Goal: Communication & Community: Answer question/provide support

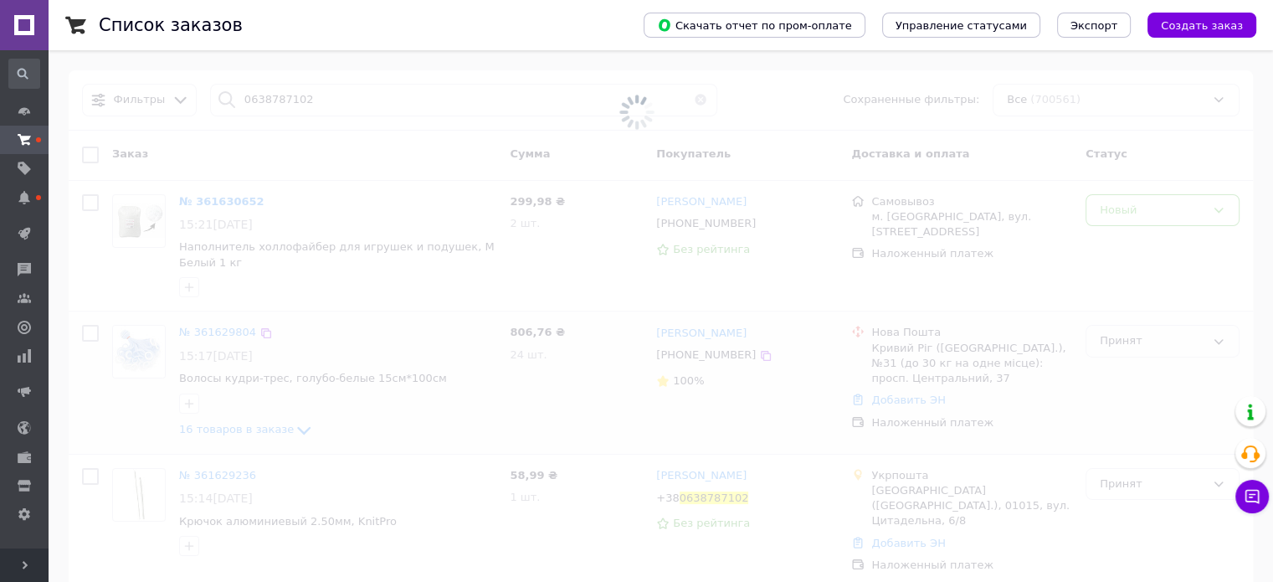
type input "0638787102"
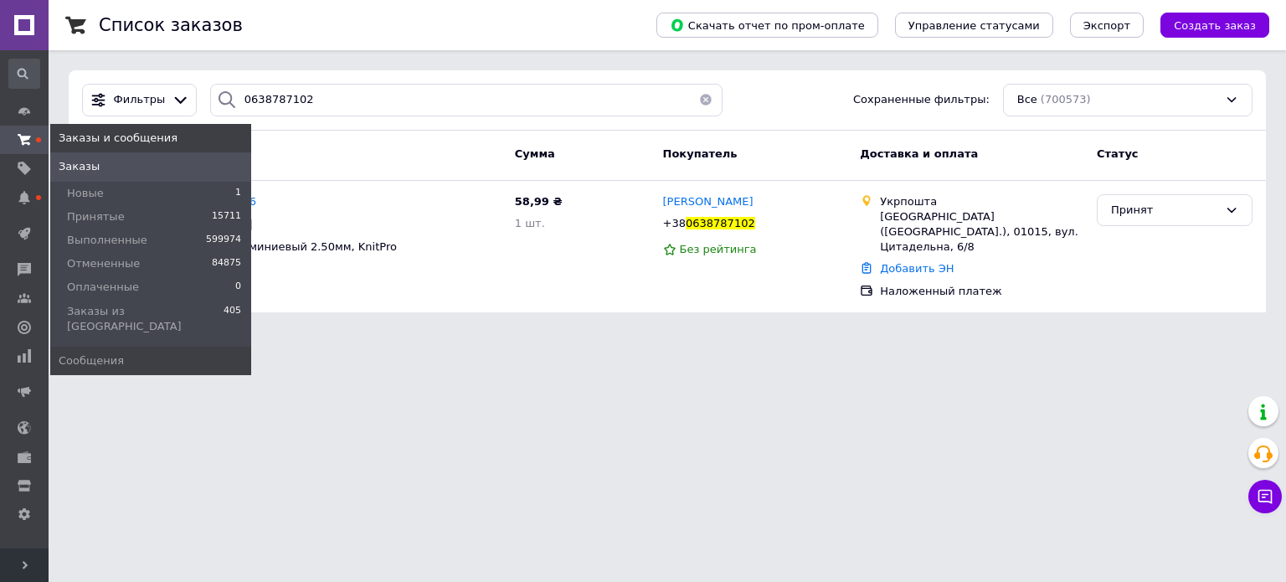
click at [26, 143] on use at bounding box center [24, 139] width 13 height 11
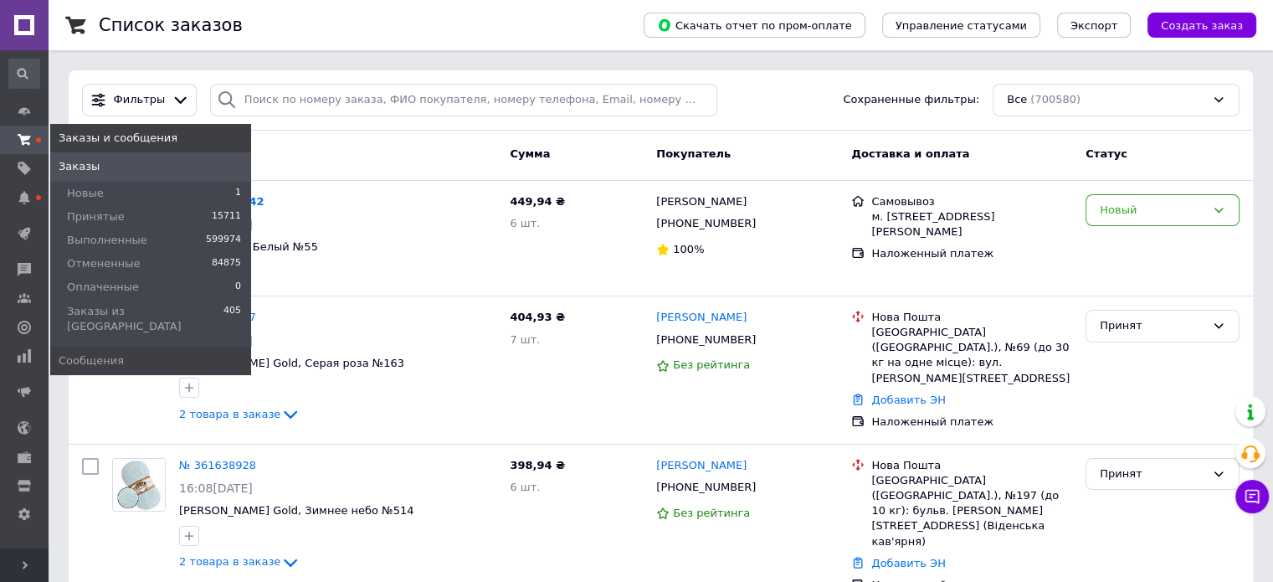
click at [19, 140] on icon at bounding box center [24, 139] width 13 height 13
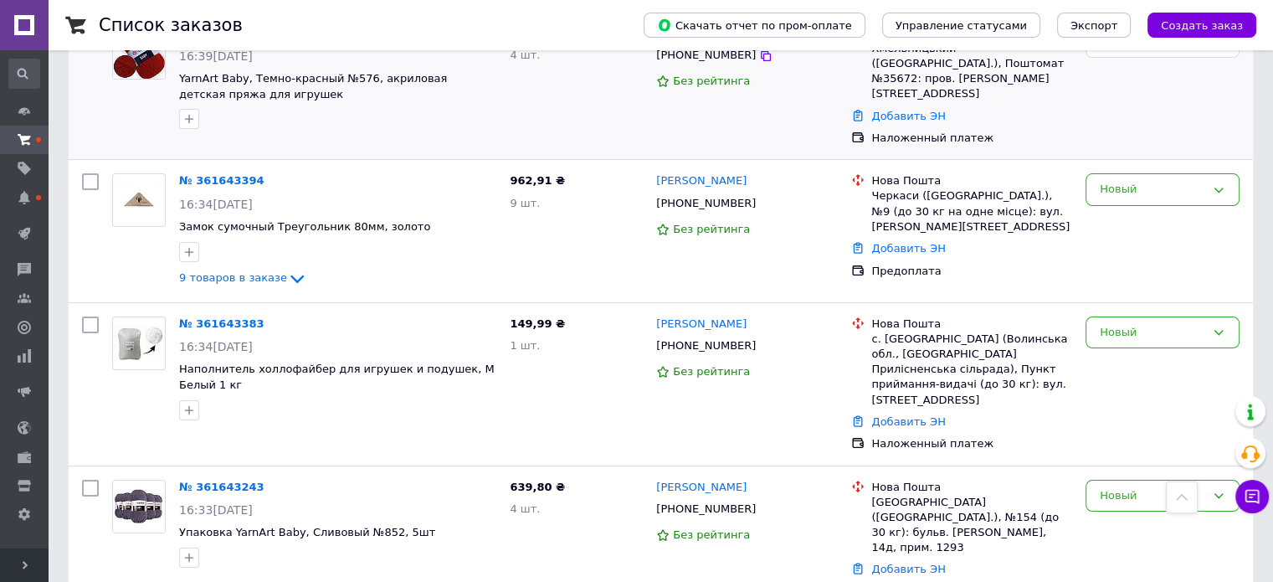
scroll to position [167, 0]
click at [218, 272] on span "9 товаров в заказе" at bounding box center [233, 278] width 108 height 13
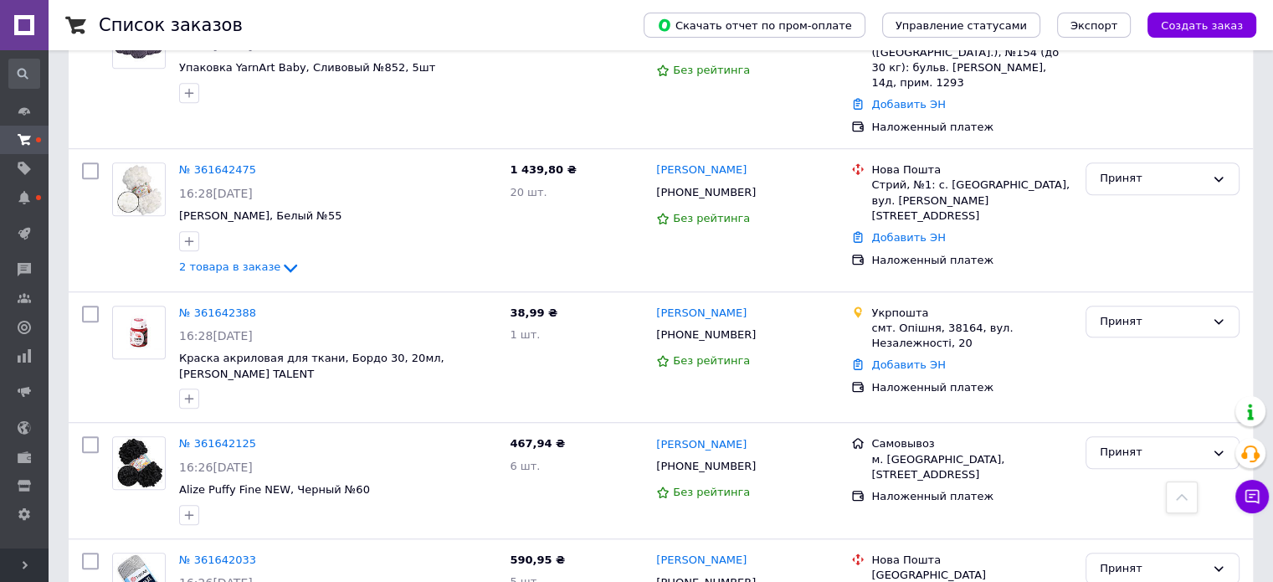
scroll to position [1340, 0]
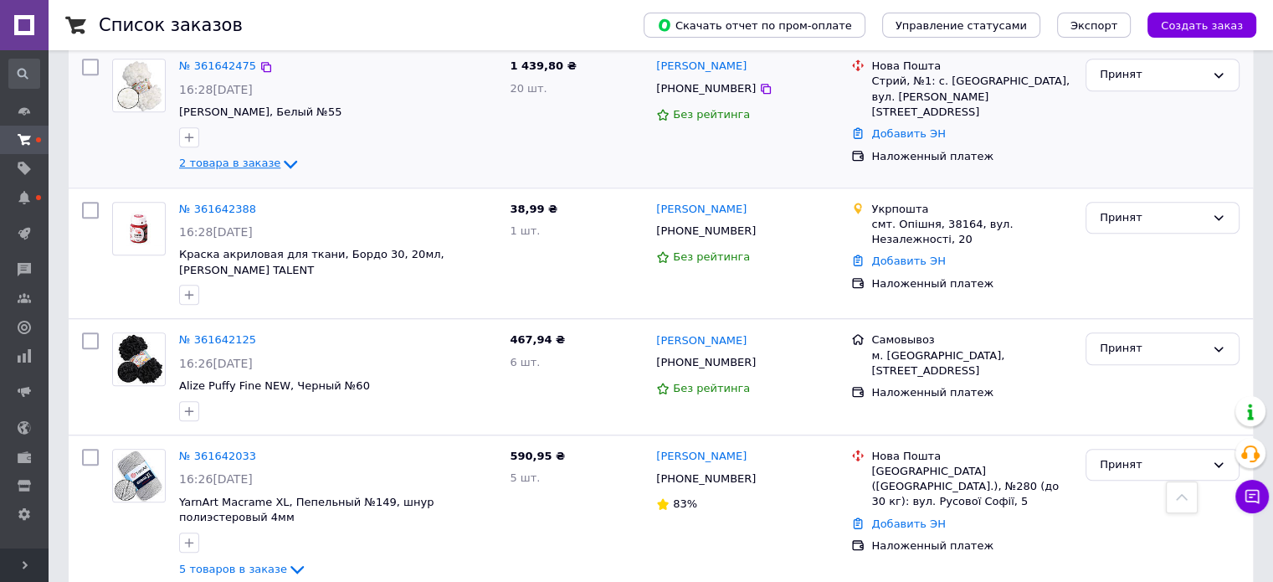
click at [250, 157] on span "2 товара в заказе" at bounding box center [229, 163] width 101 height 13
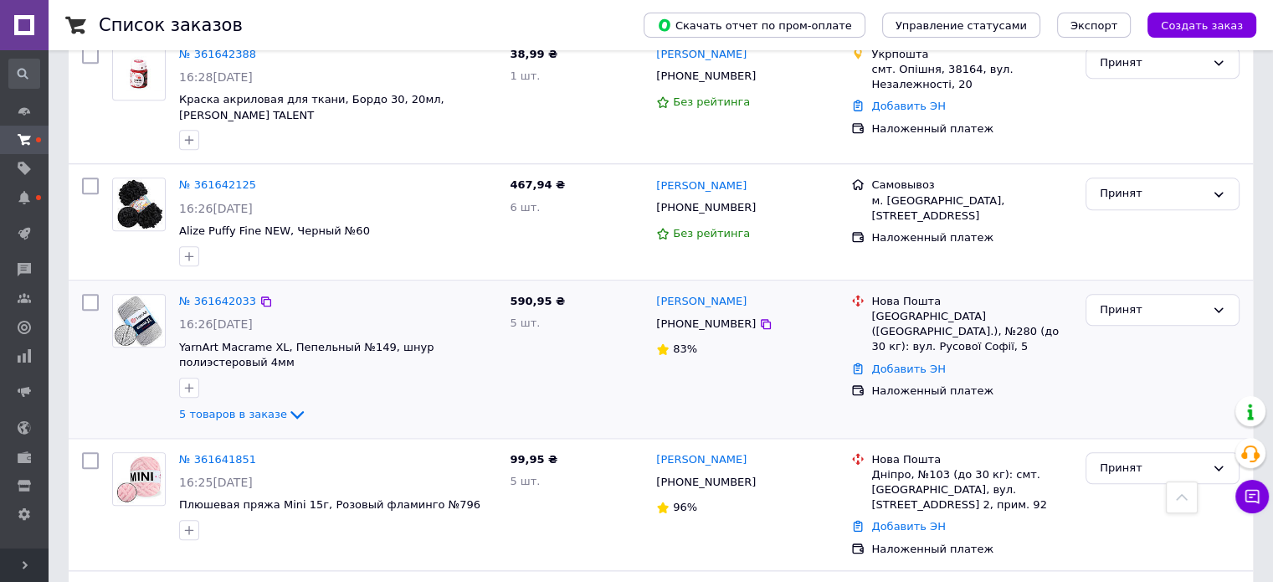
scroll to position [1674, 0]
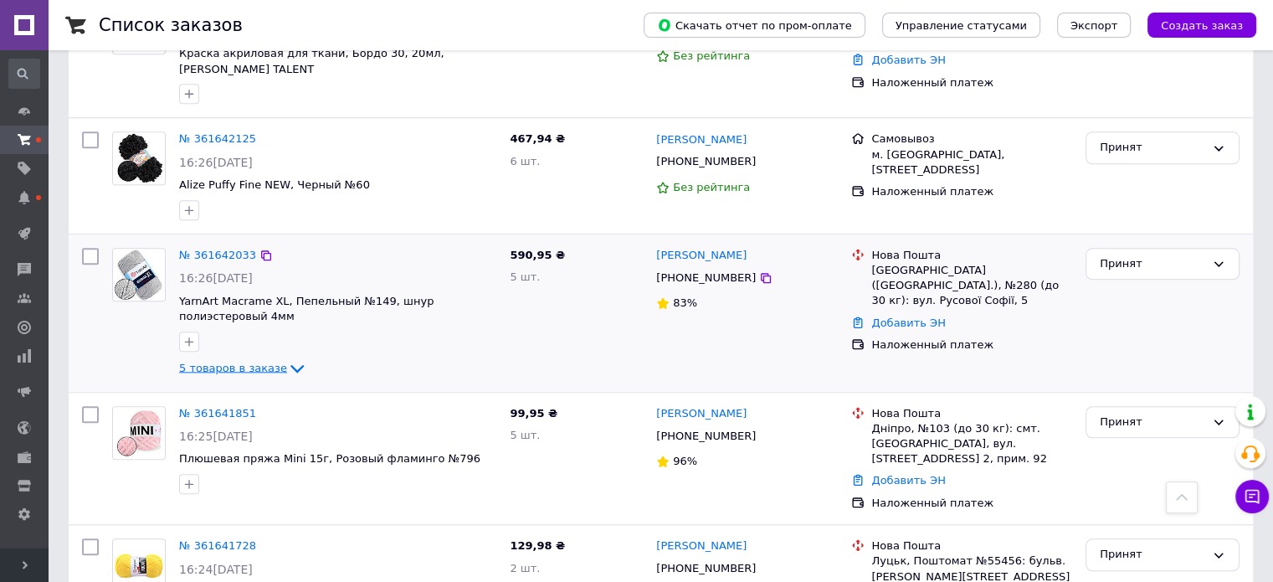
click at [216, 361] on span "5 товаров в заказе" at bounding box center [233, 367] width 108 height 13
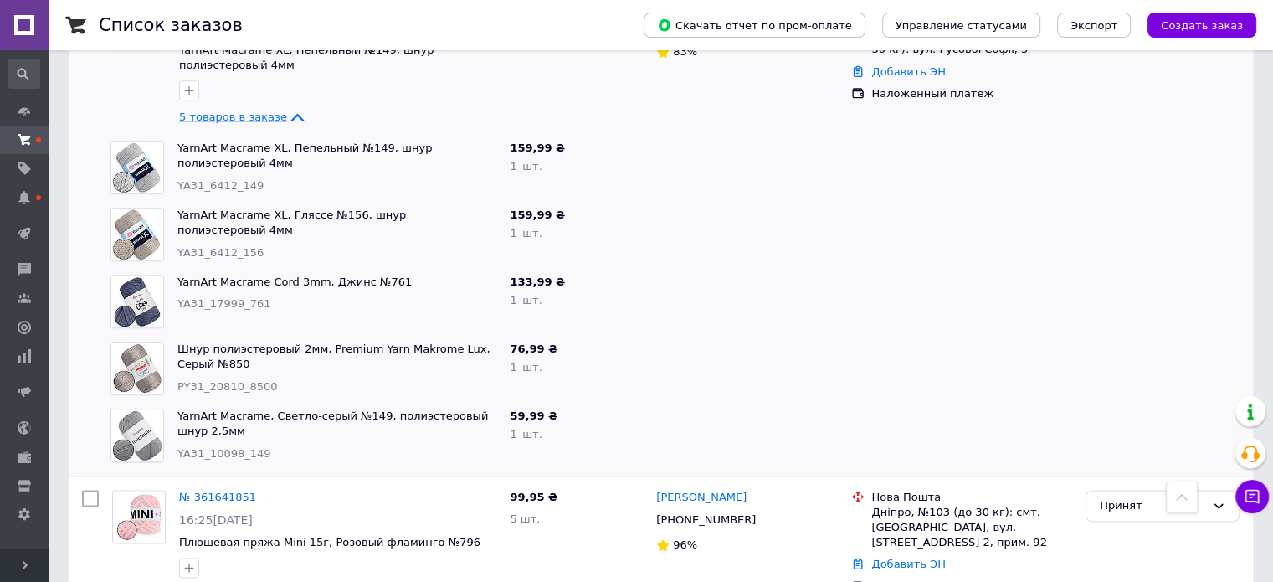
scroll to position [2261, 0]
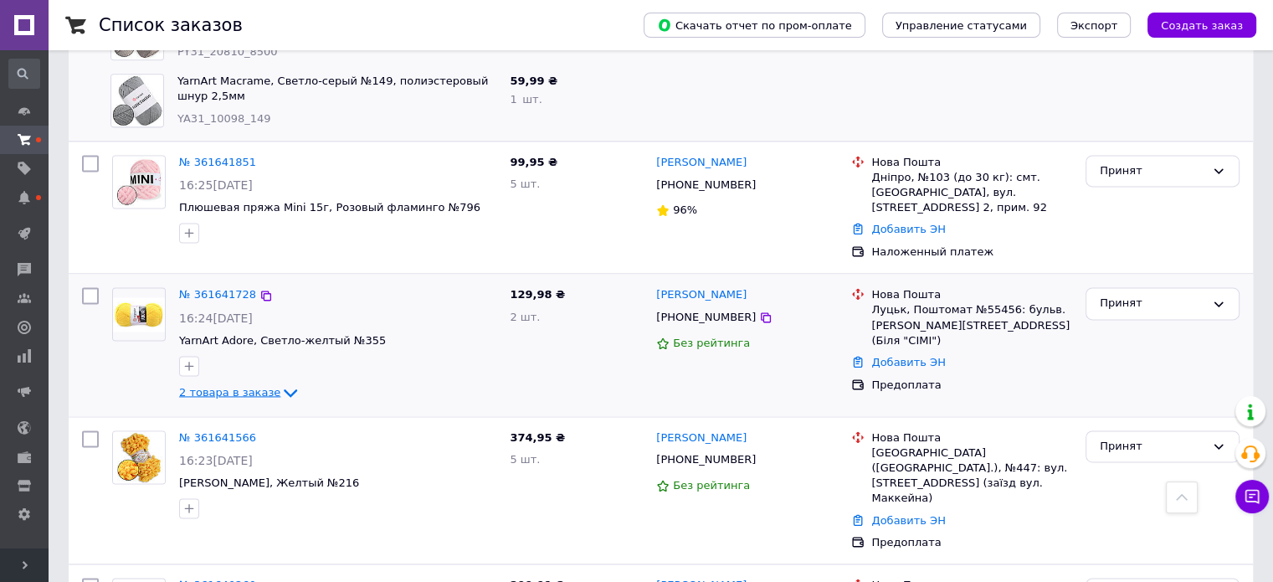
click at [221, 385] on span "2 товара в заказе" at bounding box center [229, 391] width 101 height 13
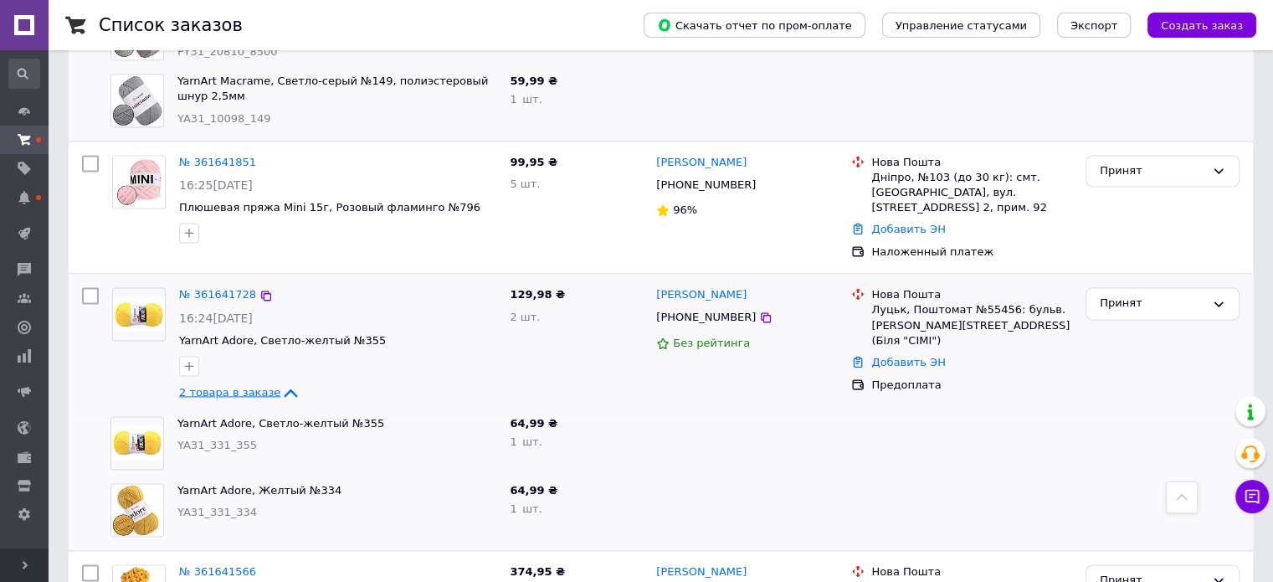
scroll to position [2595, 0]
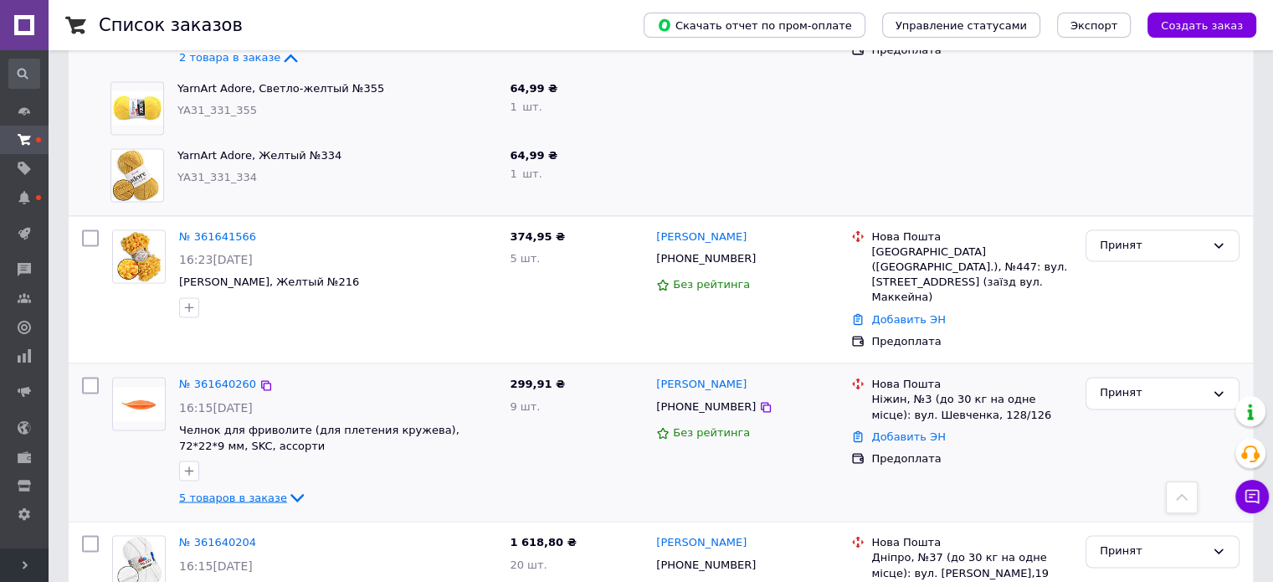
click at [239, 491] on span "5 товаров в заказе" at bounding box center [233, 497] width 108 height 13
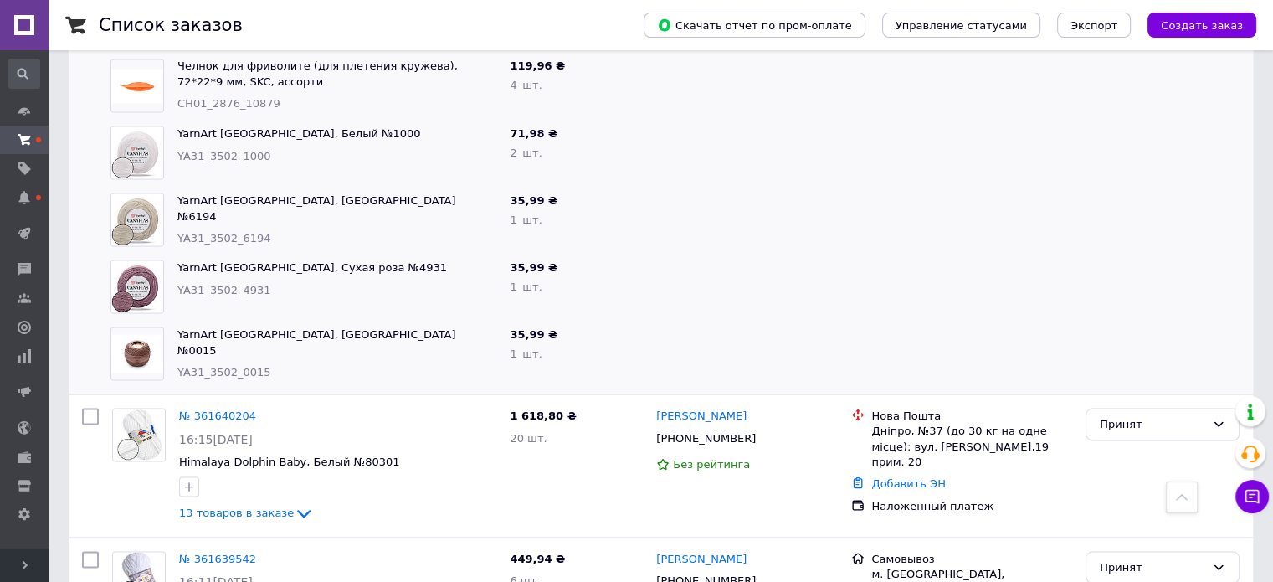
scroll to position [3182, 0]
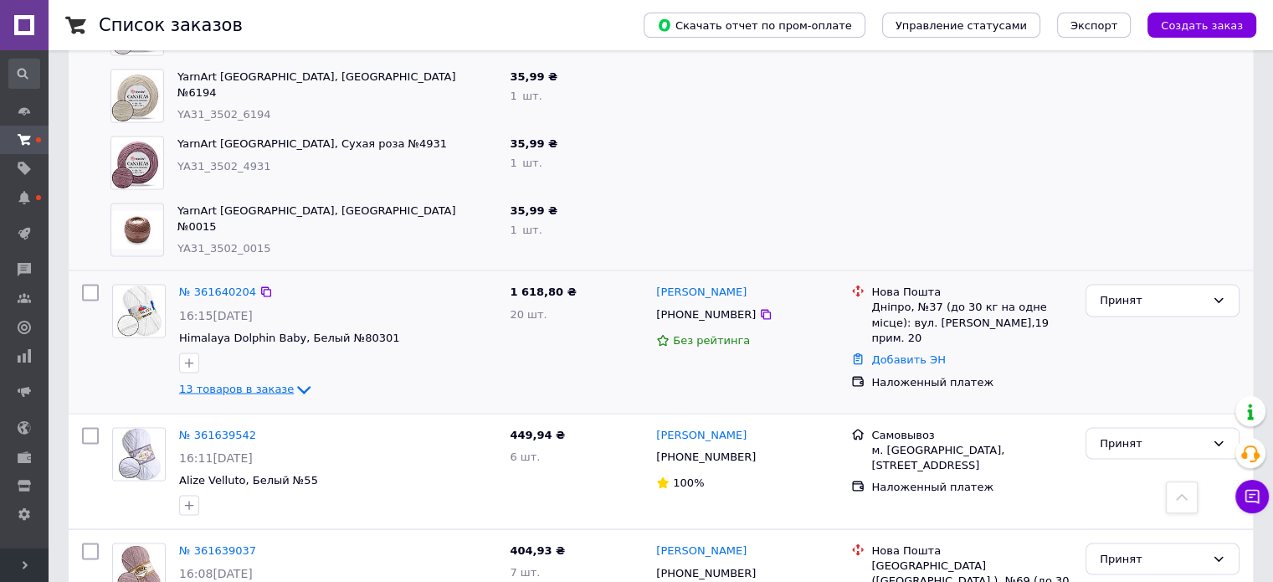
click at [263, 379] on div "13 товаров в заказе" at bounding box center [337, 389] width 317 height 20
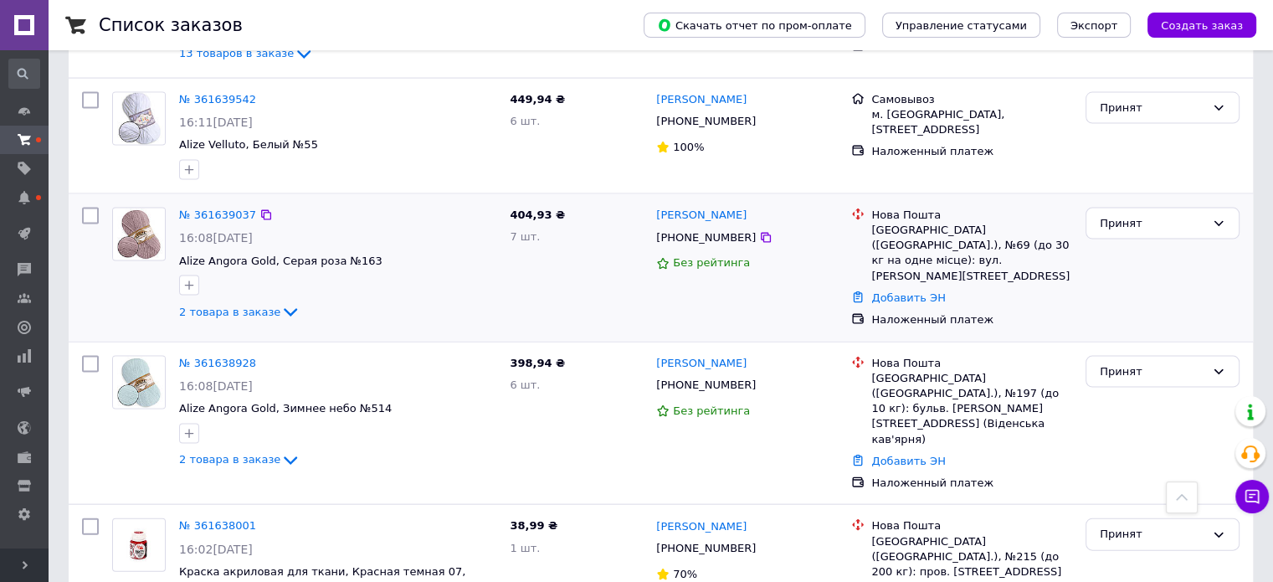
click at [234, 223] on div "№ 361639037 16:08, 12.09.2025 Alize Angora Gold, Серая роза №163 2 товара в зак…" at bounding box center [337, 265] width 331 height 128
click at [232, 306] on span "2 товара в заказе" at bounding box center [229, 312] width 101 height 13
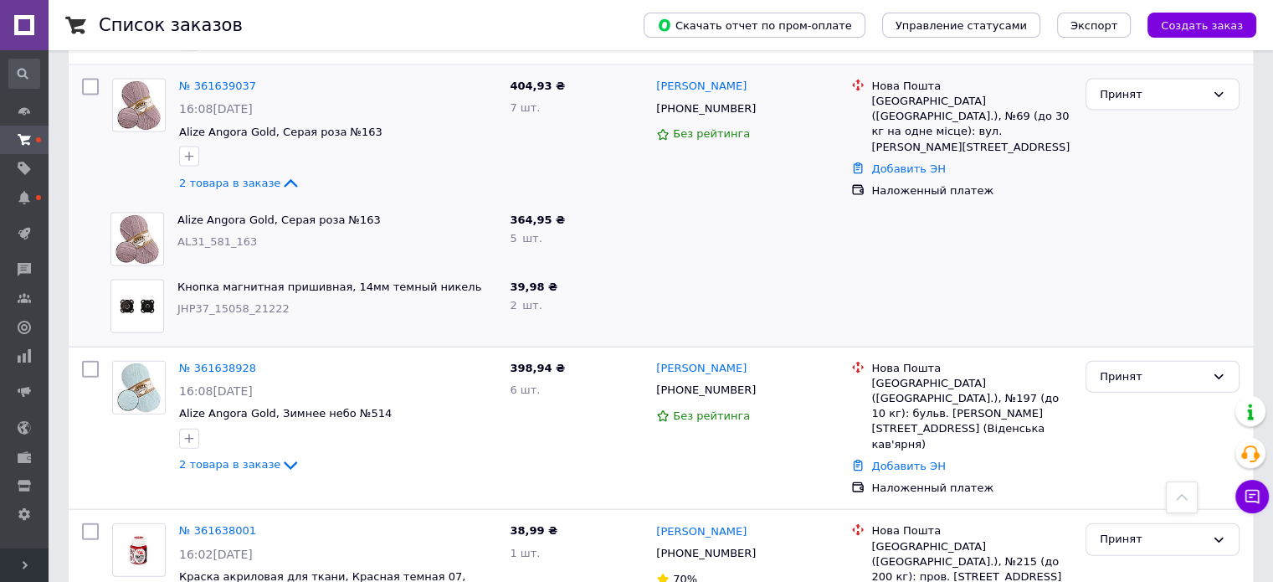
scroll to position [3851, 0]
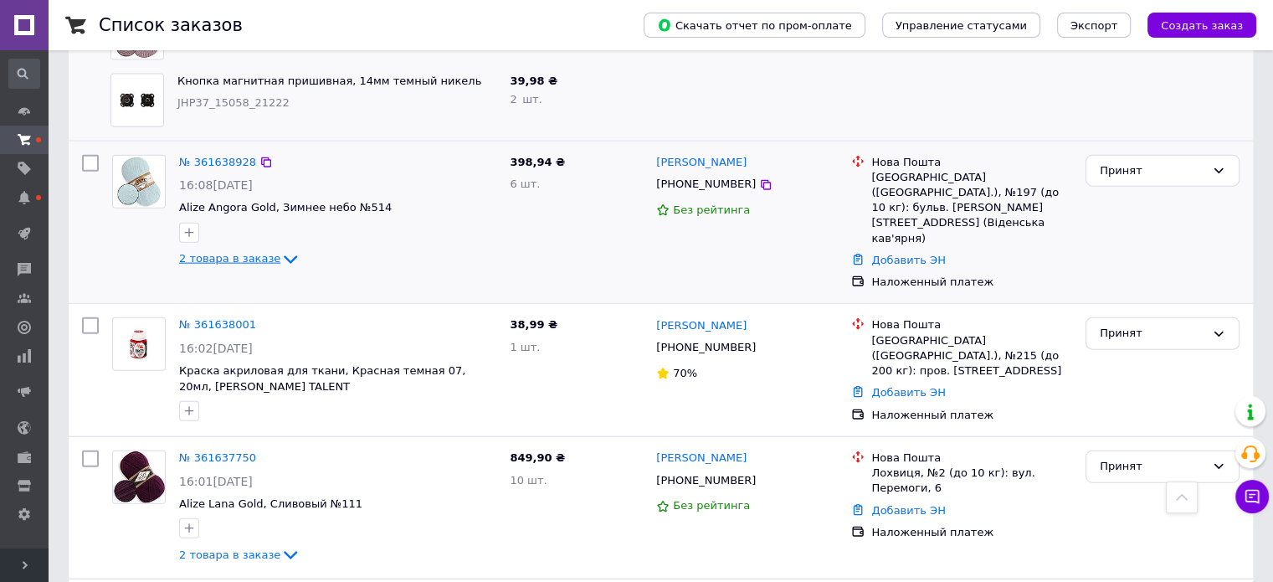
click at [249, 253] on span "2 товара в заказе" at bounding box center [229, 259] width 101 height 13
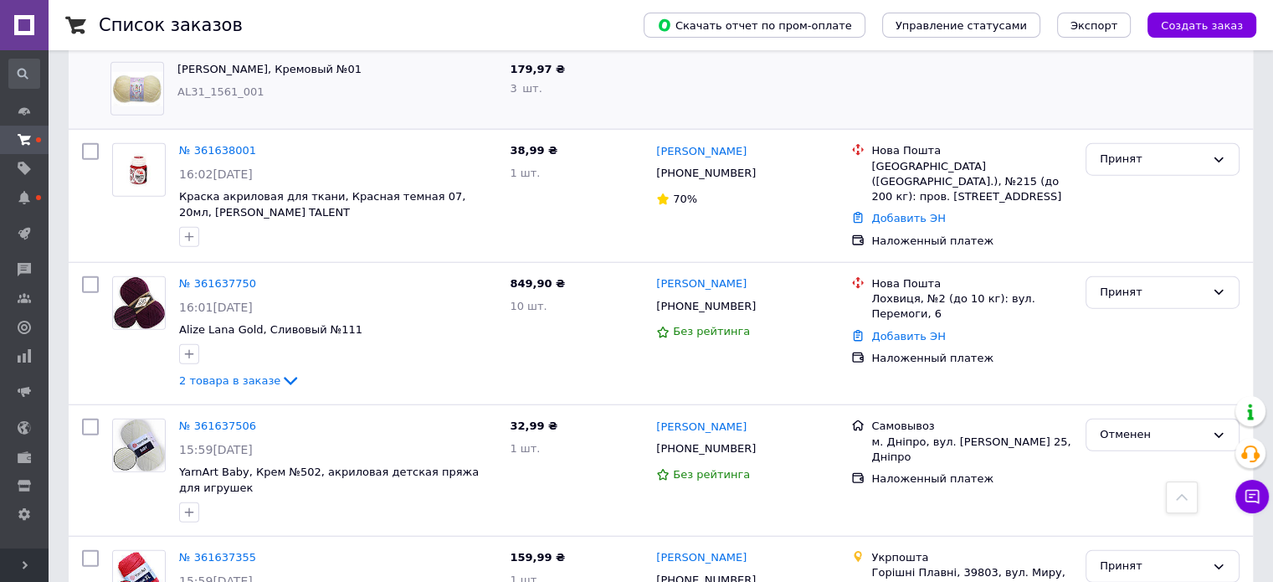
scroll to position [4186, 0]
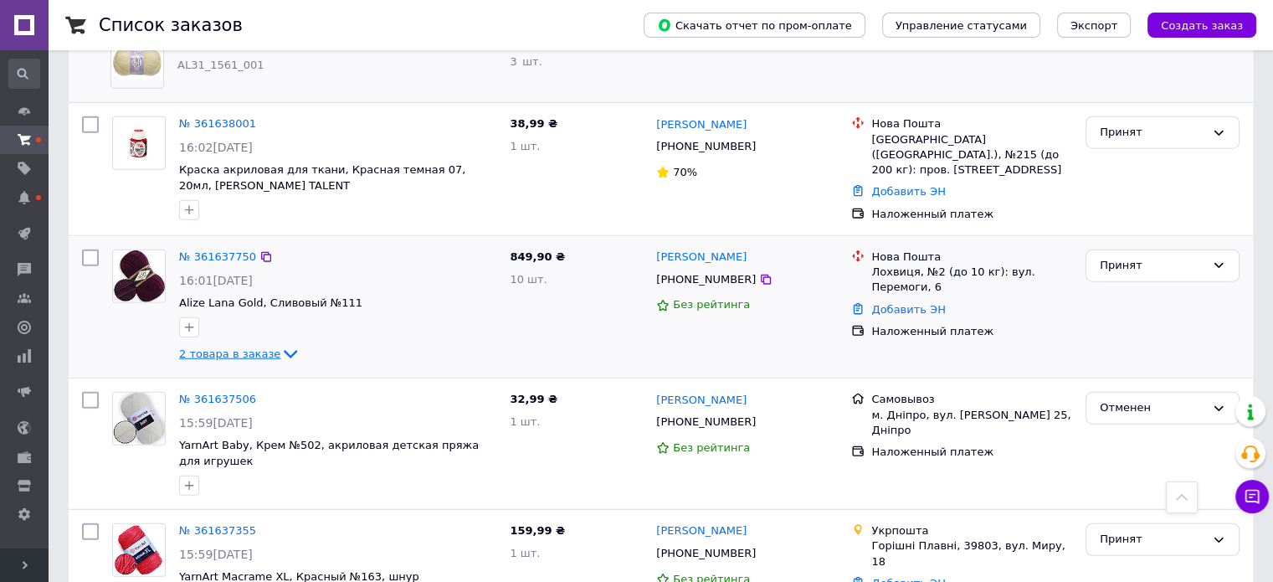
click at [224, 347] on span "2 товара в заказе" at bounding box center [229, 353] width 101 height 13
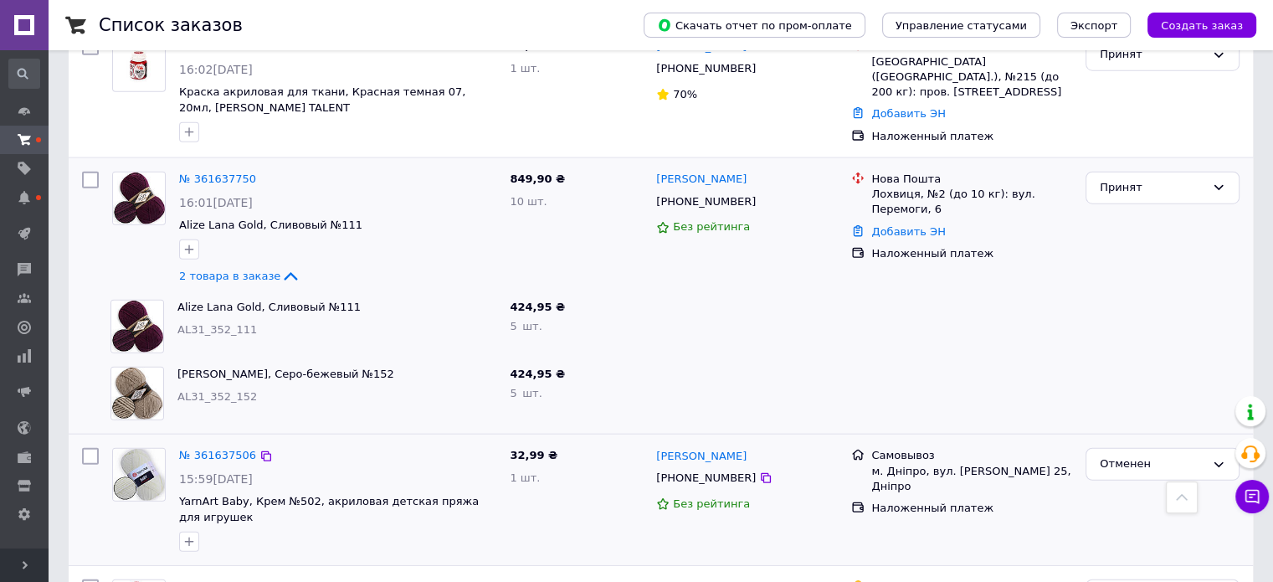
scroll to position [4328, 0]
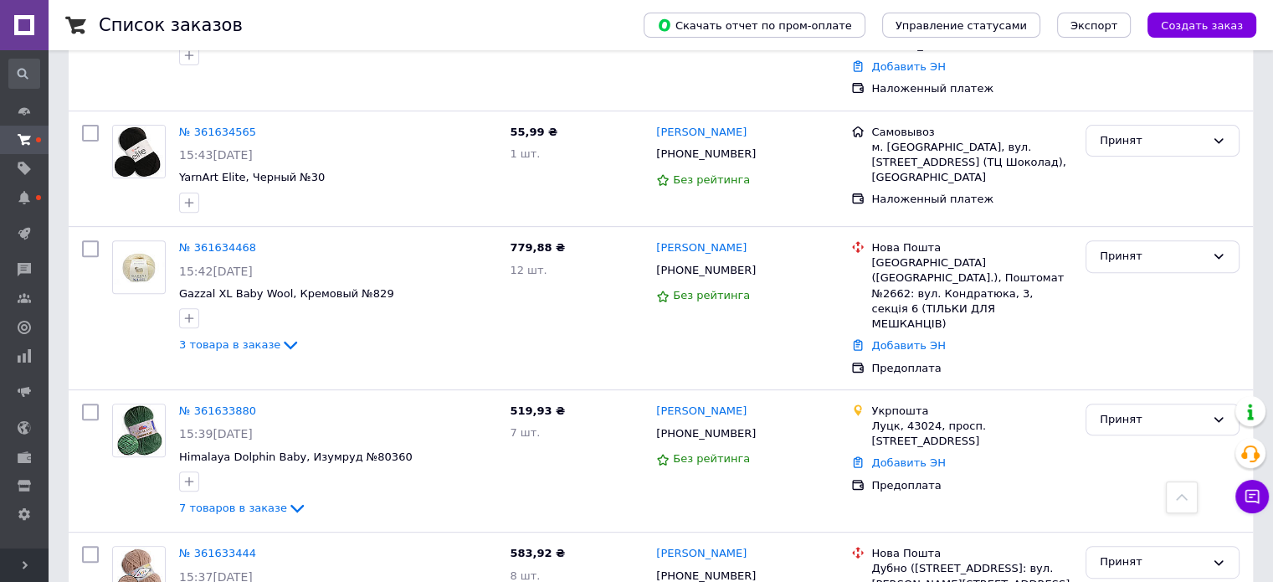
scroll to position [670, 0]
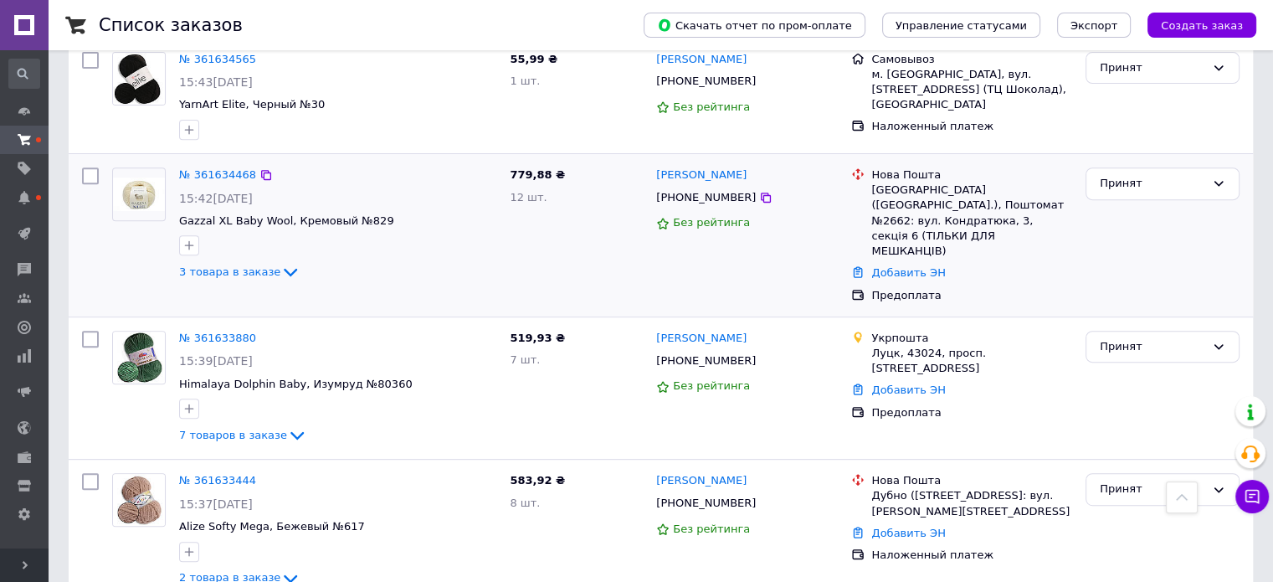
click at [261, 262] on div "3 товара в заказе" at bounding box center [337, 272] width 317 height 20
click at [280, 262] on icon at bounding box center [290, 272] width 20 height 20
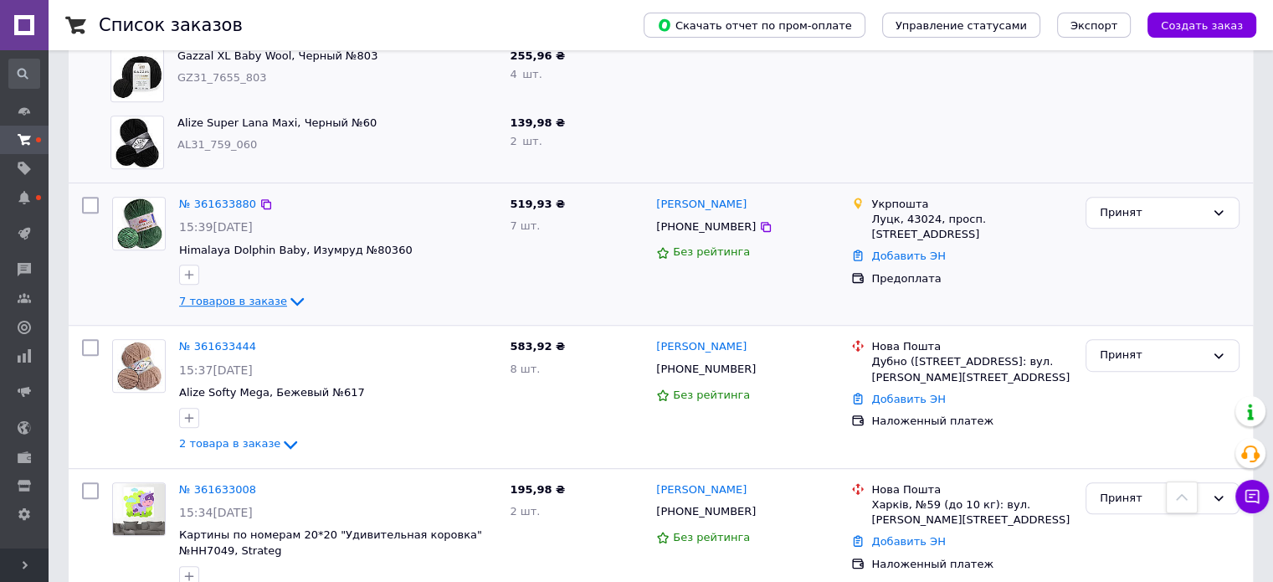
click at [266, 295] on span "7 товаров в заказе" at bounding box center [233, 301] width 108 height 13
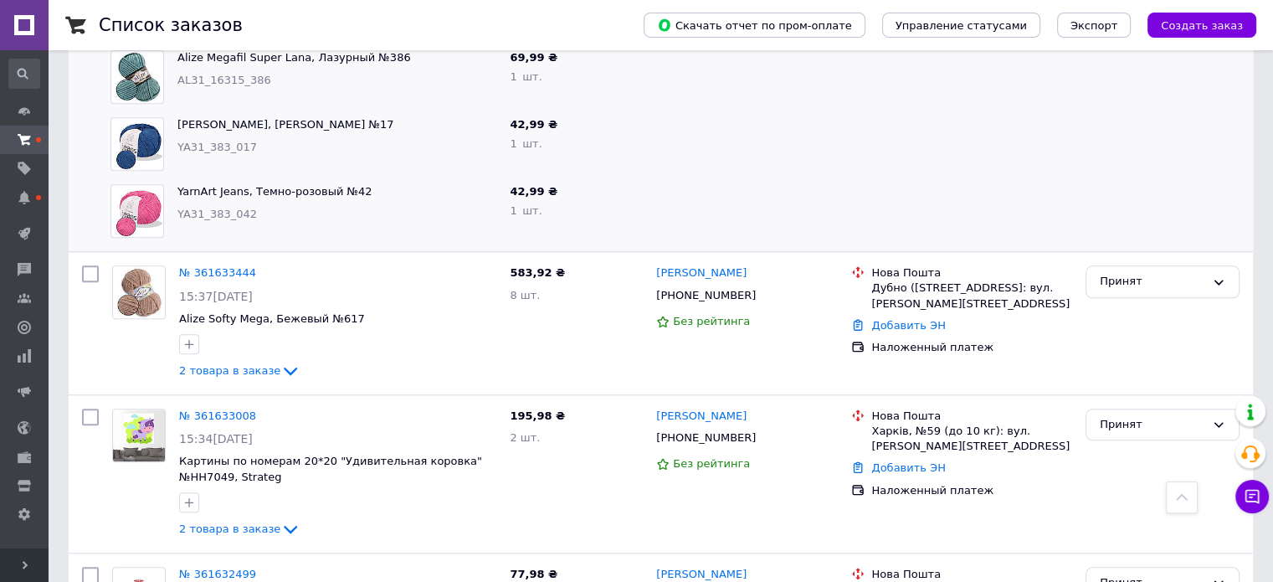
scroll to position [1674, 0]
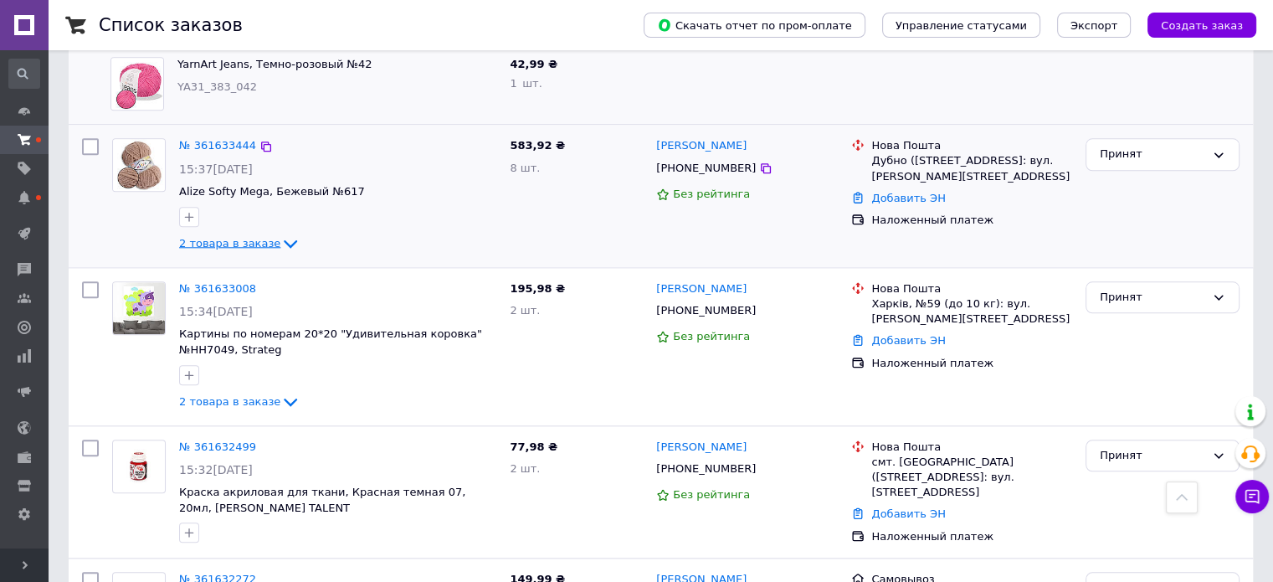
click at [253, 236] on span "2 товара в заказе" at bounding box center [229, 242] width 101 height 13
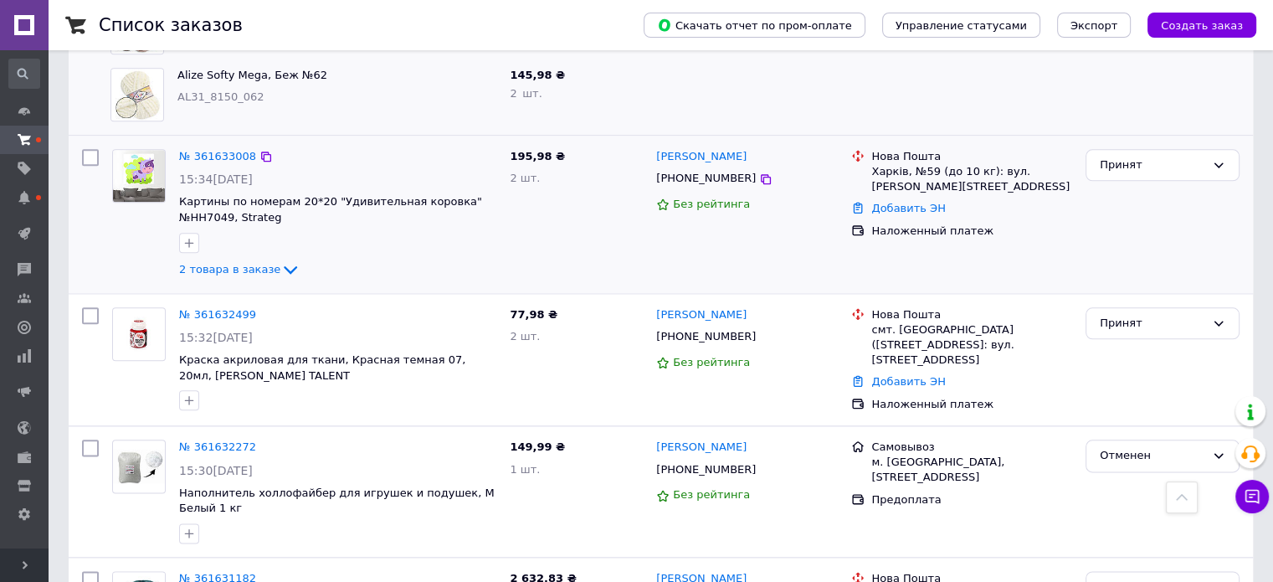
scroll to position [1926, 0]
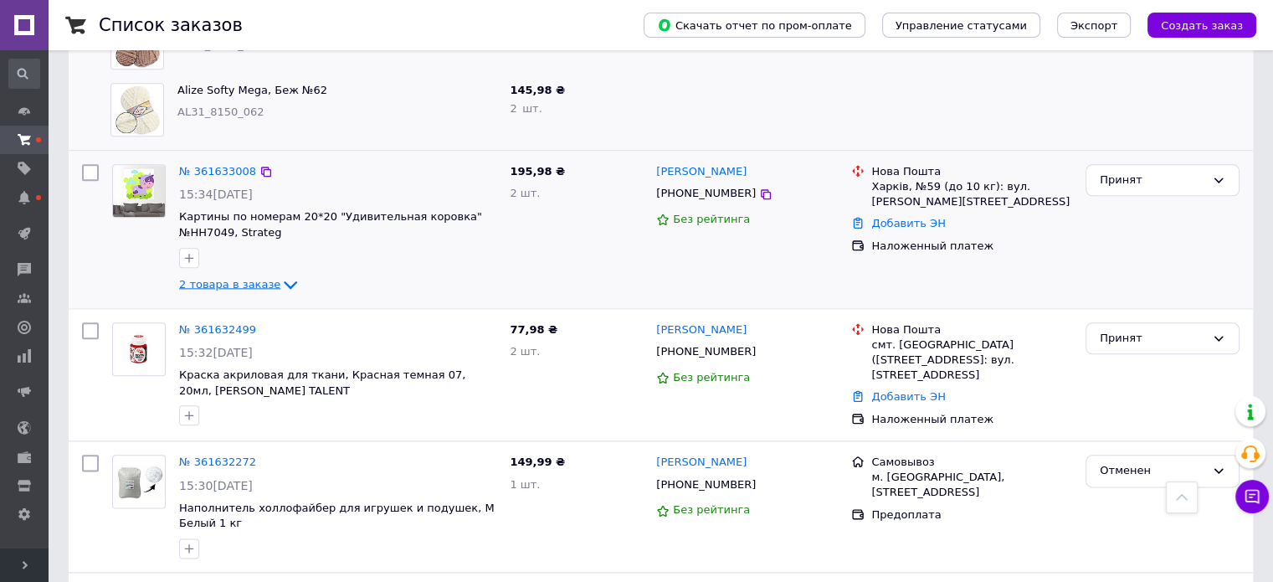
click at [234, 277] on span "2 товара в заказе" at bounding box center [229, 283] width 101 height 13
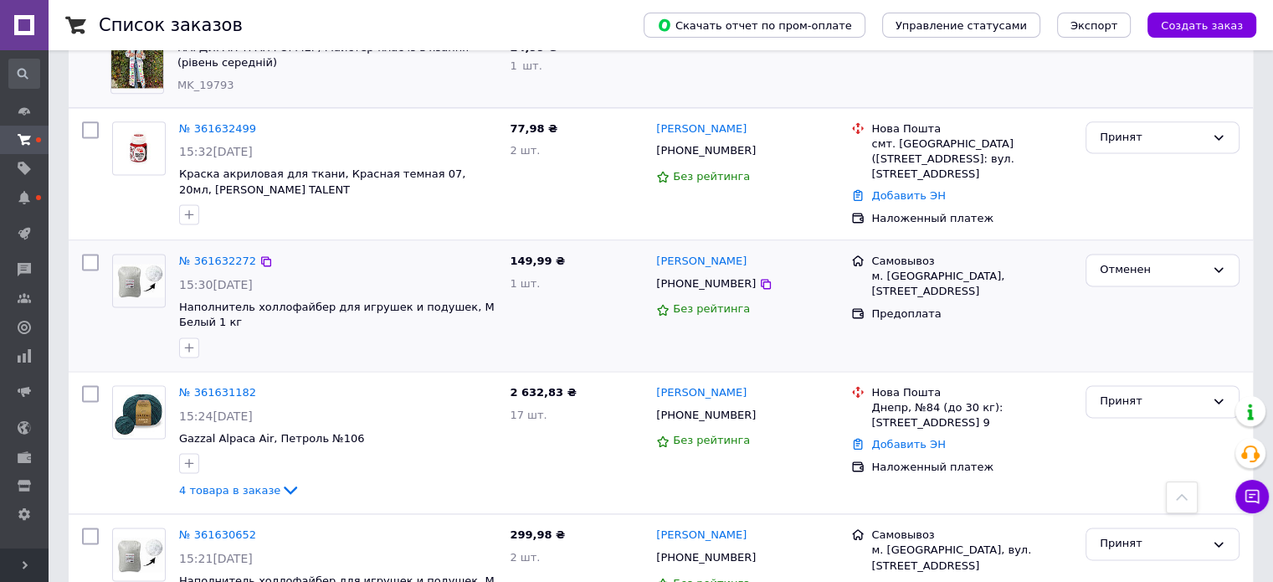
scroll to position [2344, 0]
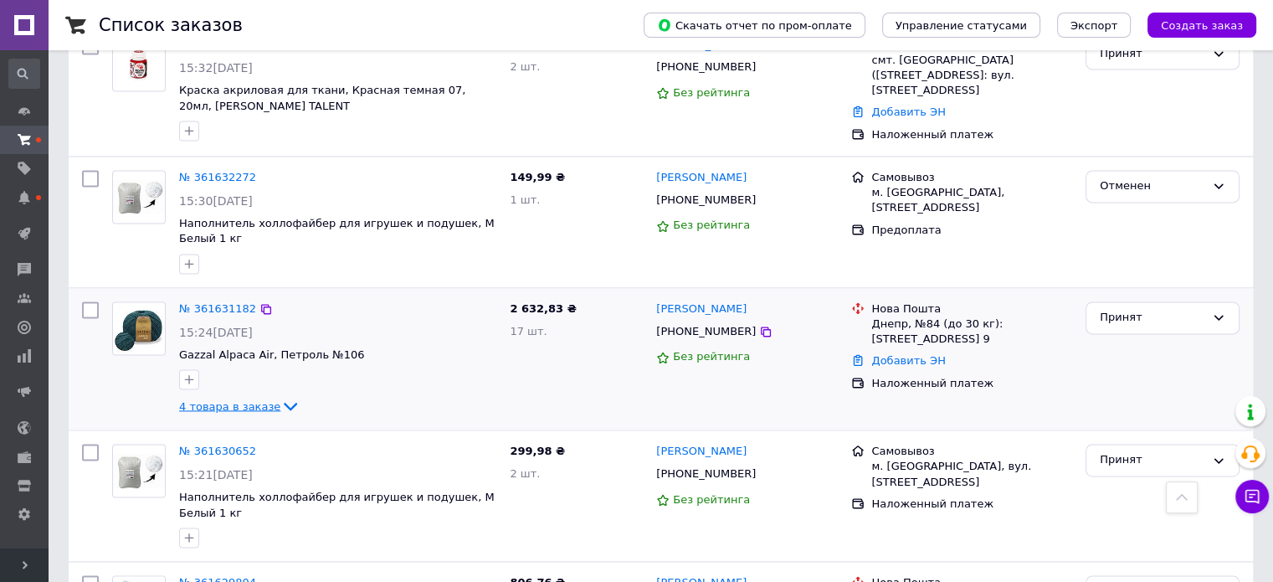
click at [227, 399] on span "4 товара в заказе" at bounding box center [229, 405] width 101 height 13
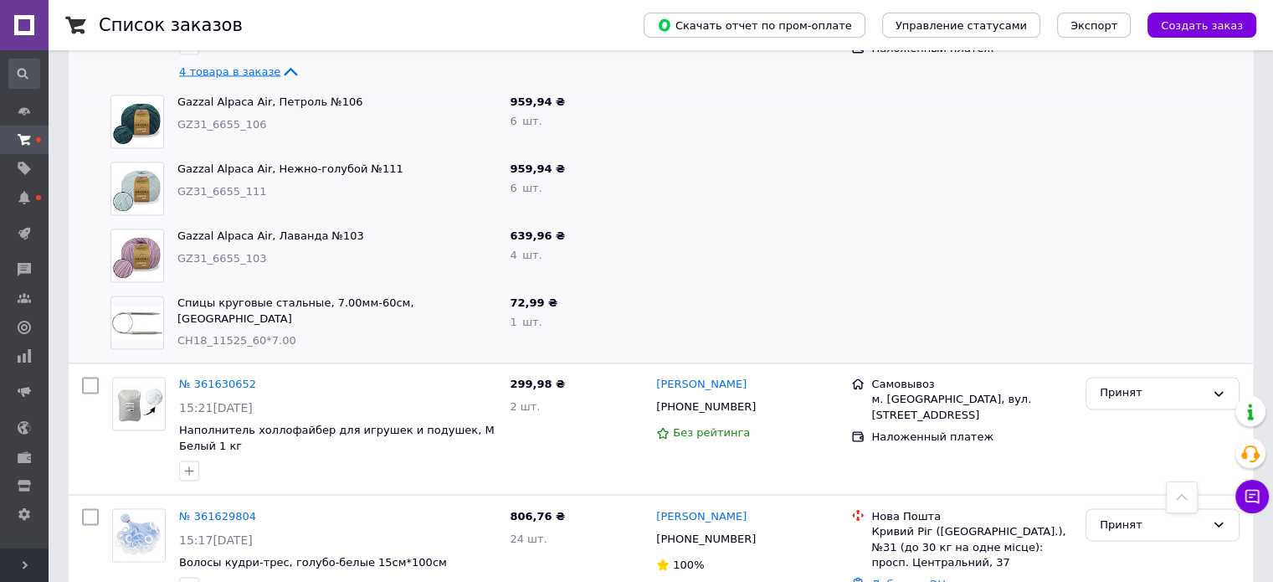
scroll to position [2847, 0]
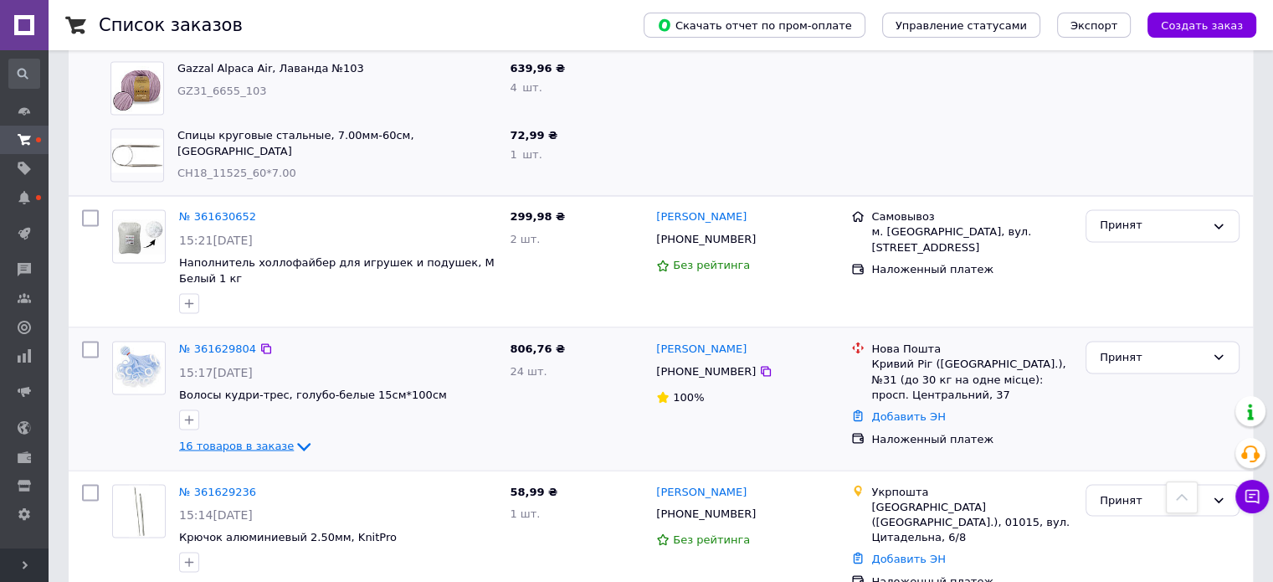
click at [211, 439] on span "16 товаров в заказе" at bounding box center [236, 445] width 115 height 13
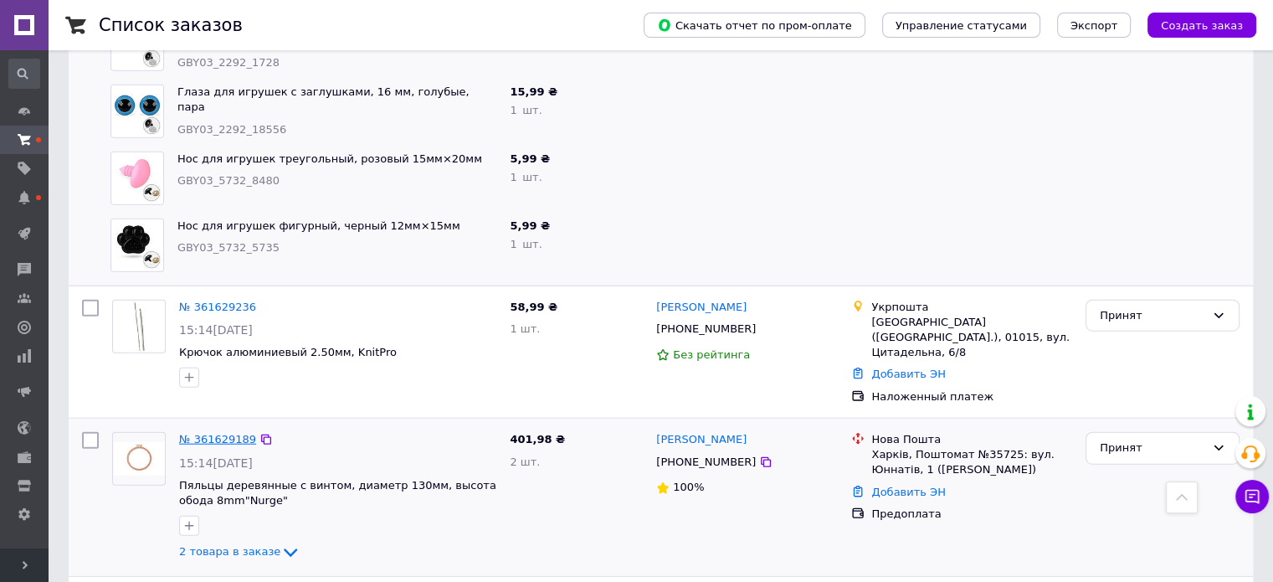
scroll to position [4186, 0]
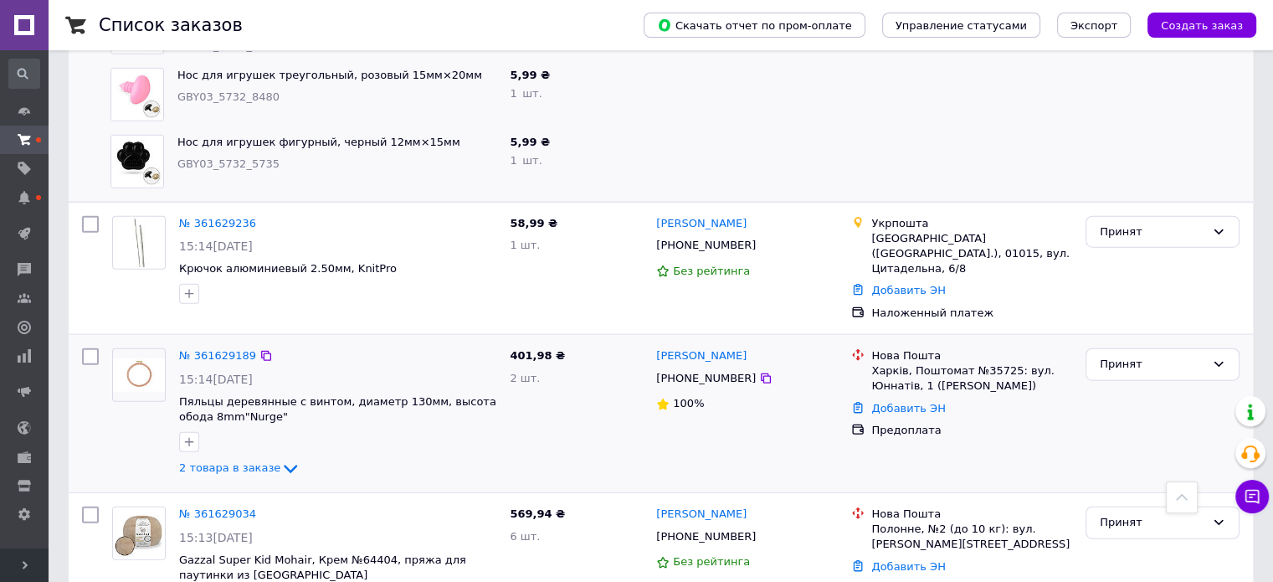
click at [197, 399] on div "№ 361629189 15:14, 12.09.2025 Пяльцы деревянные с винтом, диаметр 130мм, высота…" at bounding box center [661, 413] width 1185 height 157
click at [203, 462] on span "2 товара в заказе" at bounding box center [229, 468] width 101 height 13
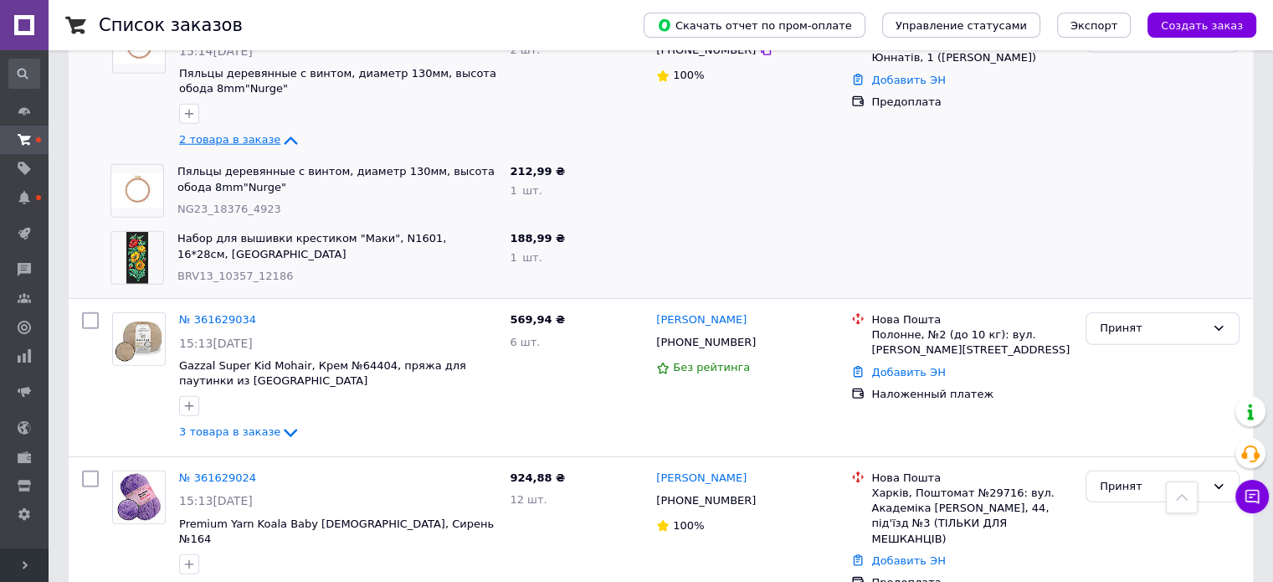
scroll to position [4521, 0]
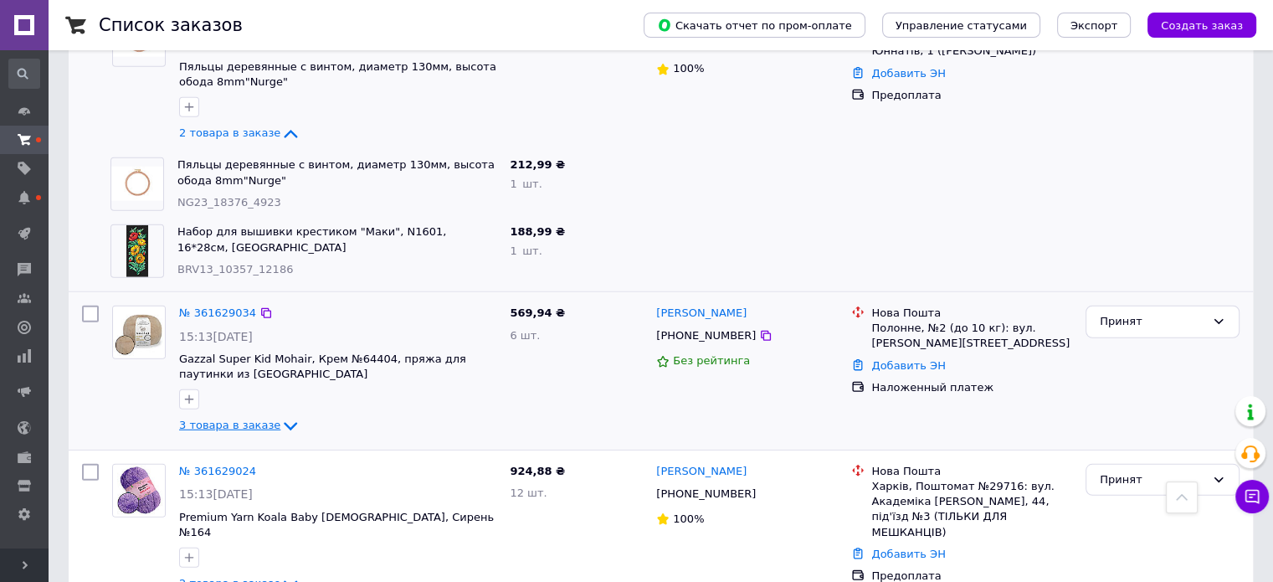
click at [227, 419] on span "3 товара в заказе" at bounding box center [229, 425] width 101 height 13
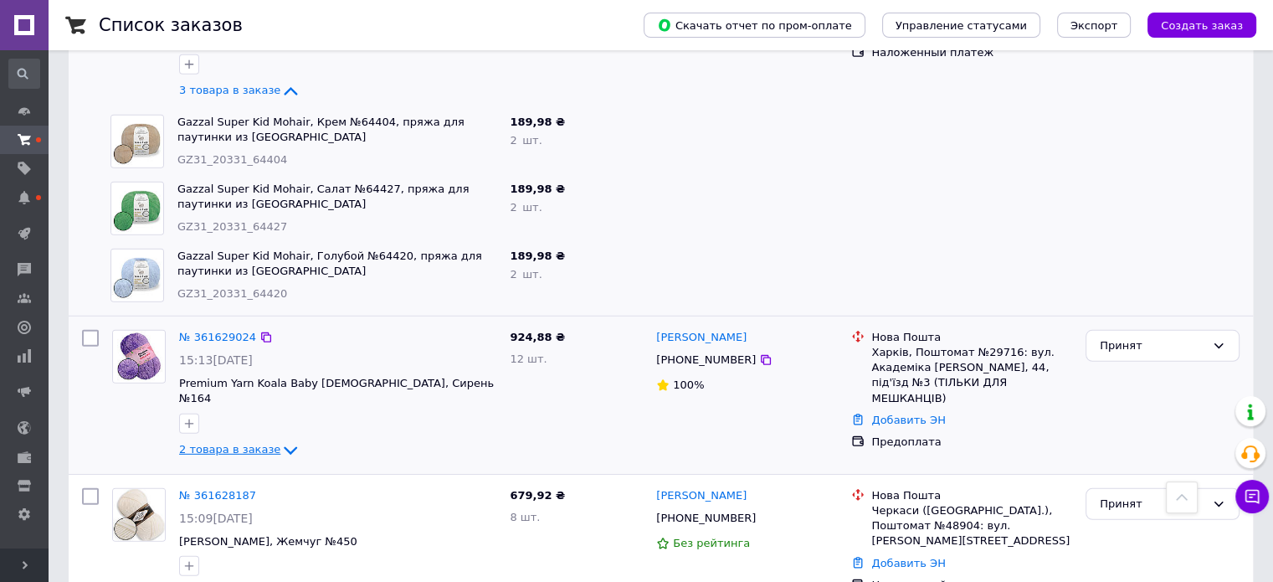
click at [228, 443] on link "2 товара в заказе" at bounding box center [239, 449] width 121 height 13
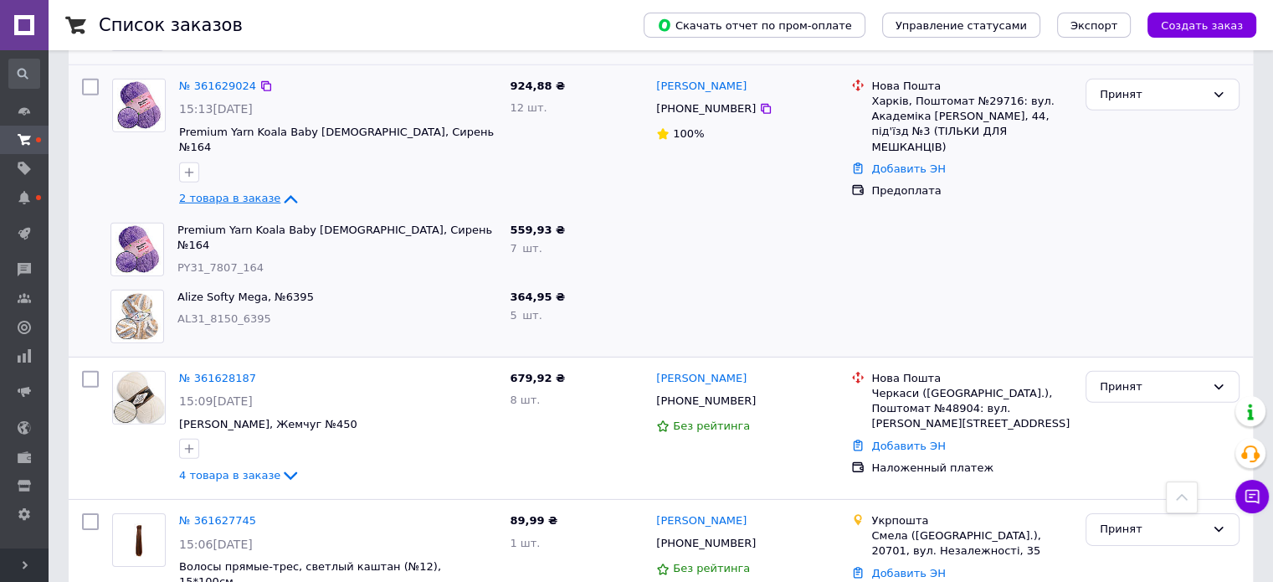
scroll to position [5111, 0]
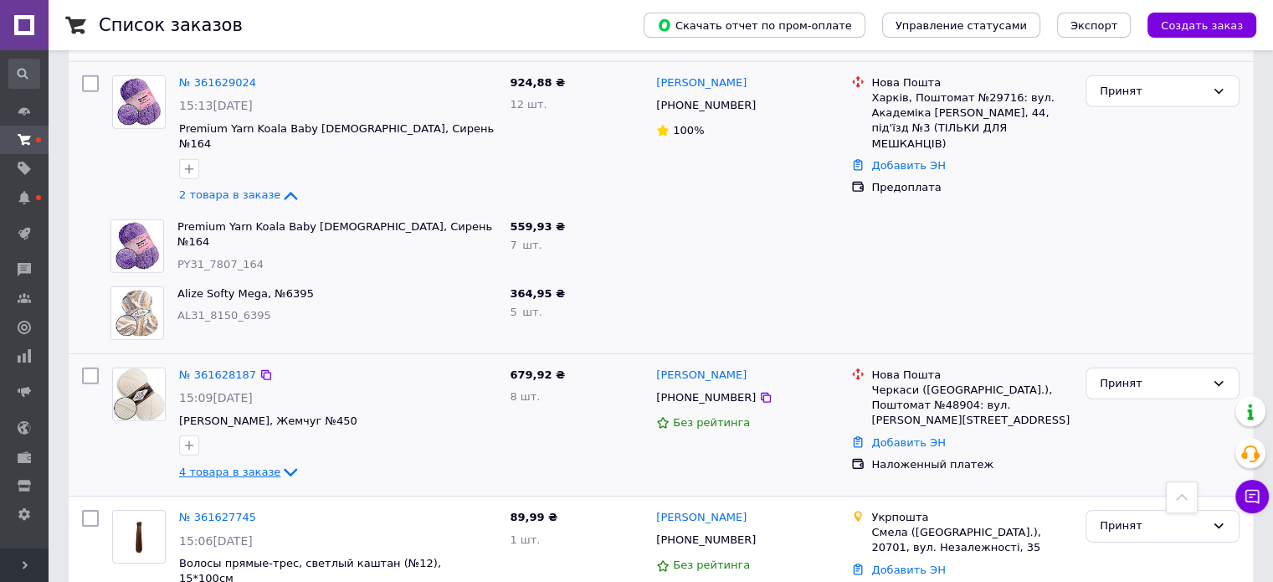
click at [214, 466] on span "4 товара в заказе" at bounding box center [229, 472] width 101 height 13
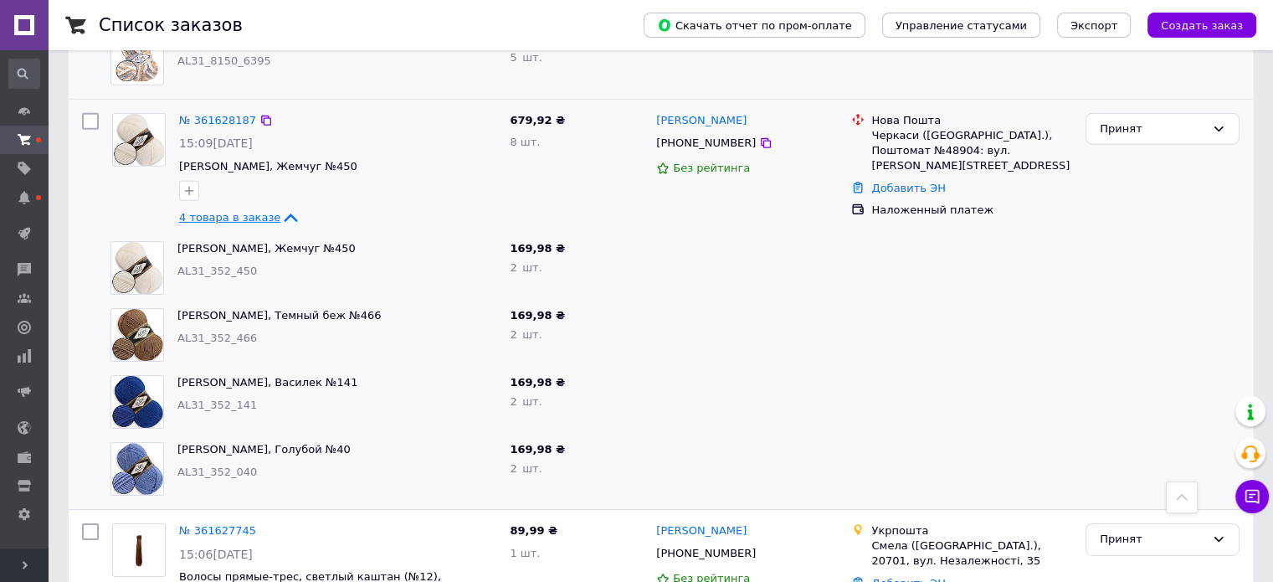
scroll to position [5378, 0]
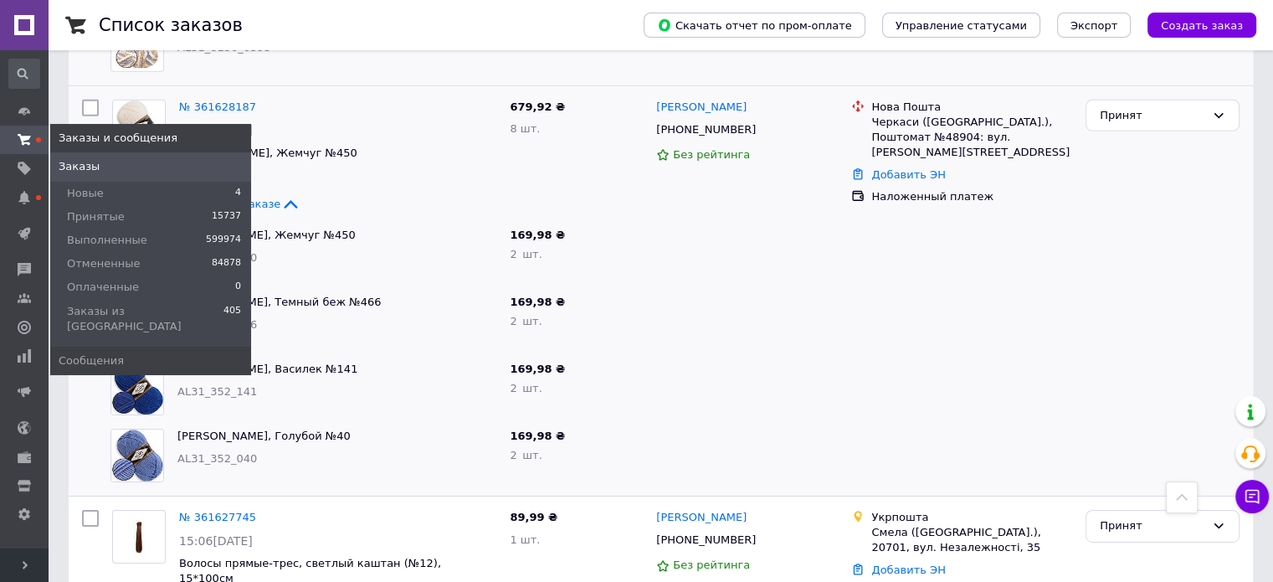
click at [76, 155] on link "Заказы" at bounding box center [150, 166] width 201 height 28
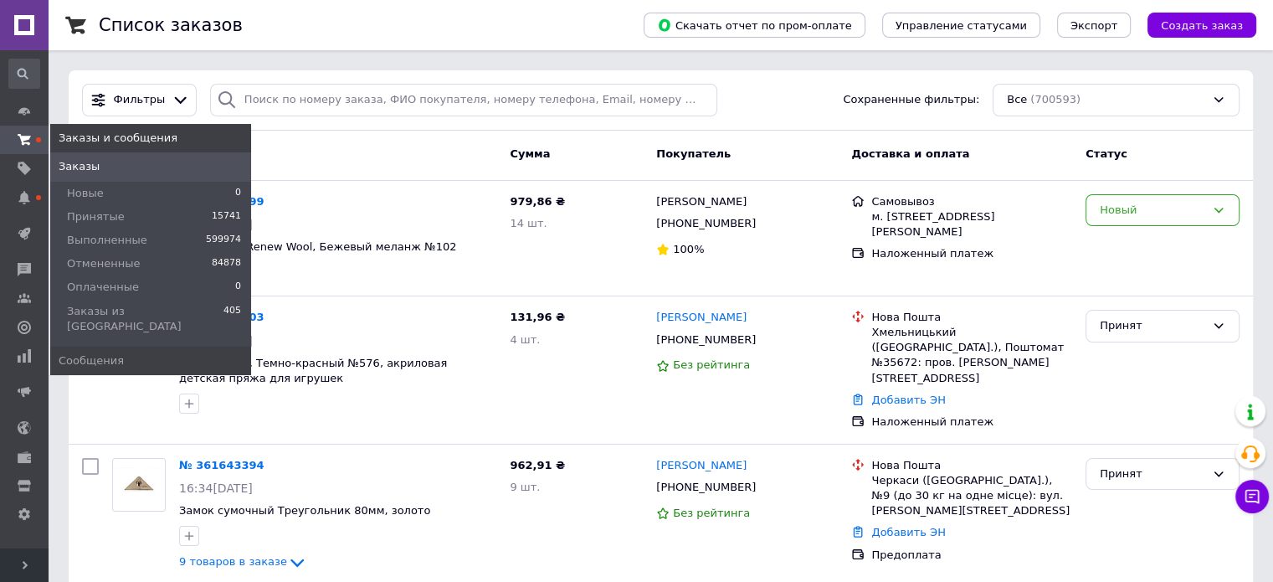
click at [68, 157] on link "Заказы" at bounding box center [150, 166] width 201 height 28
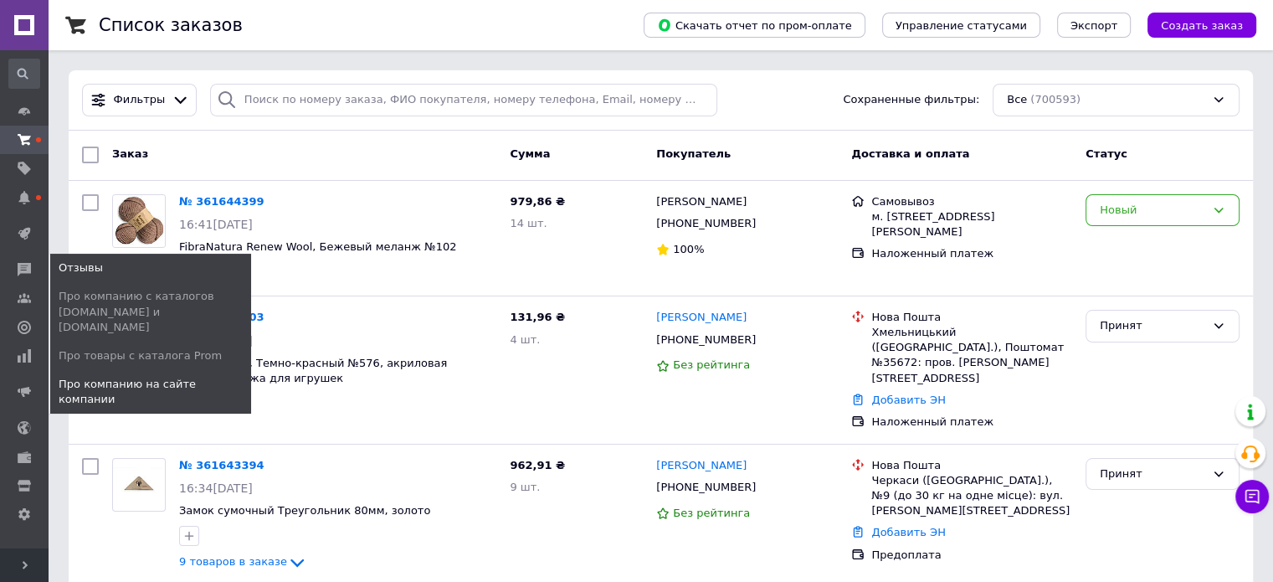
click at [211, 377] on span "Про компанию на сайте компании" at bounding box center [154, 392] width 190 height 30
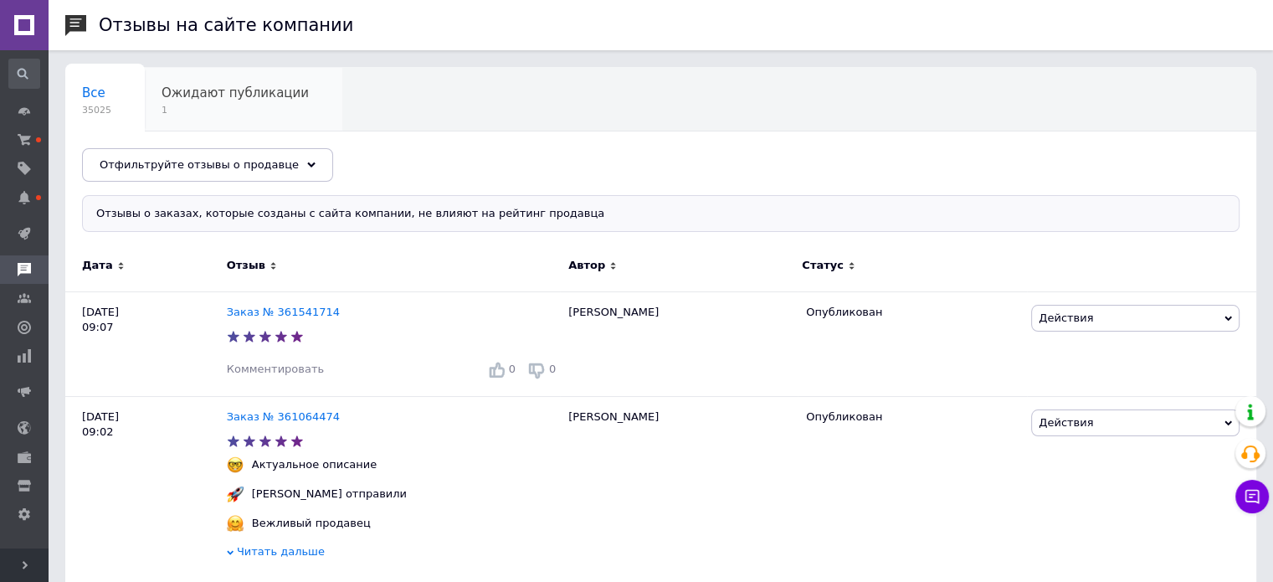
click at [271, 99] on span "Ожидают публикации" at bounding box center [235, 92] width 147 height 15
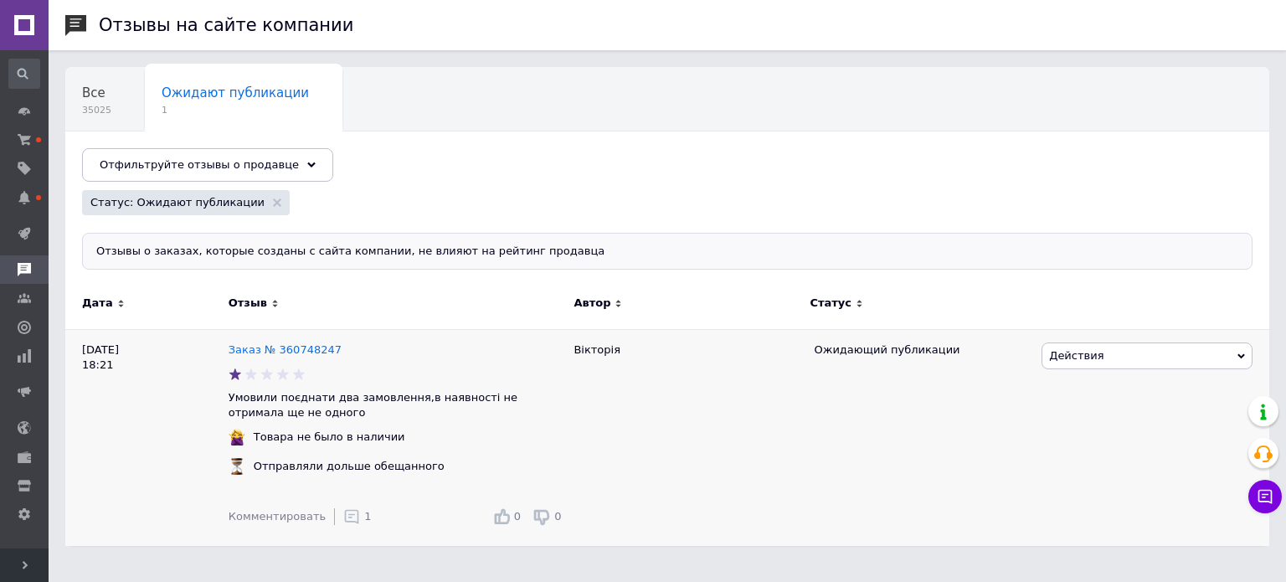
click at [364, 524] on div "1" at bounding box center [367, 516] width 7 height 15
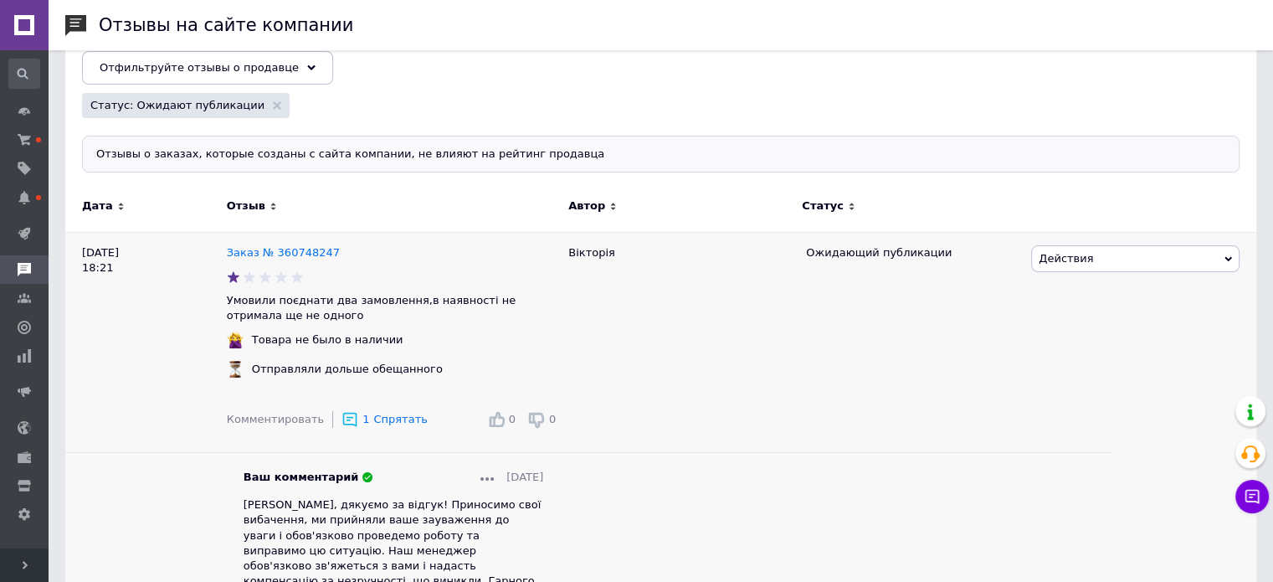
scroll to position [116, 0]
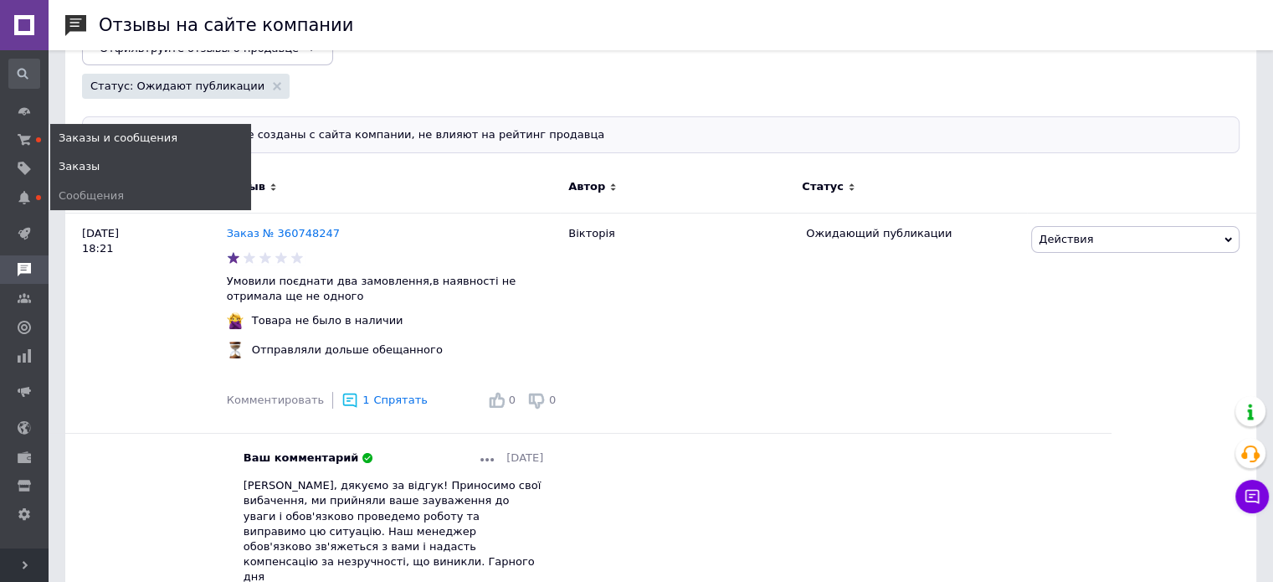
click at [67, 160] on span "Заказы" at bounding box center [79, 166] width 41 height 15
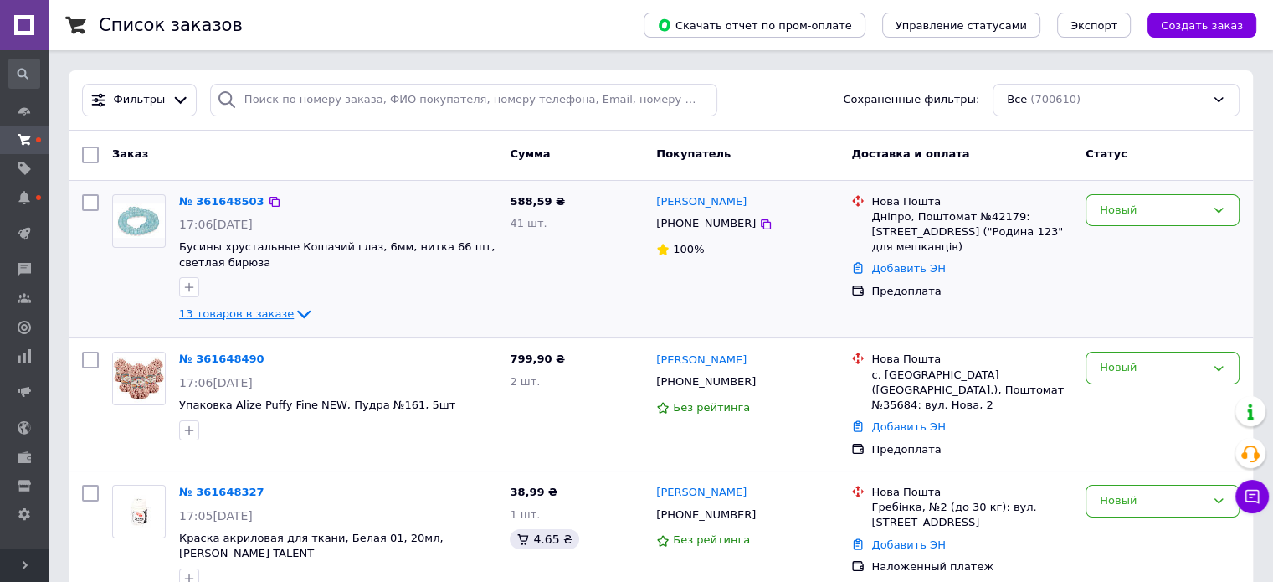
click at [294, 319] on icon at bounding box center [304, 314] width 20 height 20
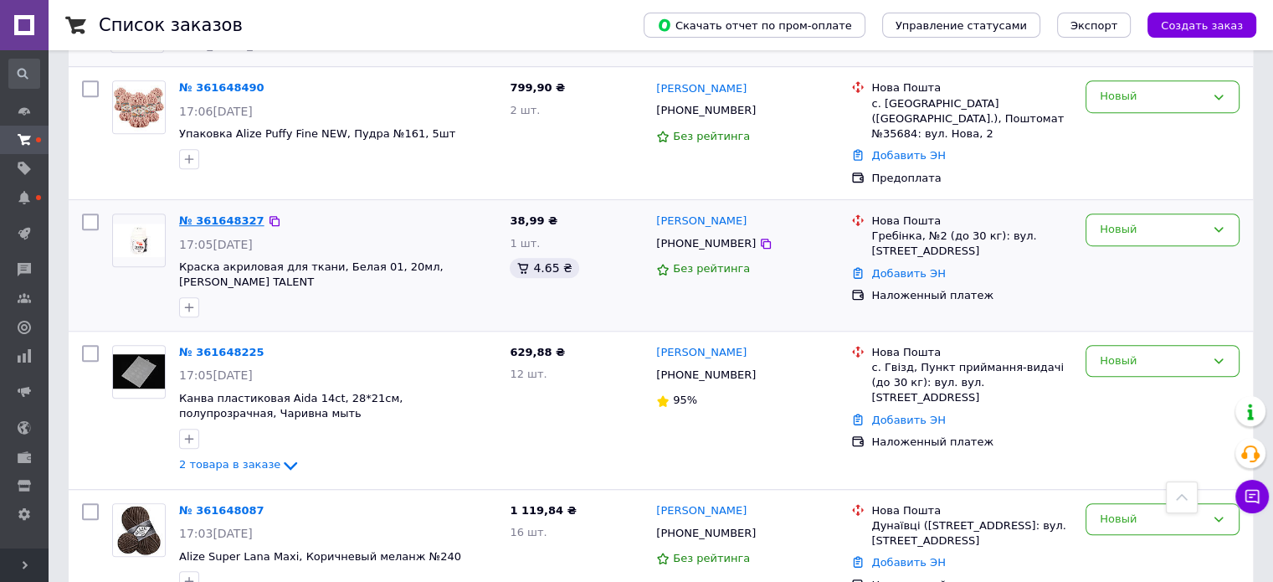
scroll to position [1172, 0]
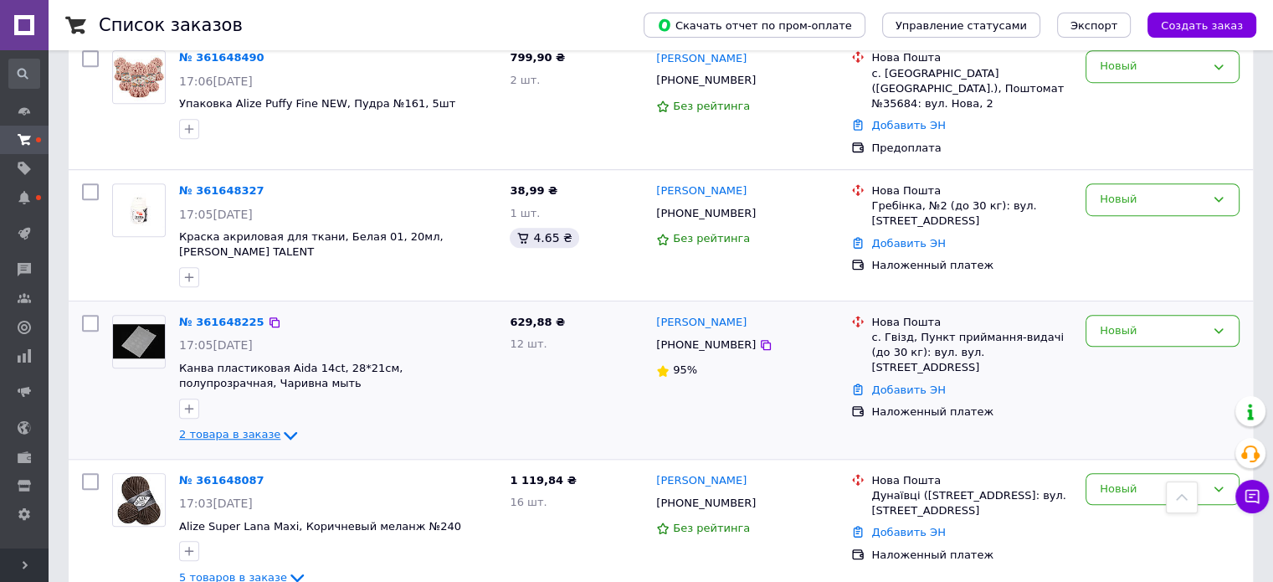
click at [255, 429] on span "2 товара в заказе" at bounding box center [229, 435] width 101 height 13
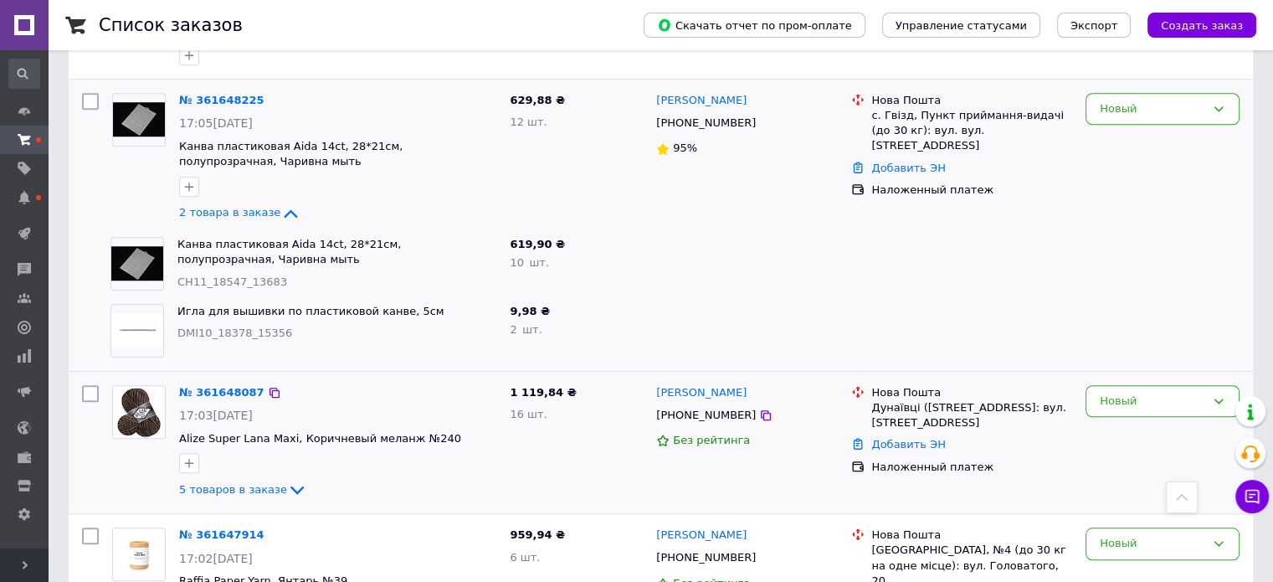
scroll to position [1423, 0]
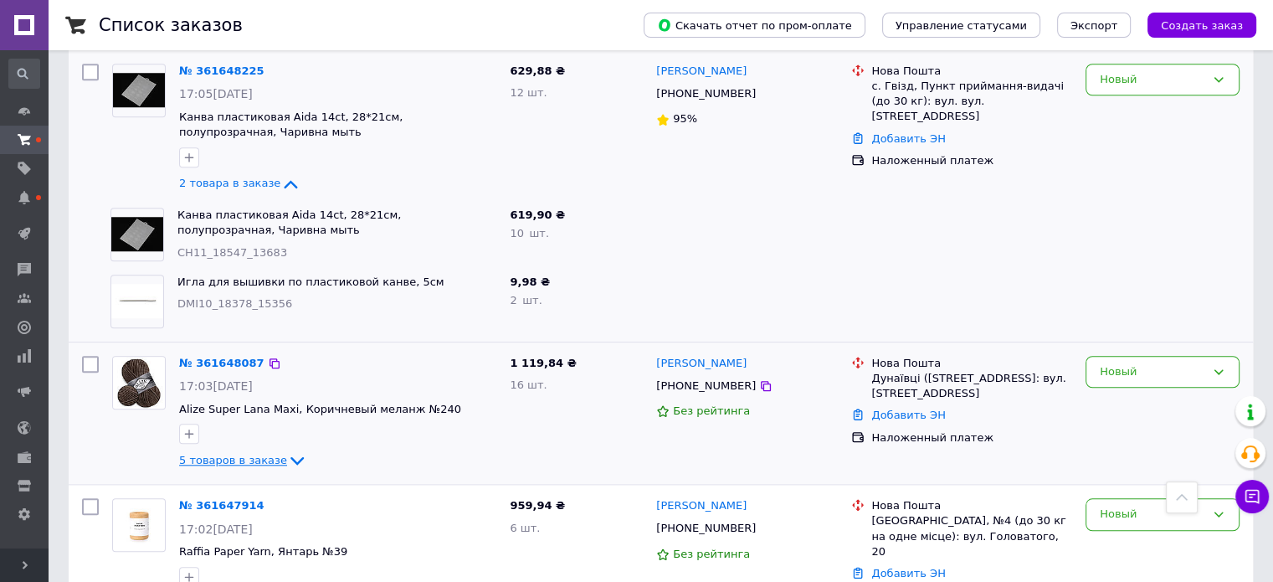
click at [258, 454] on span "5 товаров в заказе" at bounding box center [233, 460] width 108 height 13
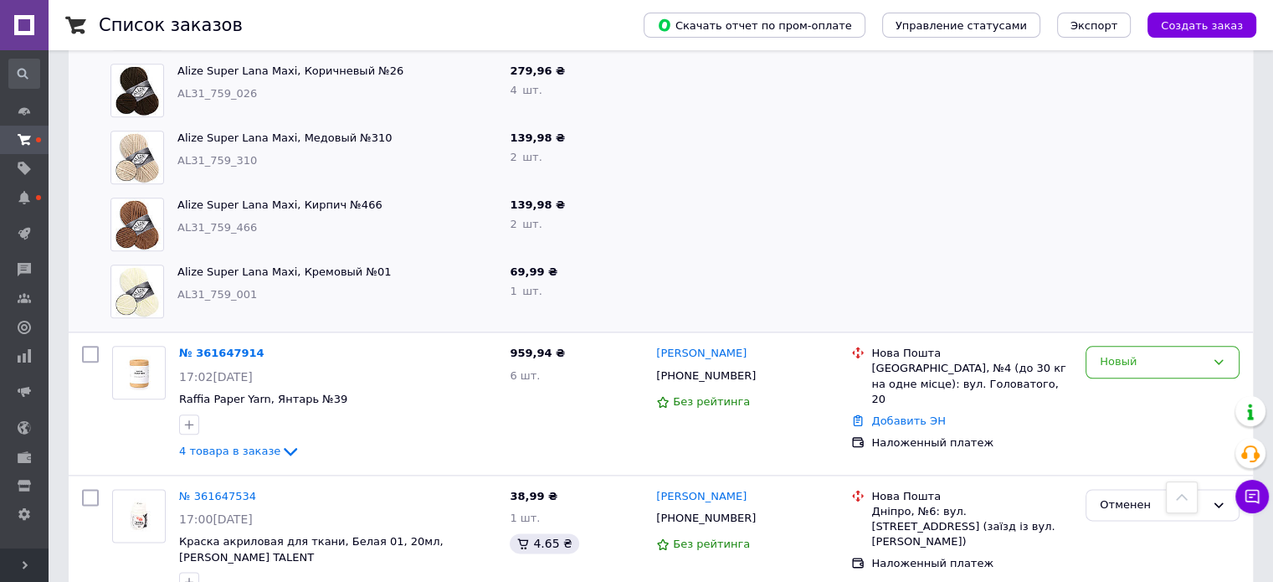
scroll to position [1926, 0]
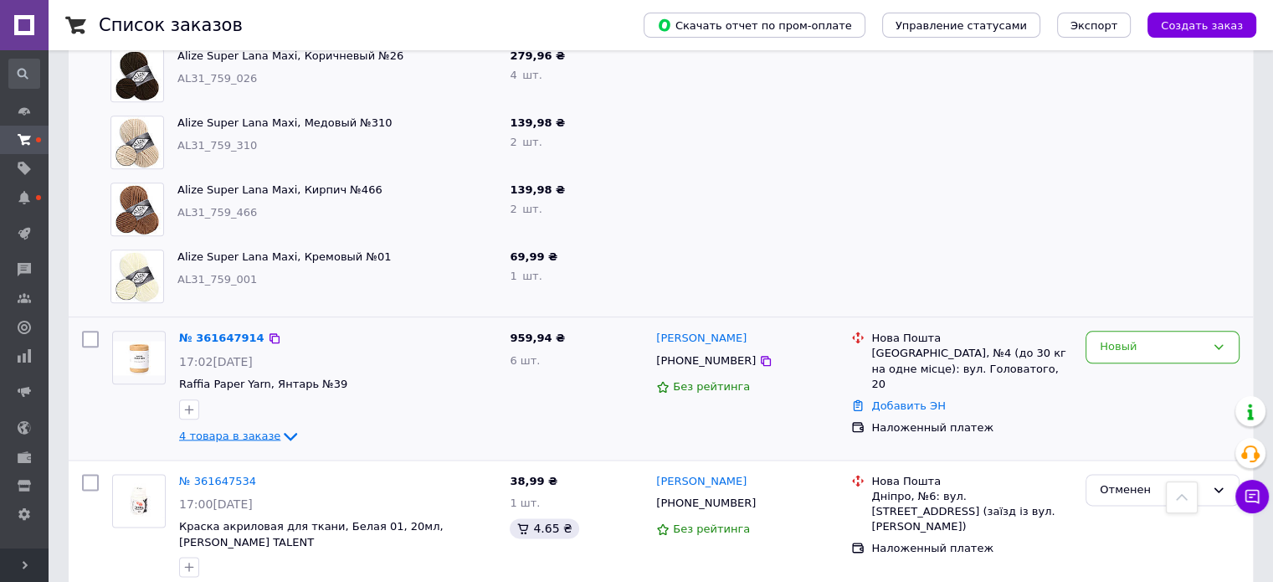
click at [253, 429] on span "4 товара в заказе" at bounding box center [229, 435] width 101 height 13
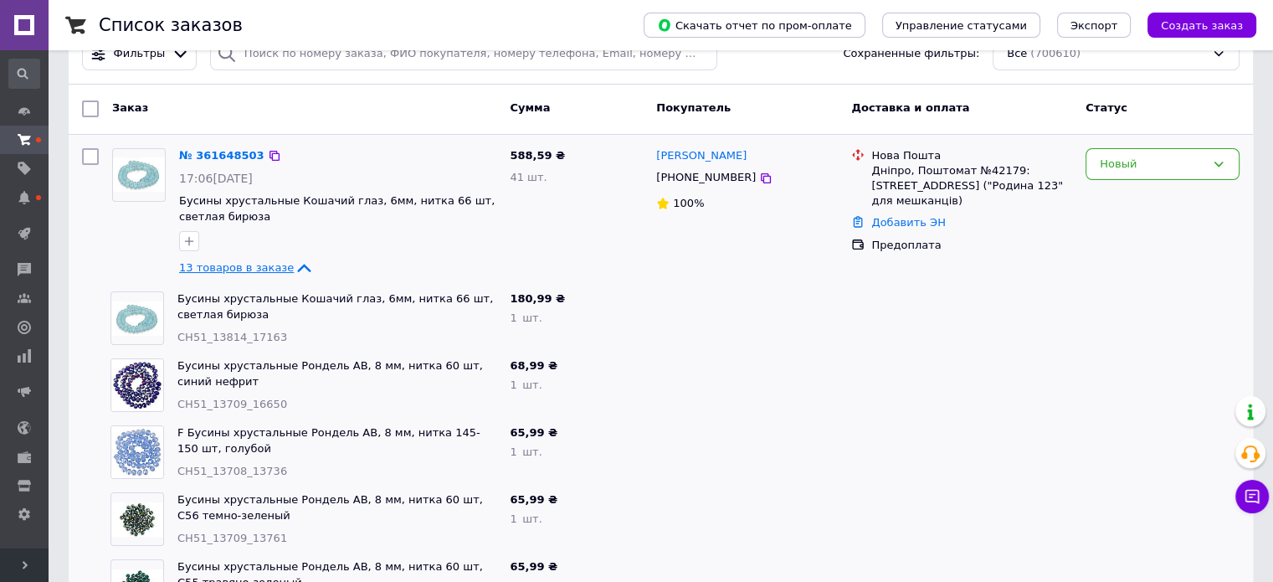
scroll to position [0, 0]
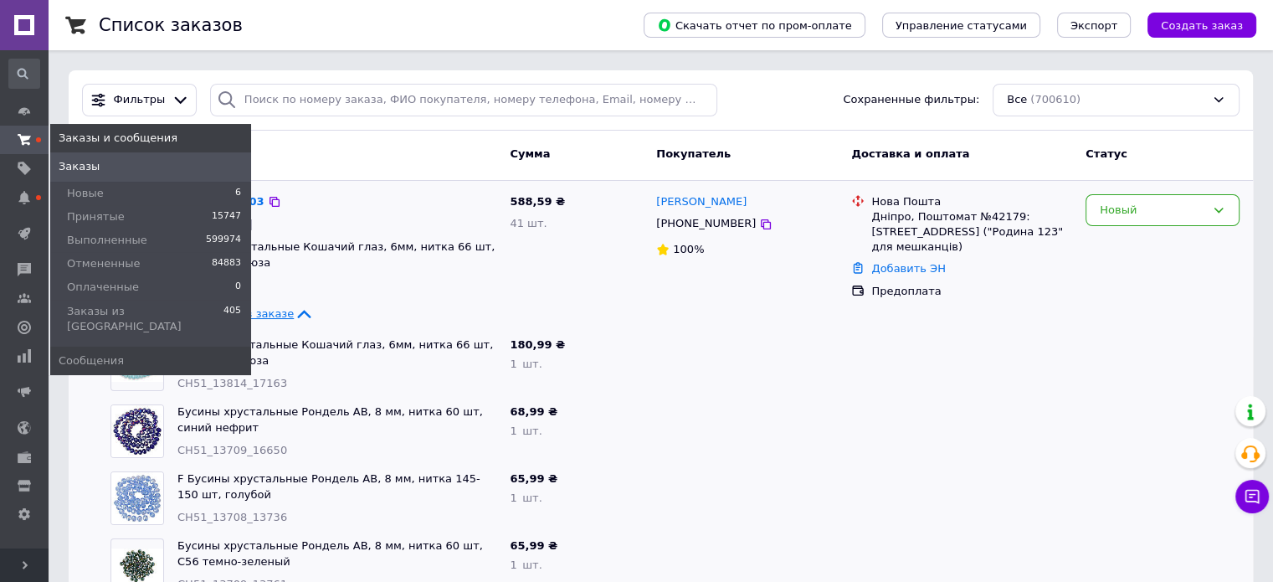
click at [70, 160] on span "Заказы" at bounding box center [79, 166] width 41 height 15
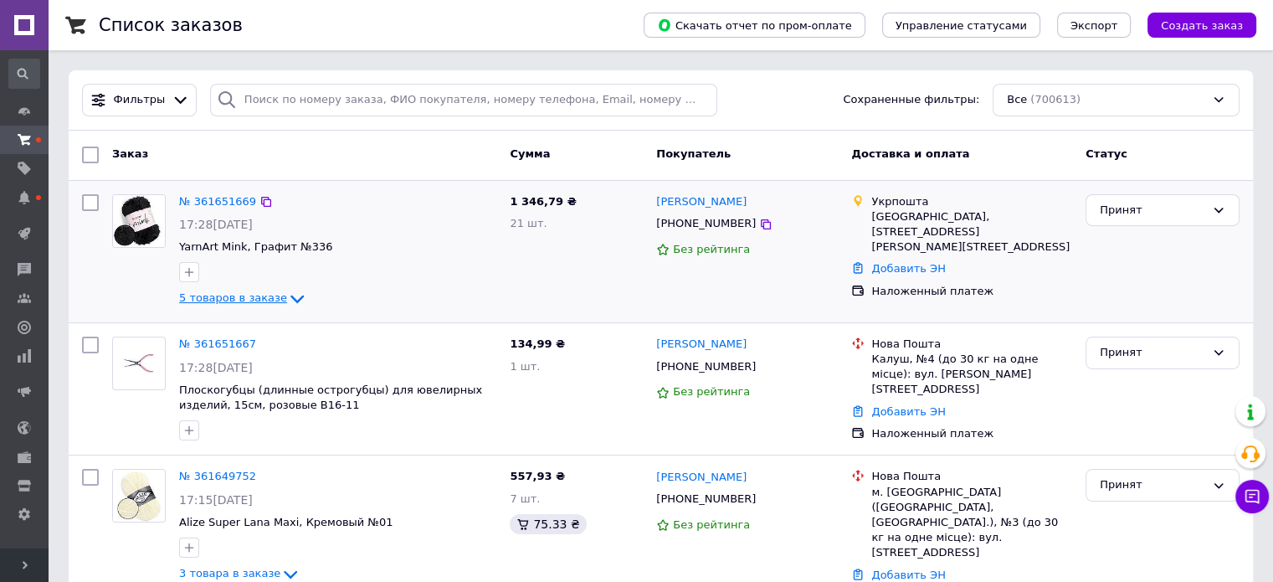
click at [260, 296] on span "5 товаров в заказе" at bounding box center [233, 298] width 108 height 13
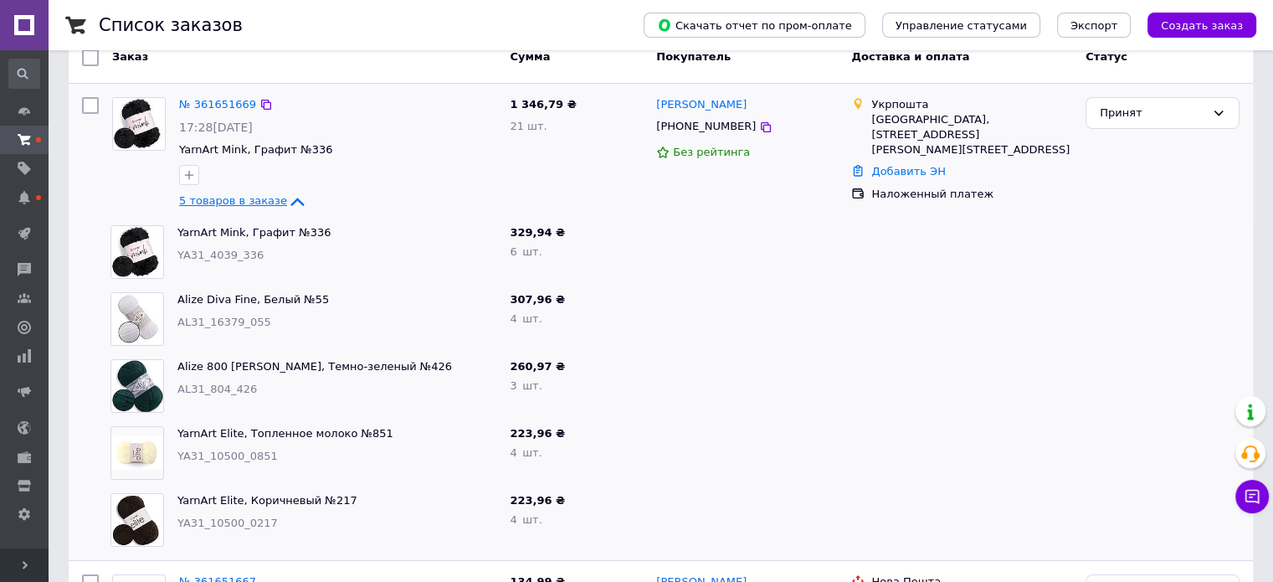
scroll to position [251, 0]
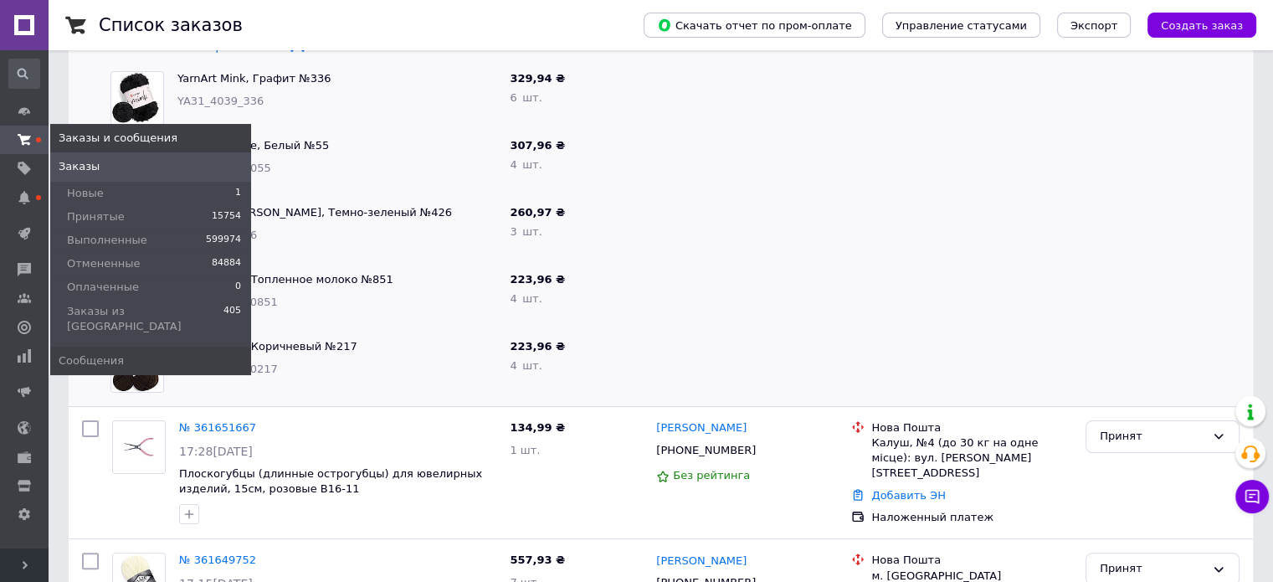
click at [65, 167] on span "Заказы" at bounding box center [79, 166] width 41 height 15
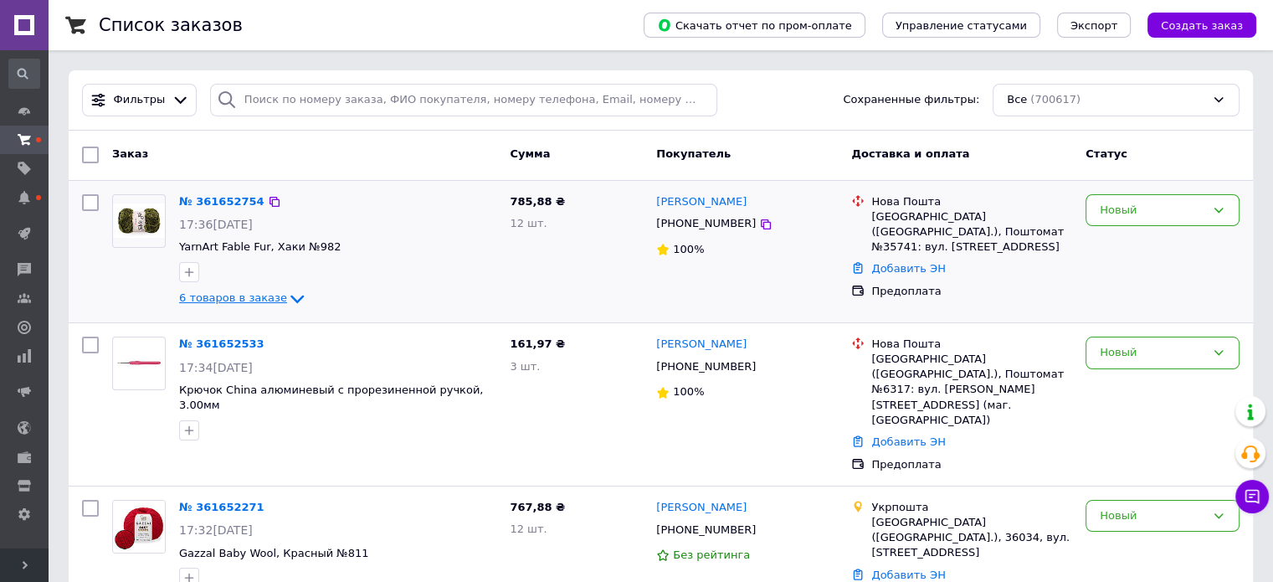
click at [221, 301] on span "6 товаров в заказе" at bounding box center [233, 298] width 108 height 13
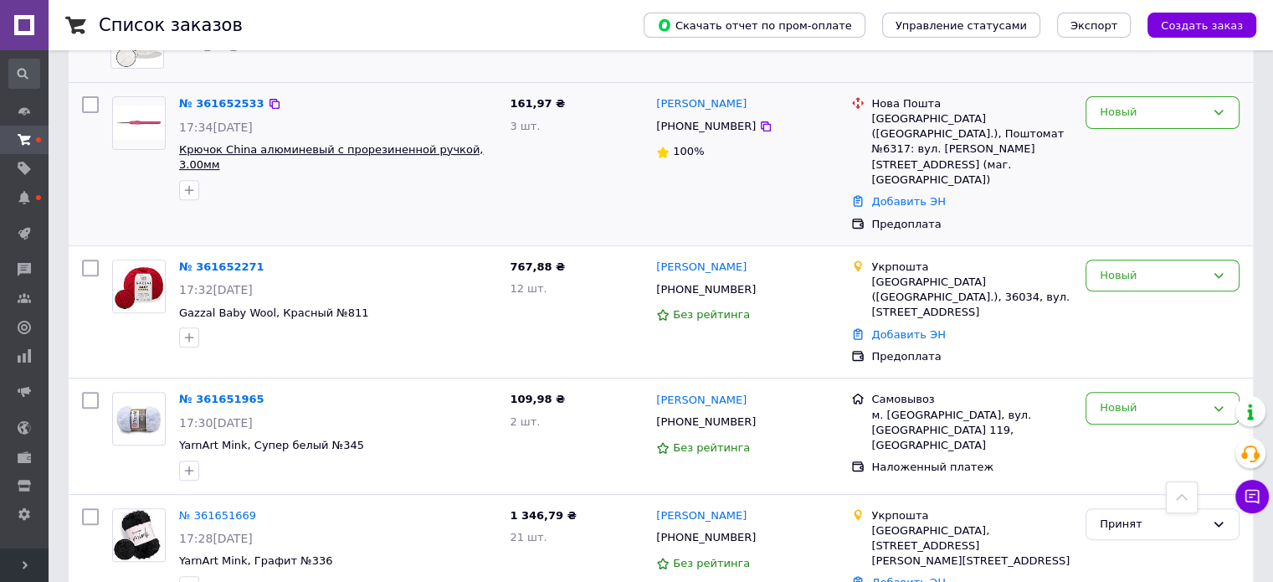
scroll to position [670, 0]
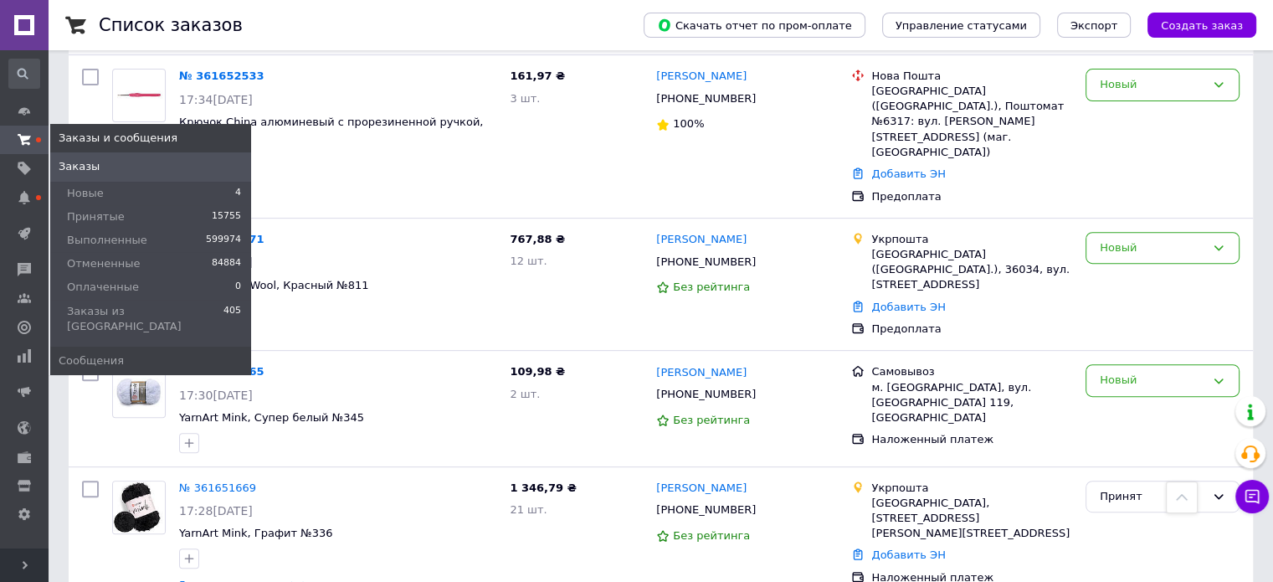
click at [18, 139] on icon at bounding box center [24, 139] width 13 height 13
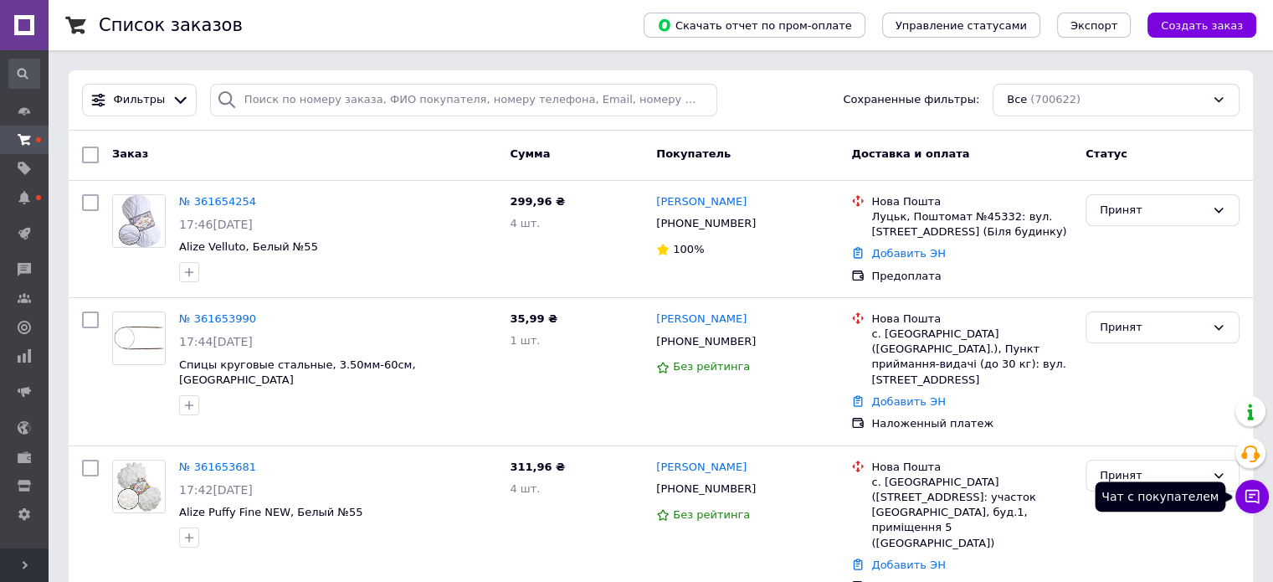
click at [1249, 512] on button "Чат с покупателем" at bounding box center [1252, 496] width 33 height 33
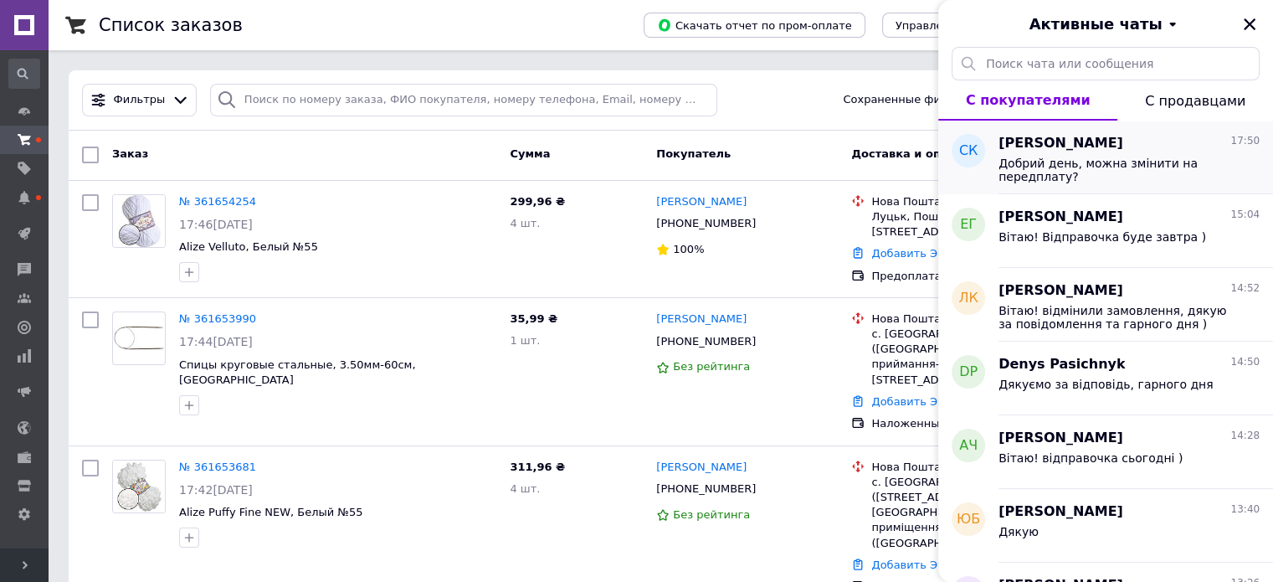
click at [1047, 146] on span "[PERSON_NAME]" at bounding box center [1061, 143] width 125 height 19
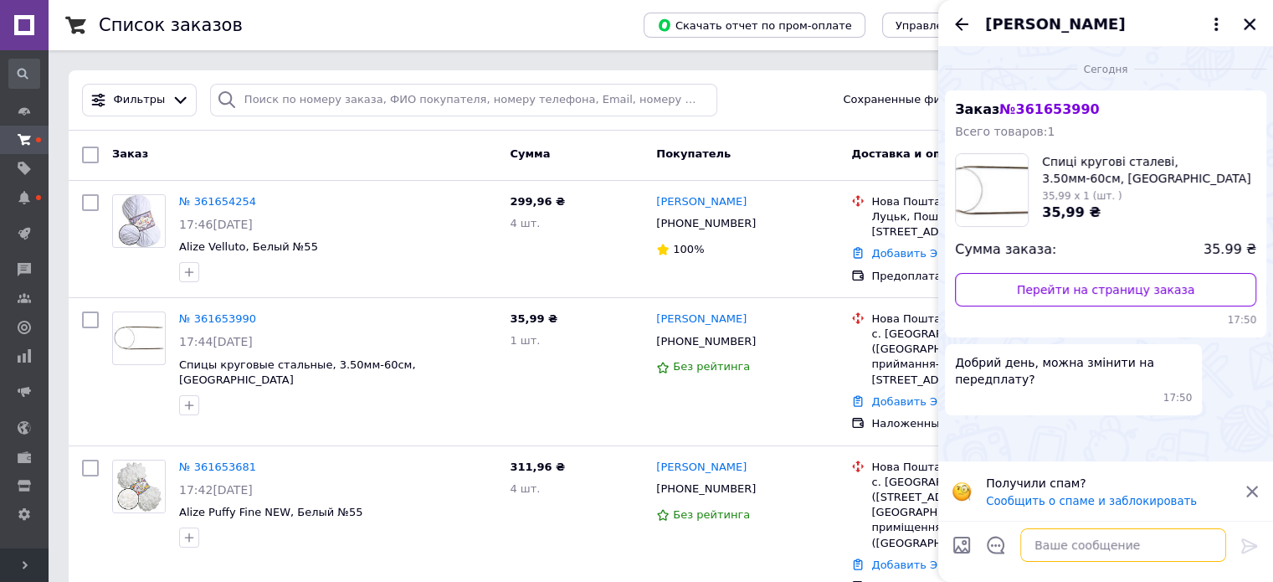
click at [1080, 532] on textarea at bounding box center [1124, 544] width 206 height 33
type textarea "Вітаю,так"
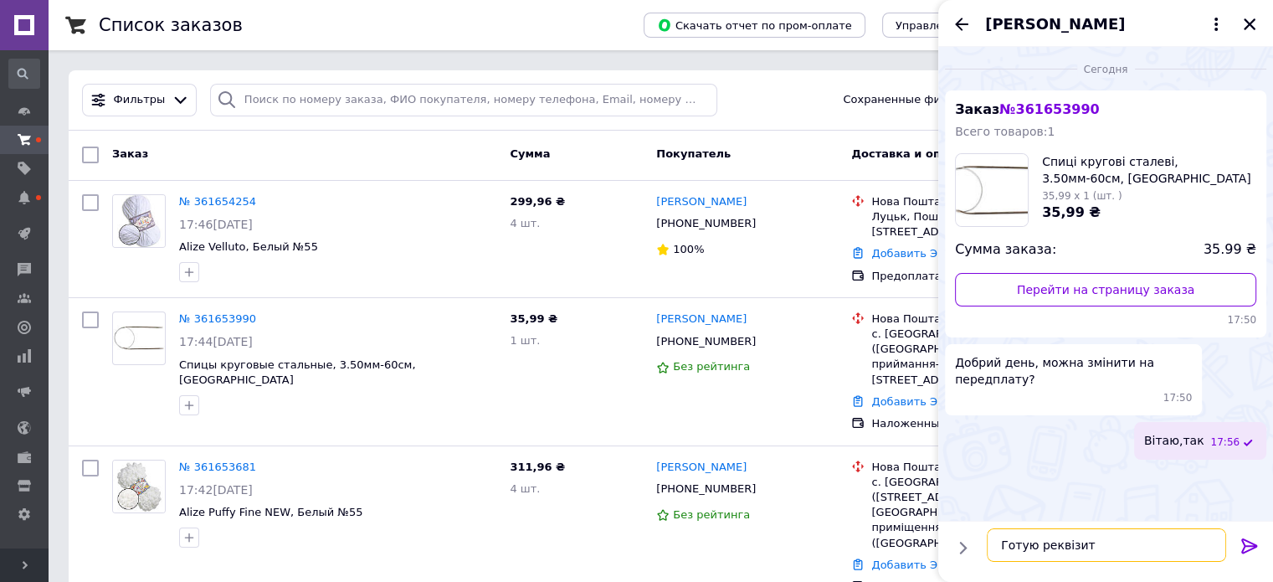
type textarea "Готую реквізити"
click at [1061, 546] on textarea at bounding box center [1124, 544] width 206 height 33
paste textarea "У нас сьогодні діє акційна пропозиція ЗНИЖКА на набір аксесуарів для в'язання ❗…"
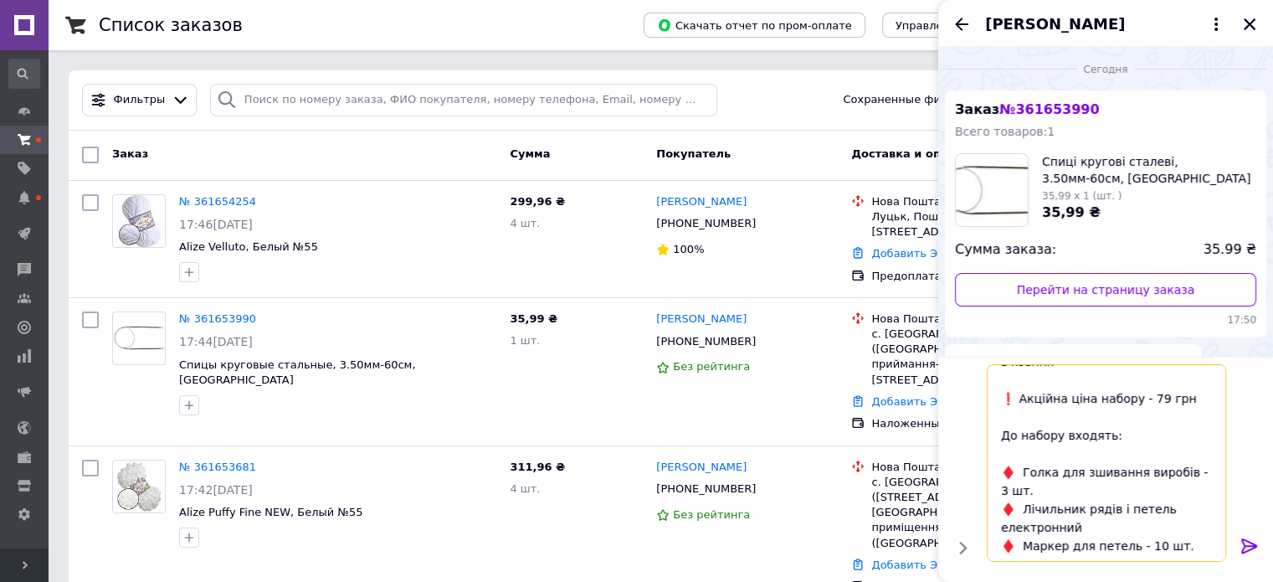
scroll to position [94, 0]
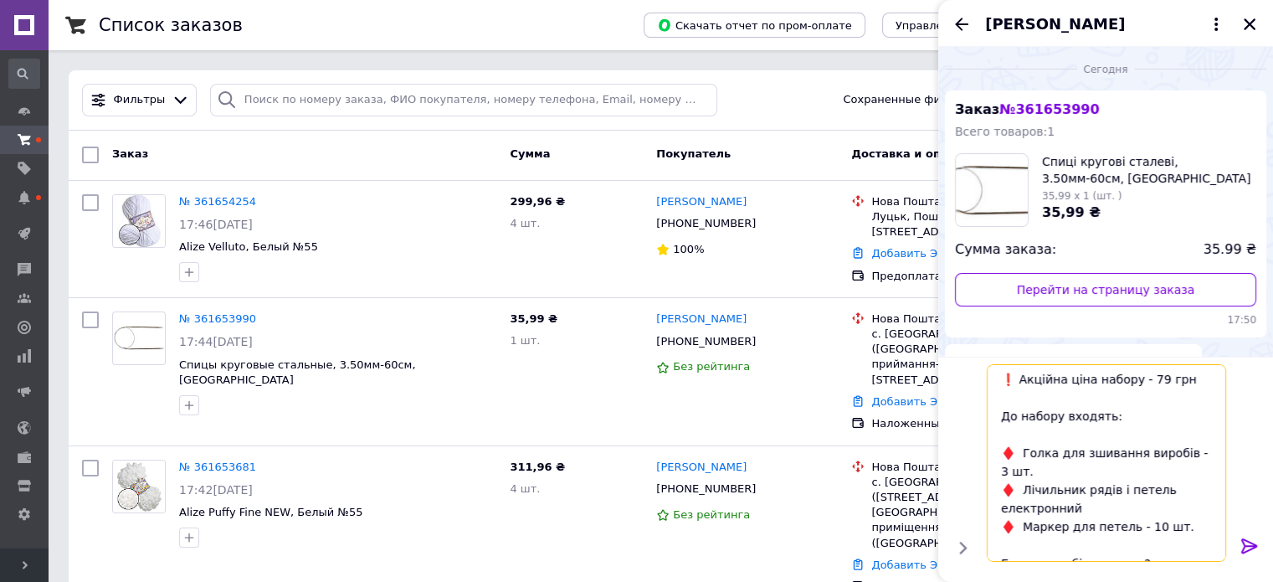
type textarea "У нас сьогодні діє акційна пропозиція ЗНИЖКА на набір аксесуарів для в'язання ❗…"
click at [1248, 544] on icon at bounding box center [1250, 546] width 20 height 20
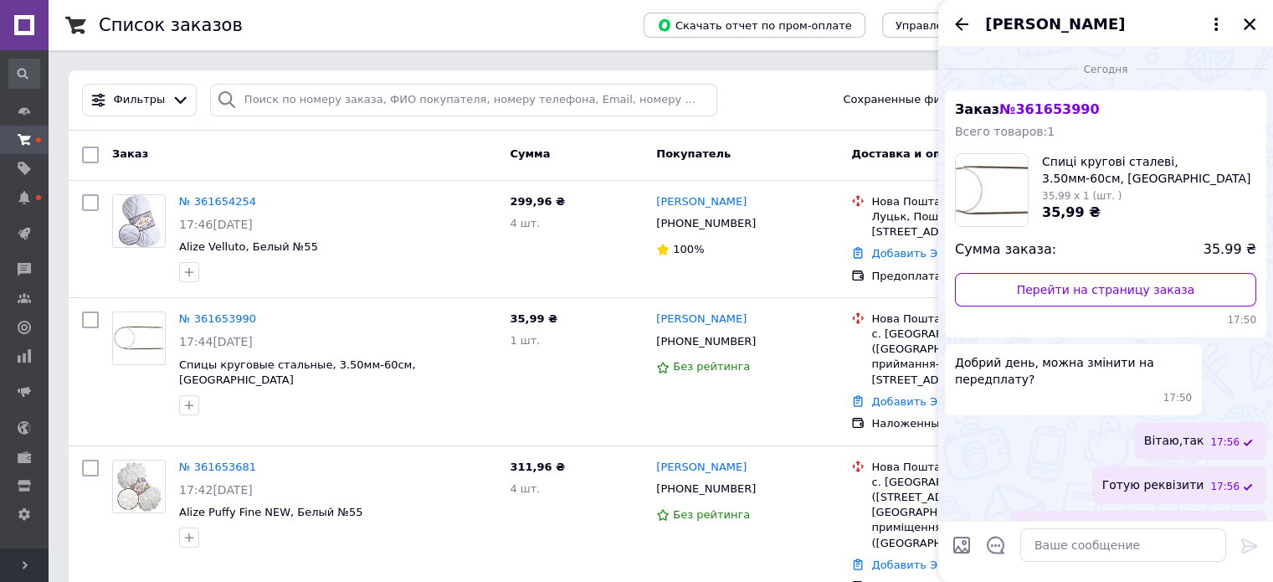
scroll to position [234, 0]
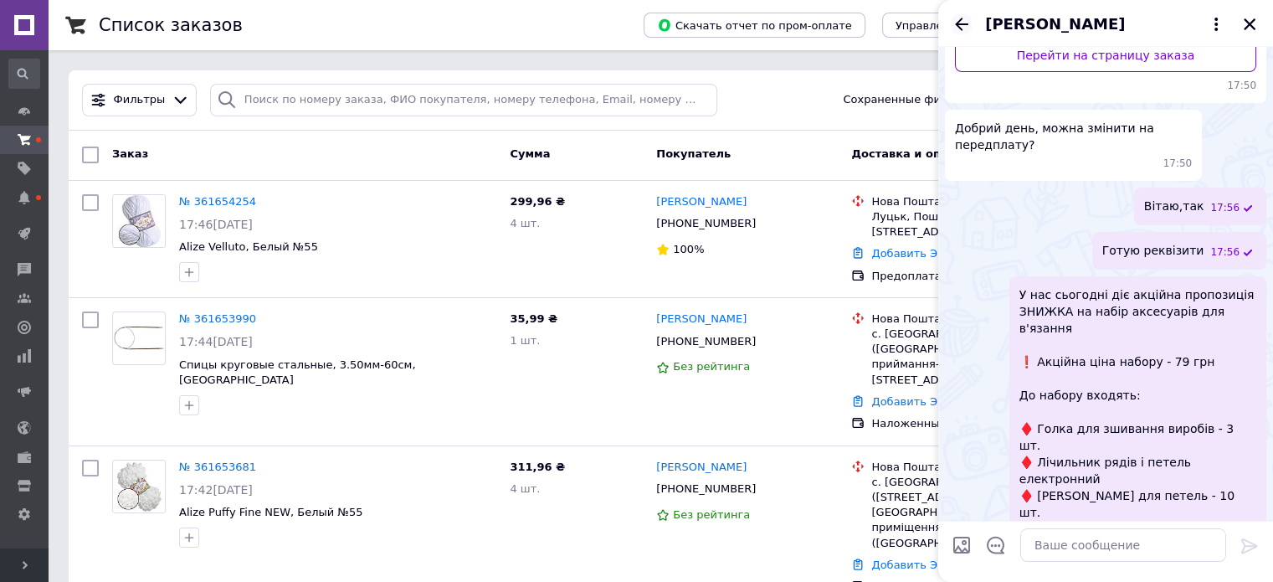
click at [962, 23] on icon "Назад" at bounding box center [961, 24] width 13 height 13
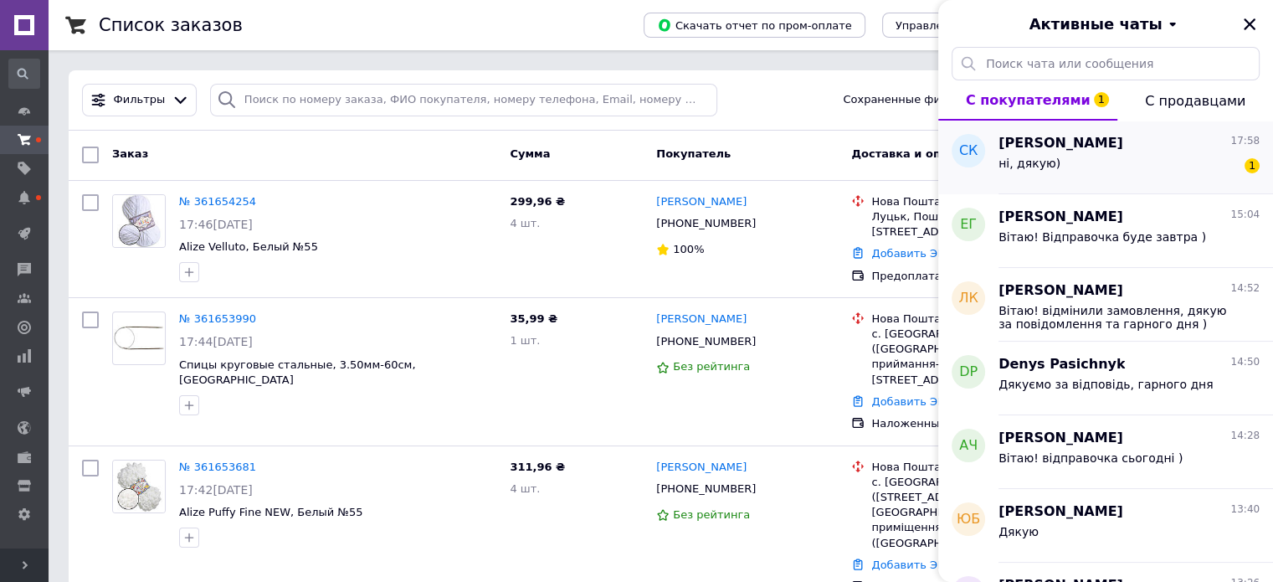
drag, startPoint x: 1078, startPoint y: 134, endPoint x: 1074, endPoint y: 154, distance: 20.4
click at [1074, 154] on div "Софія Кляп 17:58 ні, дякую) 1" at bounding box center [1136, 158] width 275 height 74
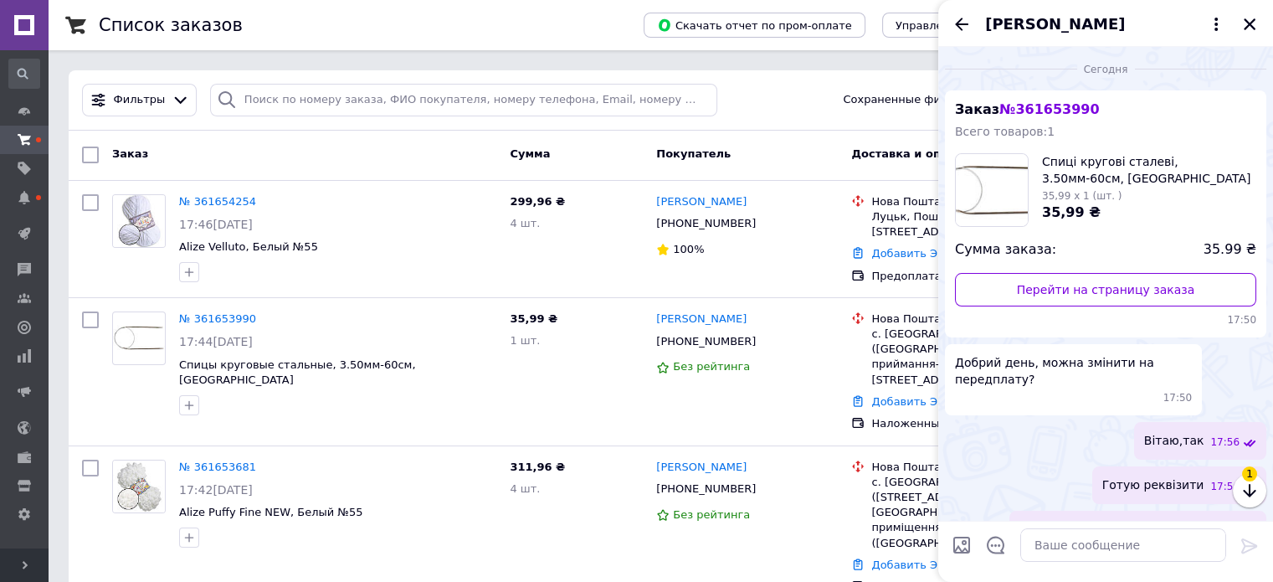
scroll to position [310, 0]
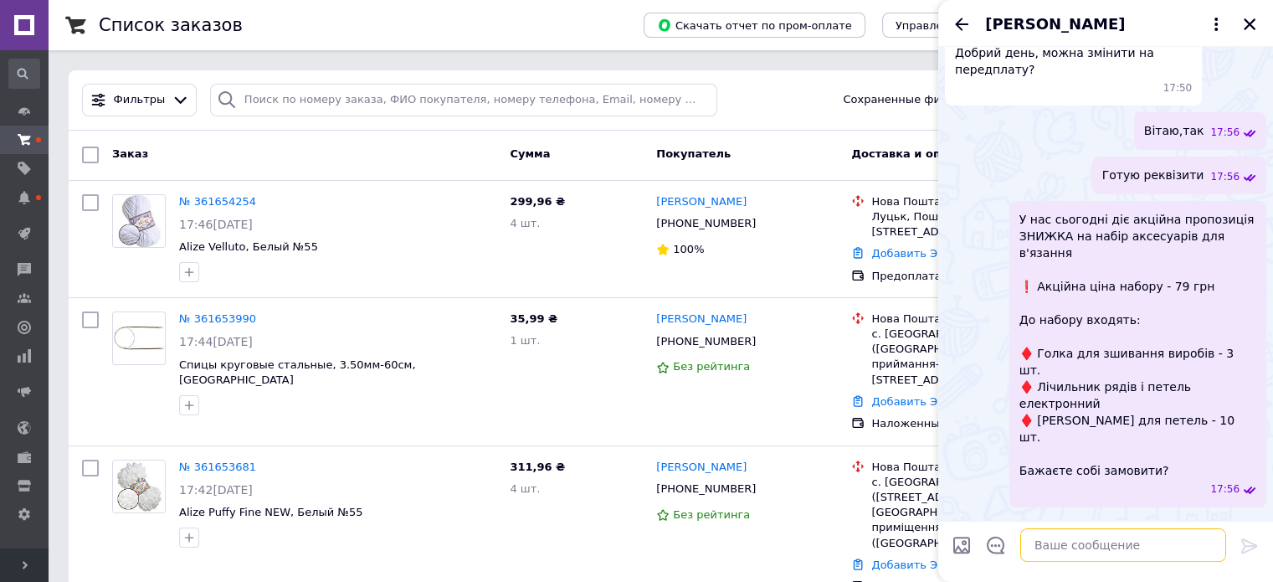
click at [1068, 548] on textarea at bounding box center [1124, 544] width 206 height 33
paste textarea "Дякуємо вам за замовлення! ФОП [PERSON_NAME] [PERSON_NAME] ЄДРПОУ: [FINANCIAL_I…"
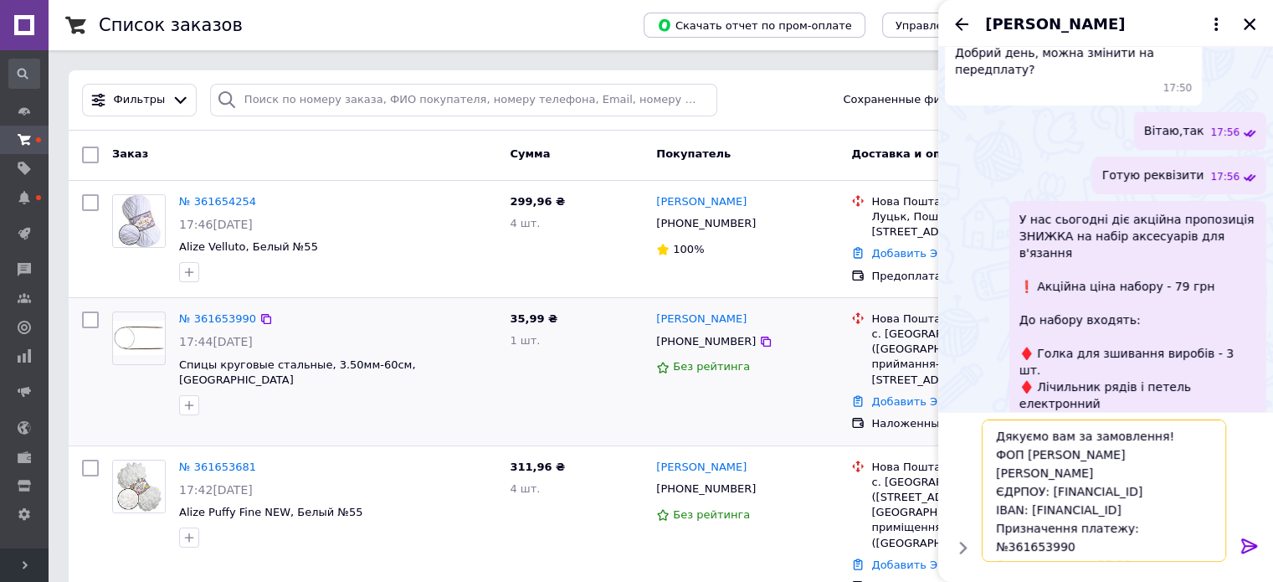
scroll to position [38, 0]
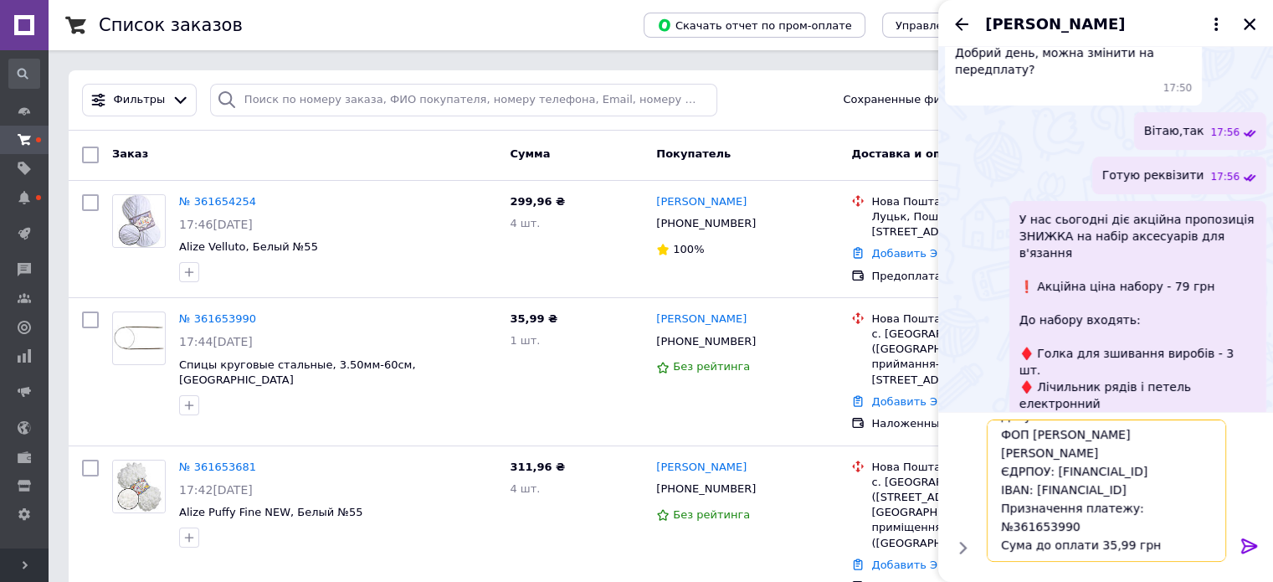
type textarea "Дякуємо вам за замовлення! ФОП [PERSON_NAME] [PERSON_NAME] ЄДРПОУ: [FINANCIAL_I…"
click at [1255, 545] on icon at bounding box center [1250, 545] width 16 height 15
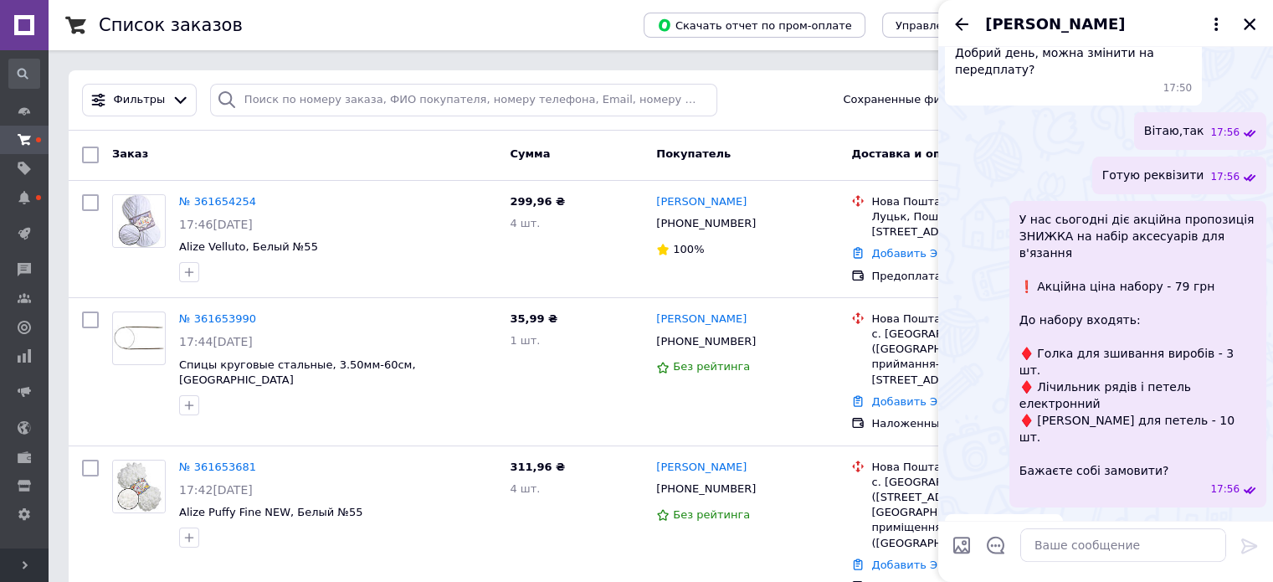
scroll to position [424, 0]
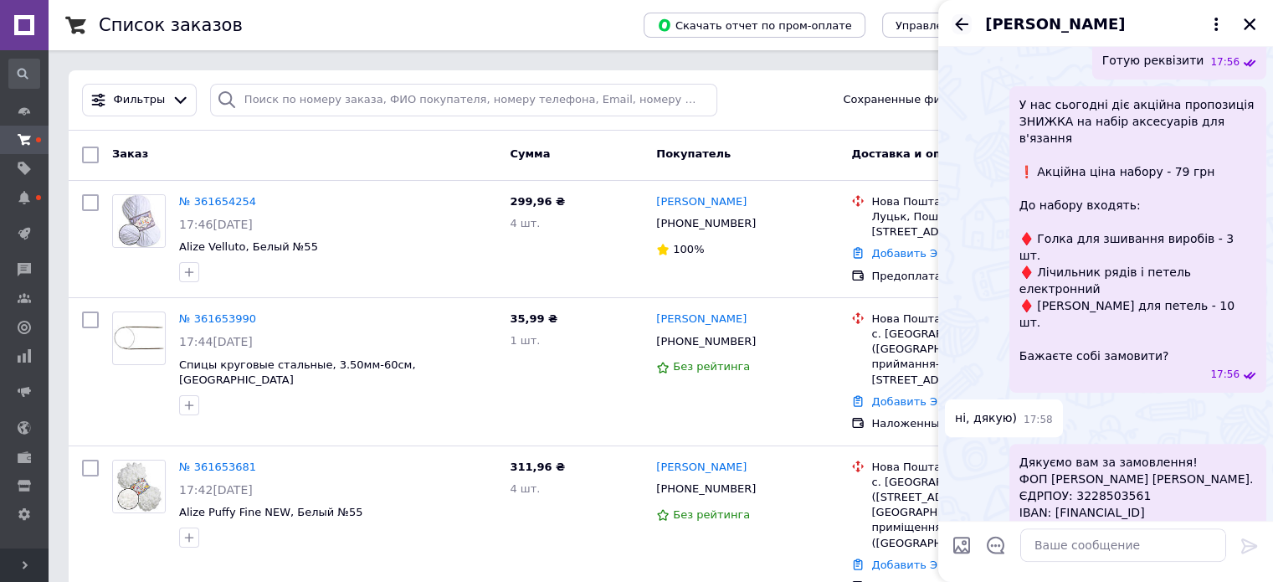
click at [964, 31] on icon "Назад" at bounding box center [962, 24] width 20 height 20
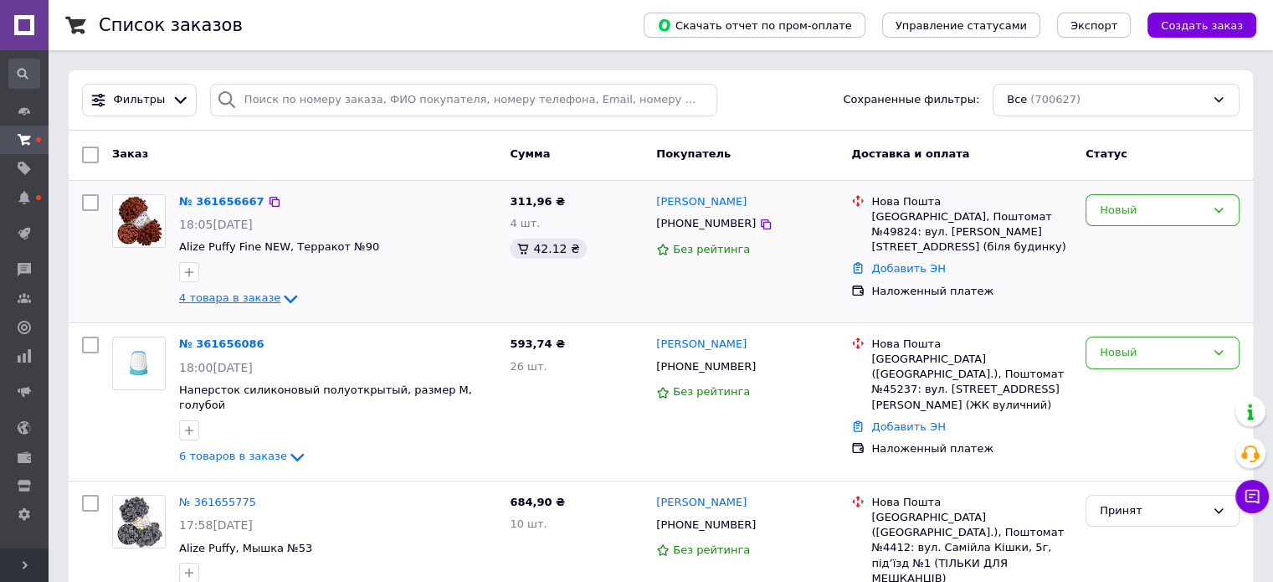
click at [263, 292] on span "4 товара в заказе" at bounding box center [229, 298] width 101 height 13
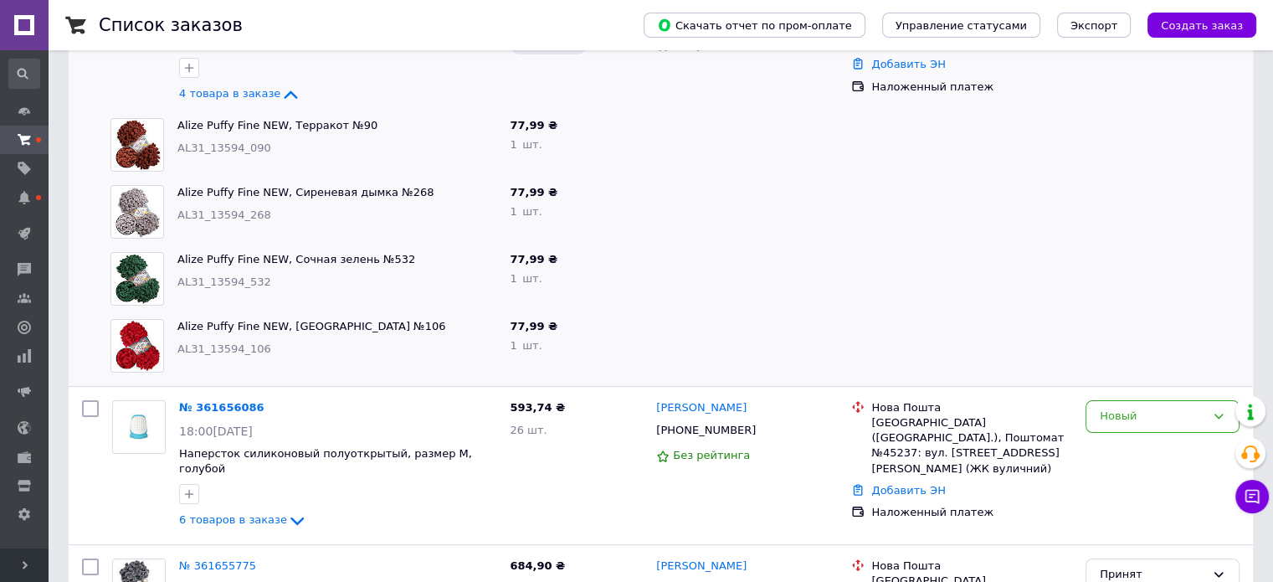
scroll to position [251, 0]
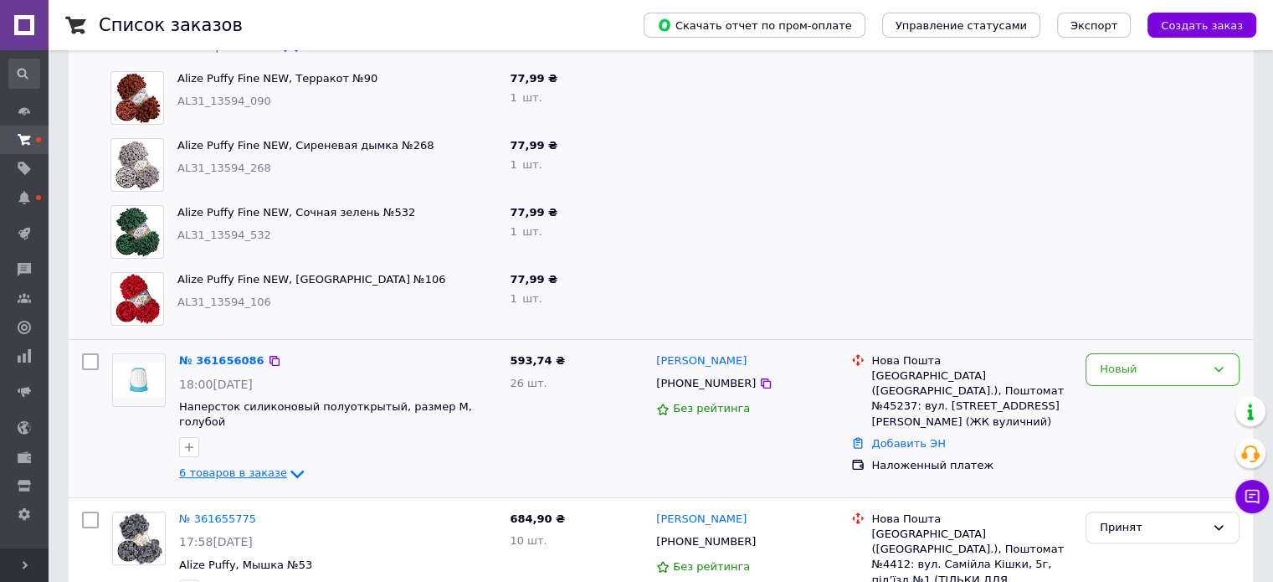
click at [250, 467] on span "6 товаров в заказе" at bounding box center [233, 473] width 108 height 13
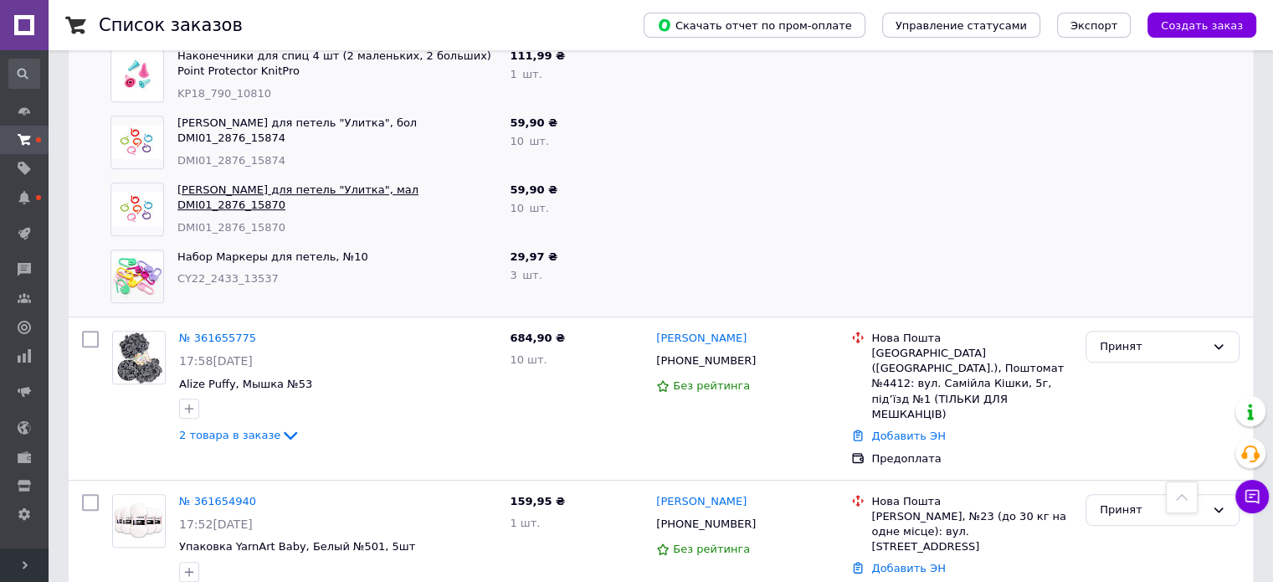
scroll to position [837, 0]
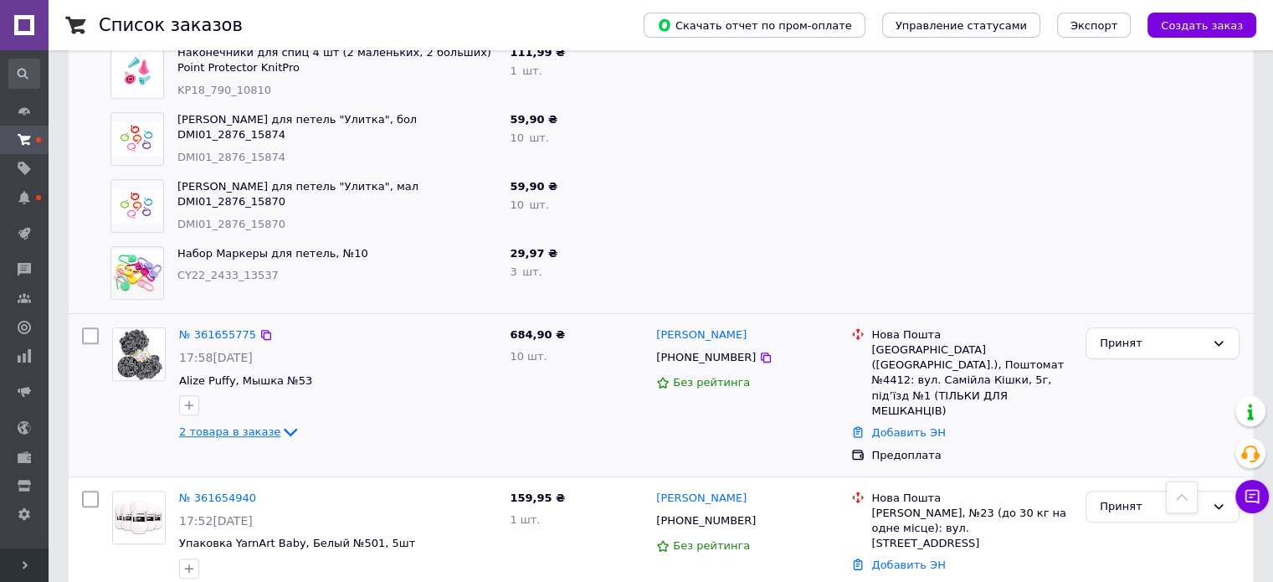
click at [261, 425] on span "2 товара в заказе" at bounding box center [229, 431] width 101 height 13
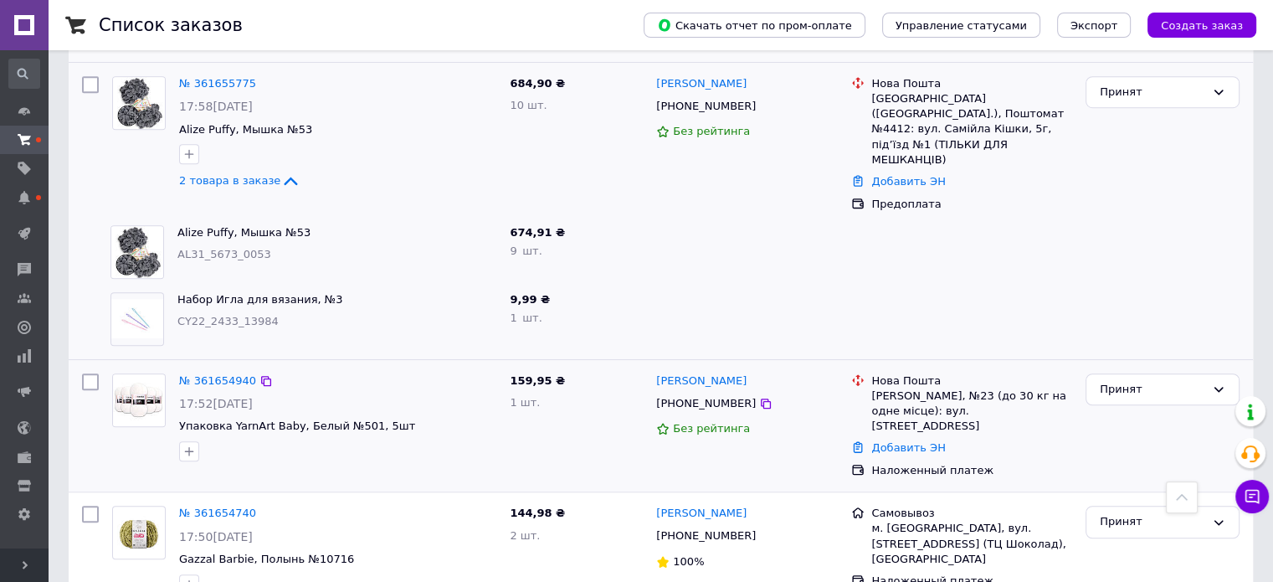
scroll to position [1256, 0]
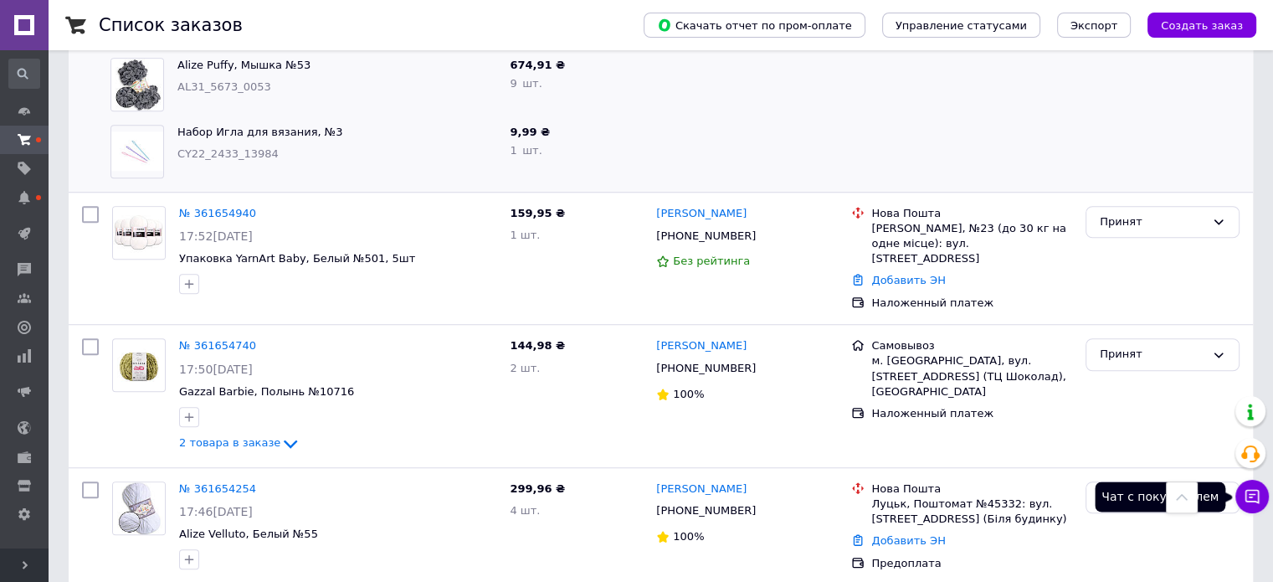
click at [1259, 501] on icon at bounding box center [1253, 497] width 14 height 14
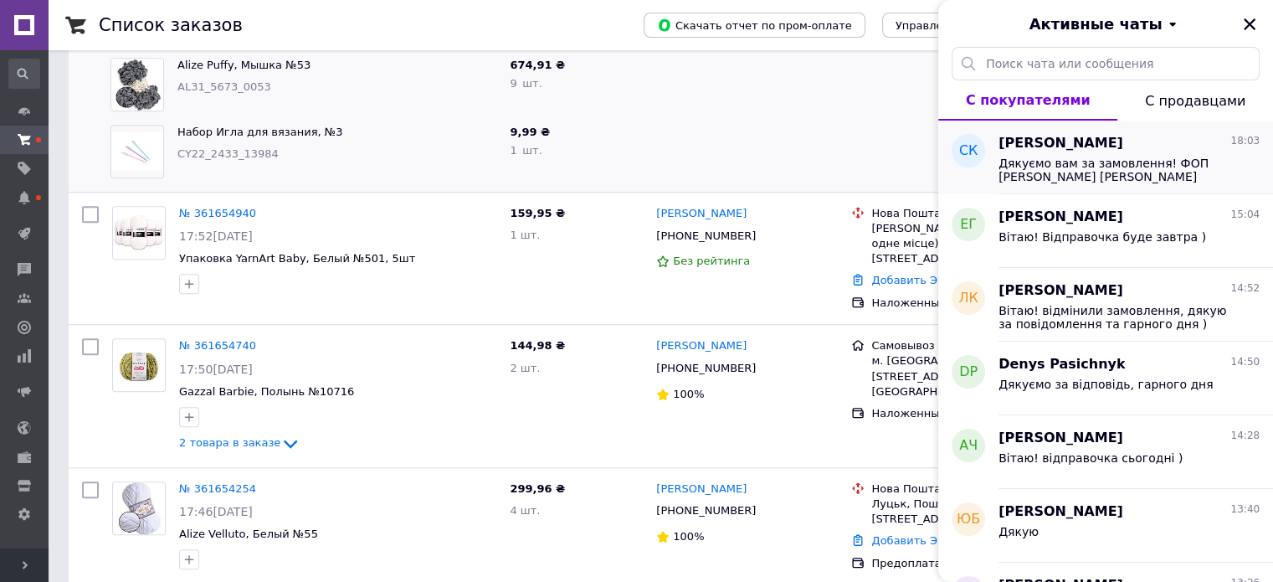
click at [1073, 163] on span "Дякуємо вам за замовлення! ФОП [PERSON_NAME] [PERSON_NAME] ЄДРПОУ: [FINANCIAL_I…" at bounding box center [1118, 170] width 238 height 27
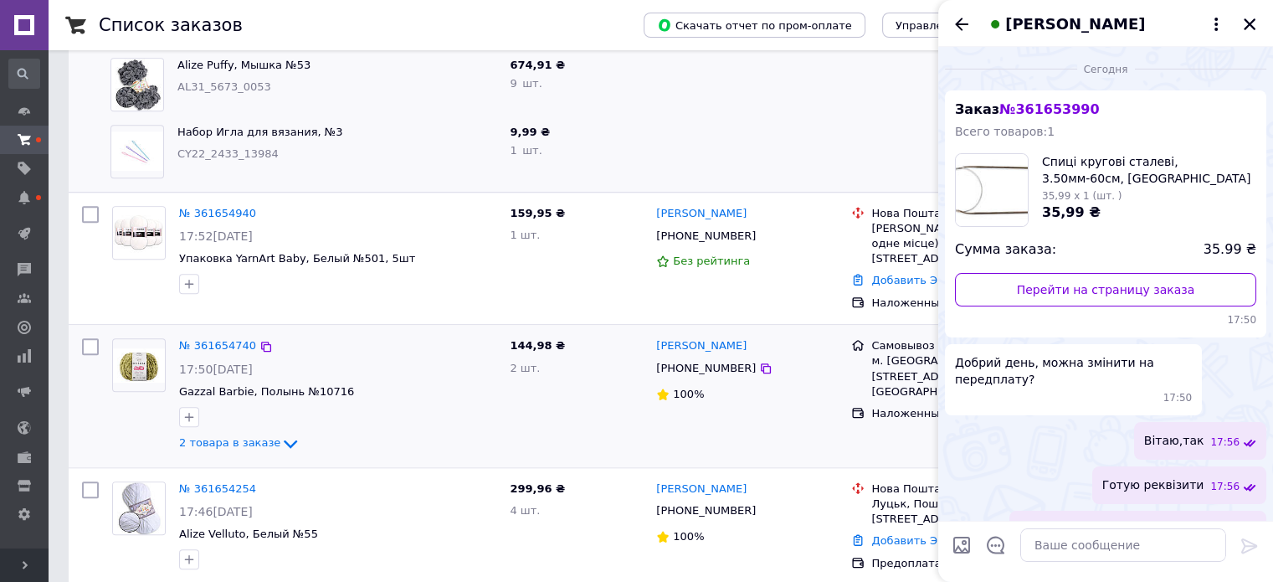
scroll to position [424, 0]
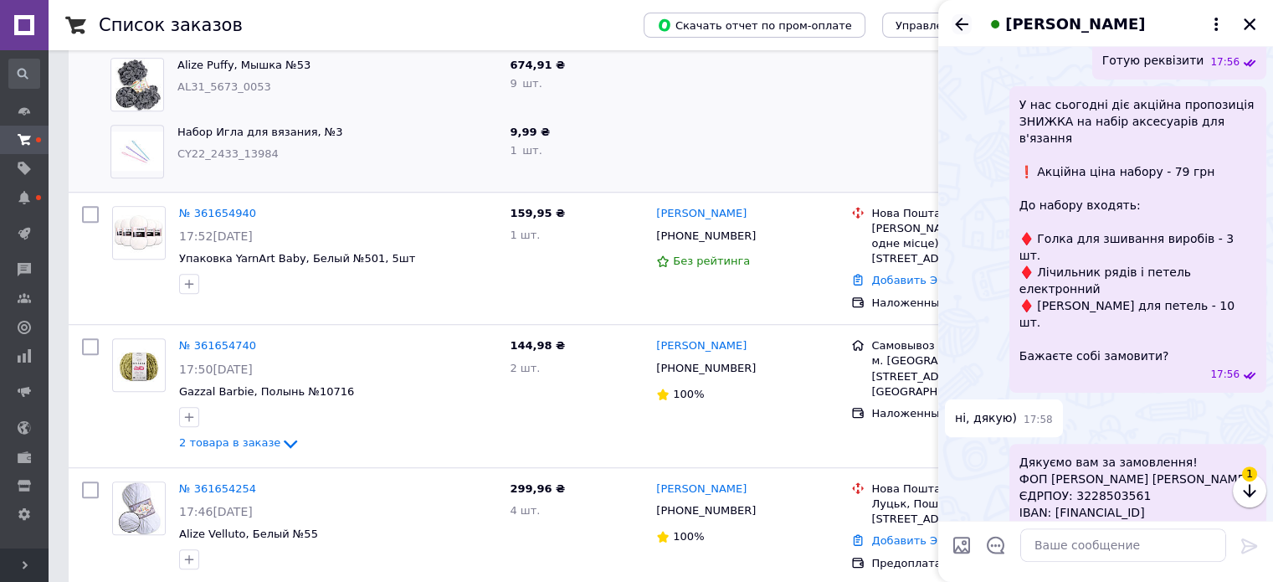
click at [954, 14] on icon "Назад" at bounding box center [962, 24] width 20 height 20
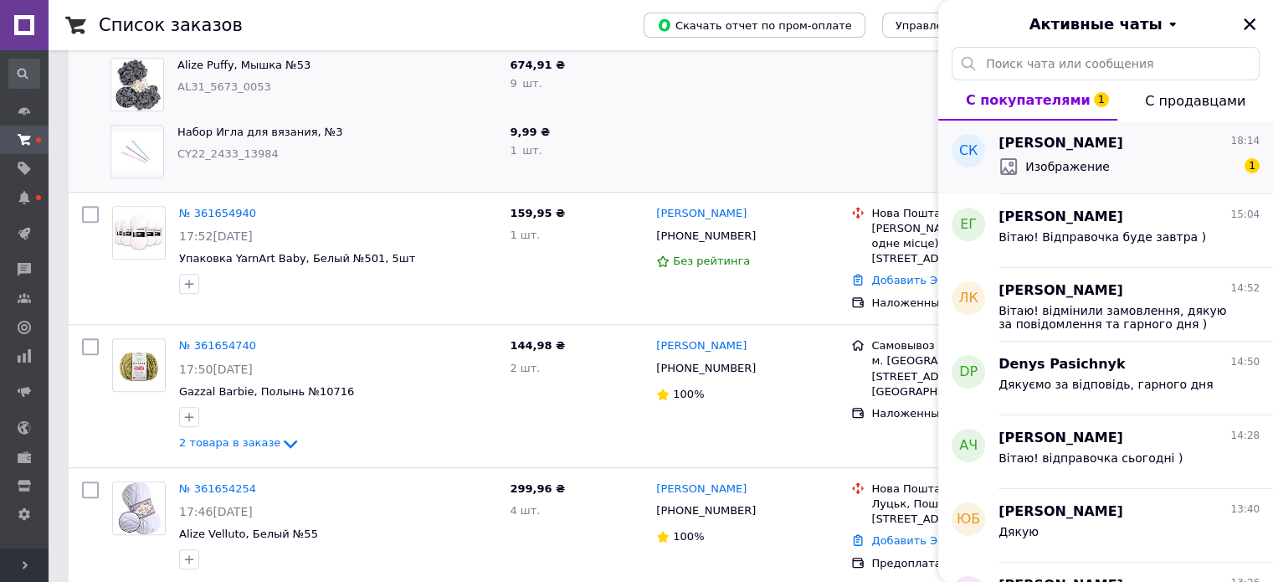
click at [1081, 160] on span "Изображение" at bounding box center [1068, 166] width 85 height 17
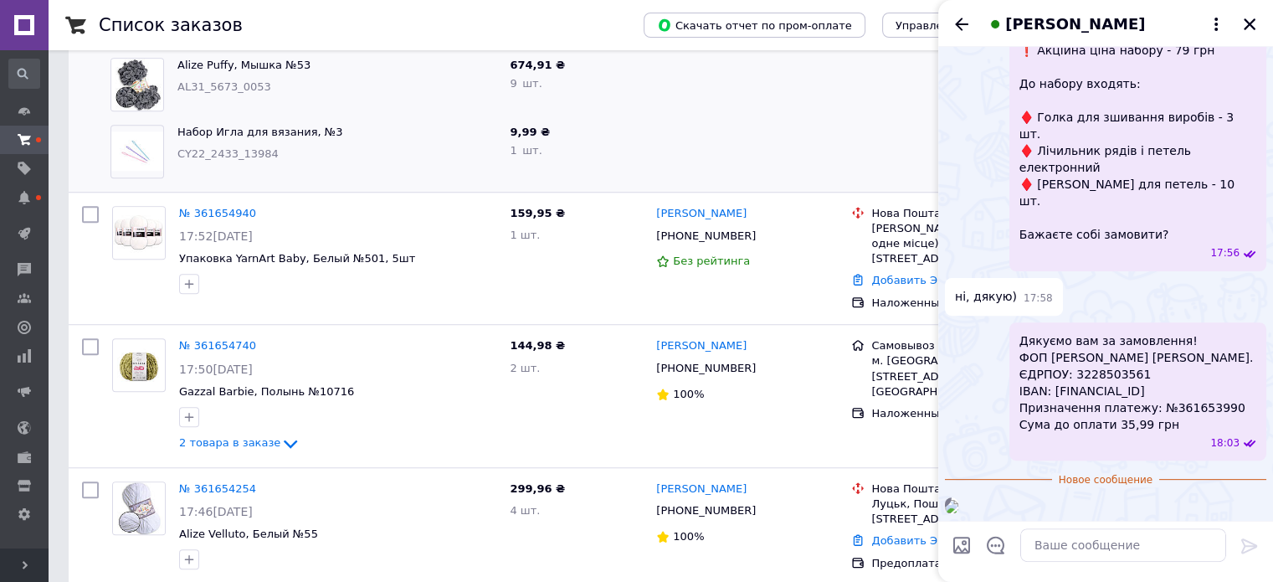
scroll to position [713, 0]
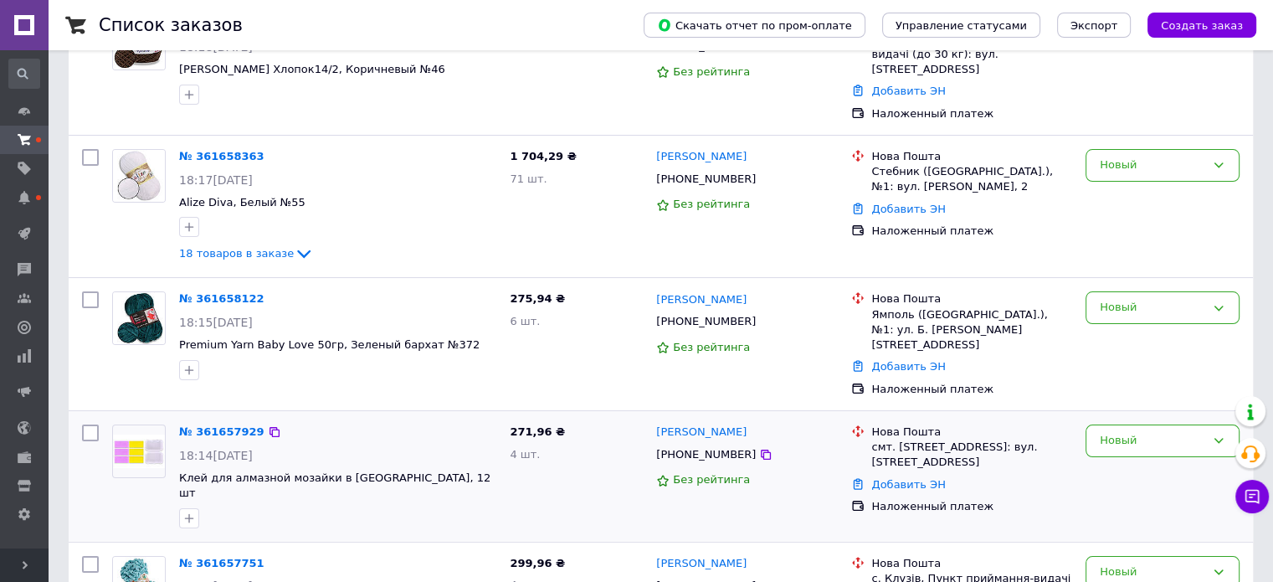
scroll to position [167, 0]
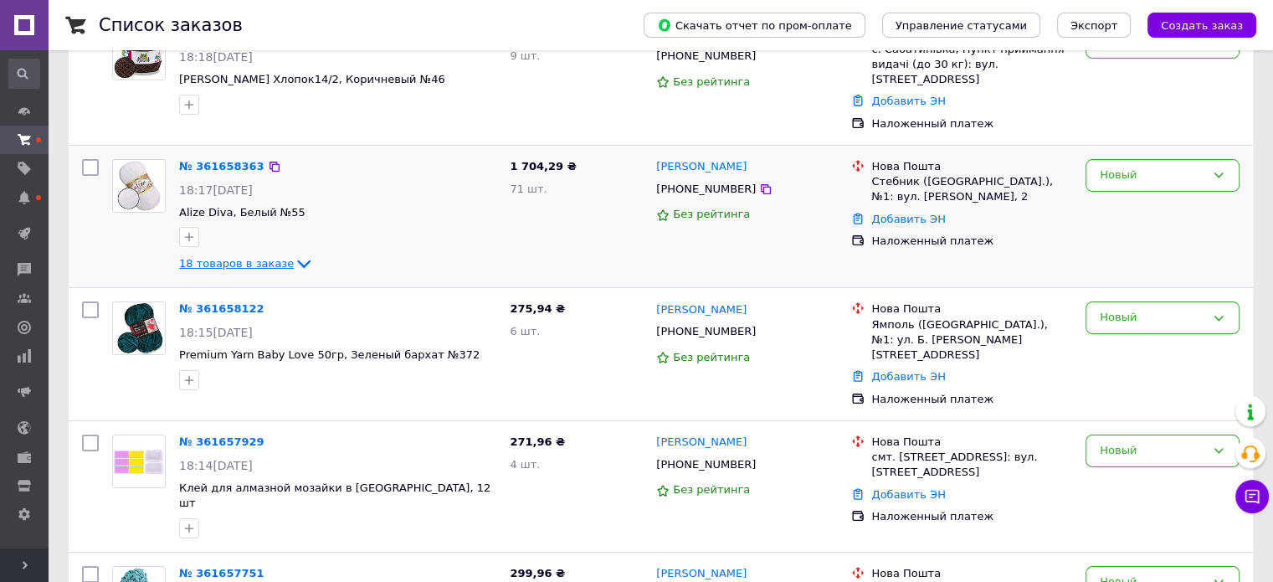
click at [264, 257] on span "18 товаров в заказе" at bounding box center [236, 263] width 115 height 13
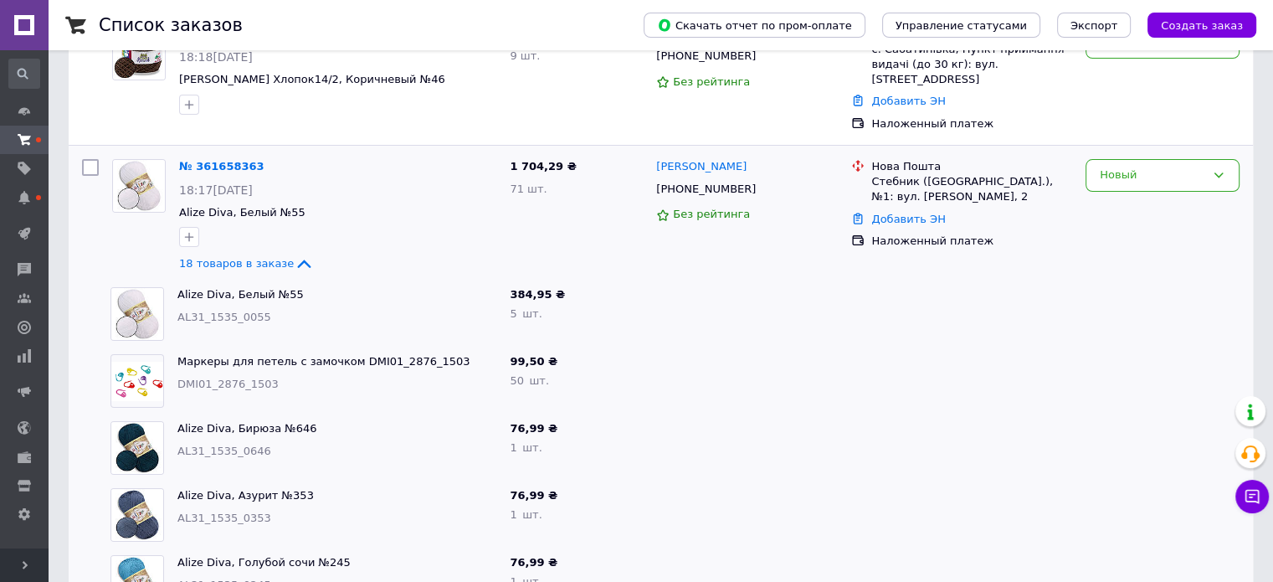
scroll to position [0, 0]
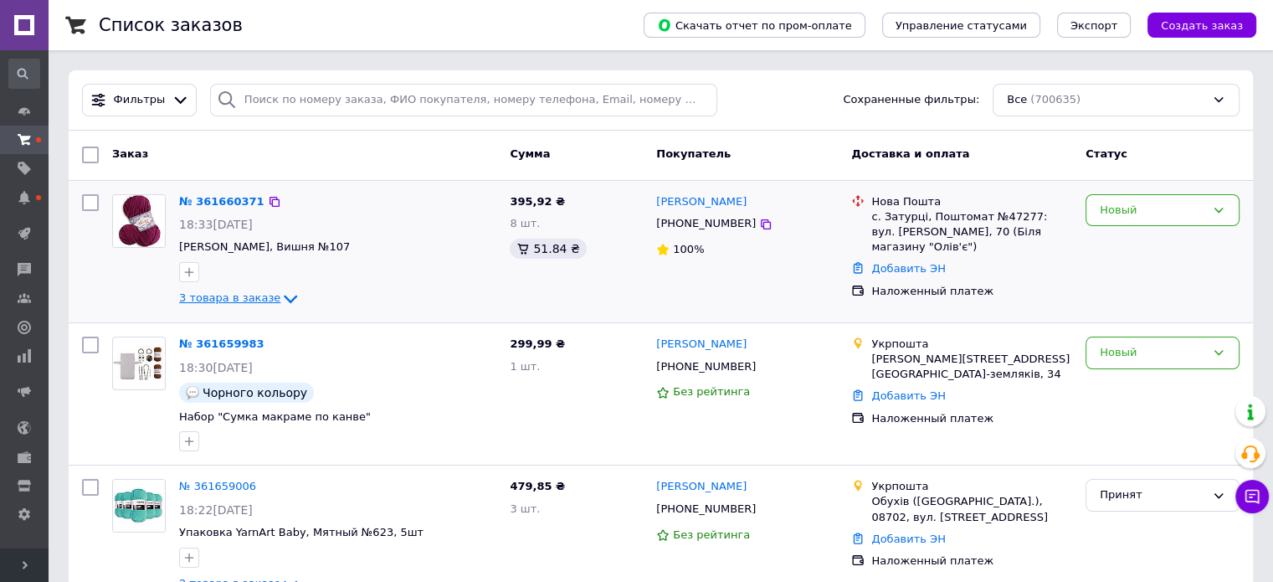
click at [197, 289] on div "3 товара в заказе" at bounding box center [337, 299] width 317 height 20
click at [197, 294] on span "3 товара в заказе" at bounding box center [229, 298] width 101 height 13
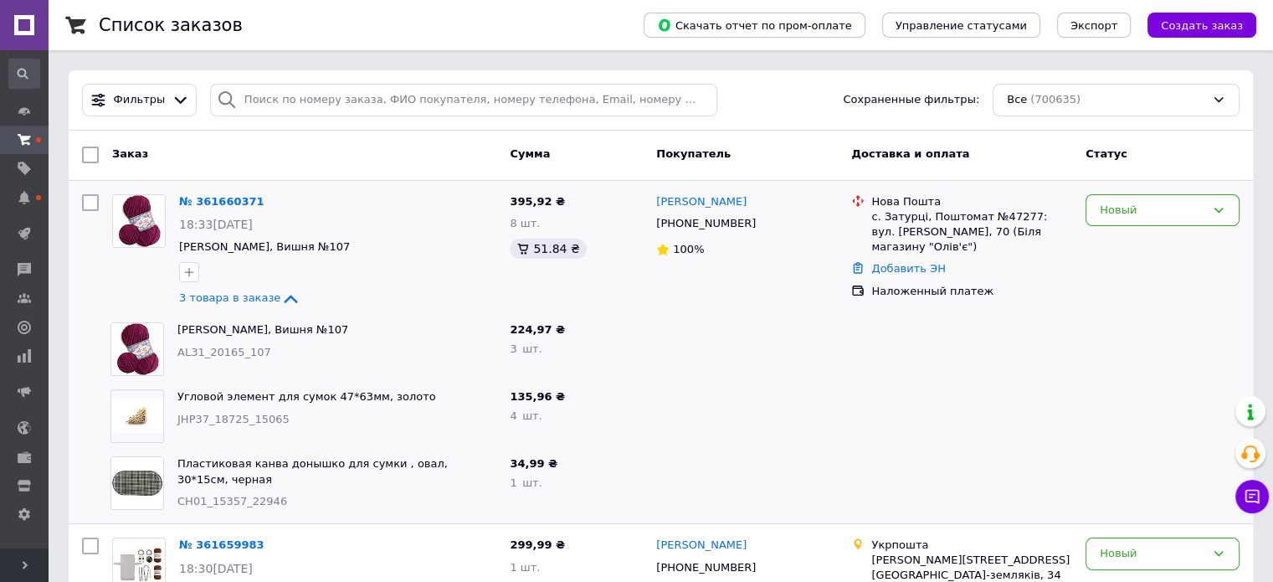
click at [358, 81] on div "Фильтры Сохраненные фильтры: Все (700635)" at bounding box center [661, 100] width 1185 height 60
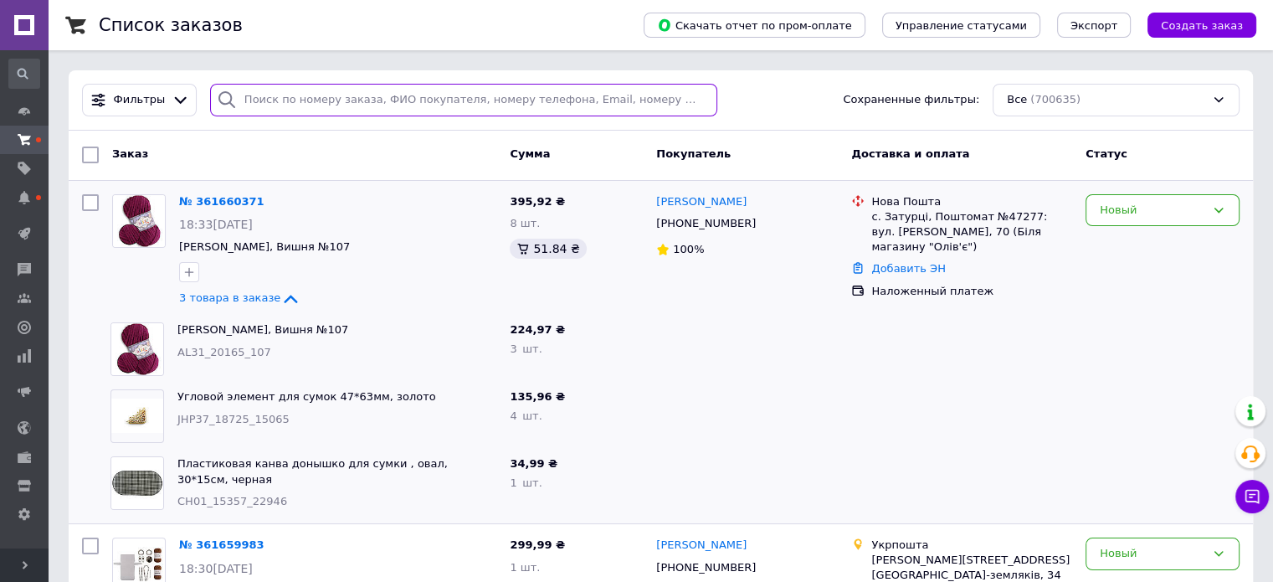
click at [355, 90] on input "search" at bounding box center [463, 100] width 507 height 33
paste input "0509254241"
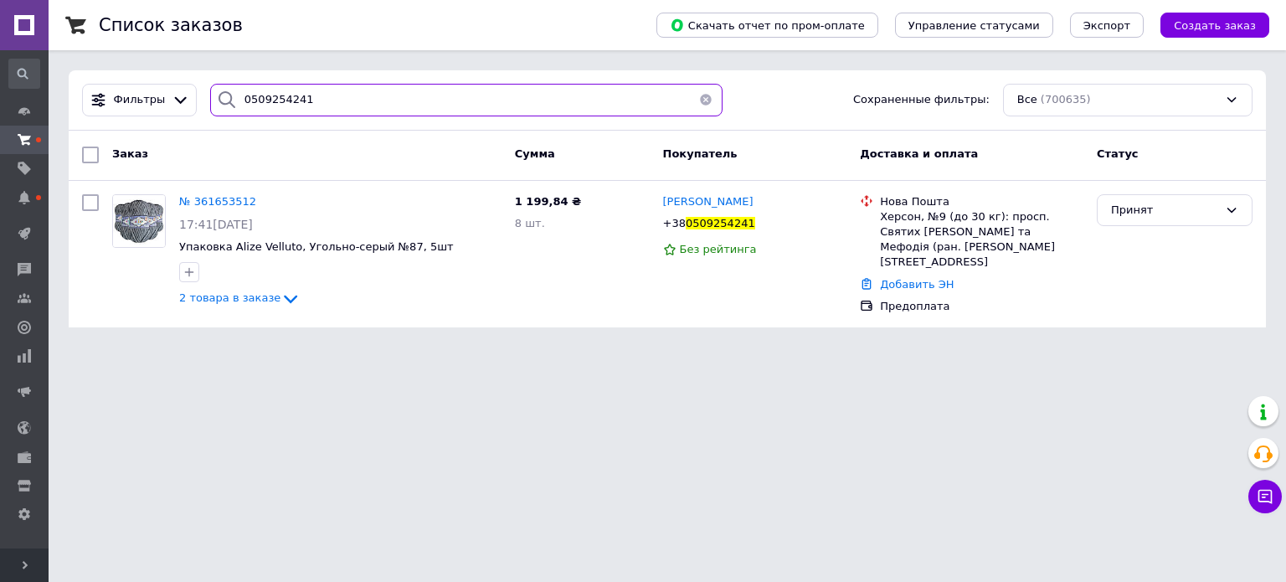
type input "0509254241"
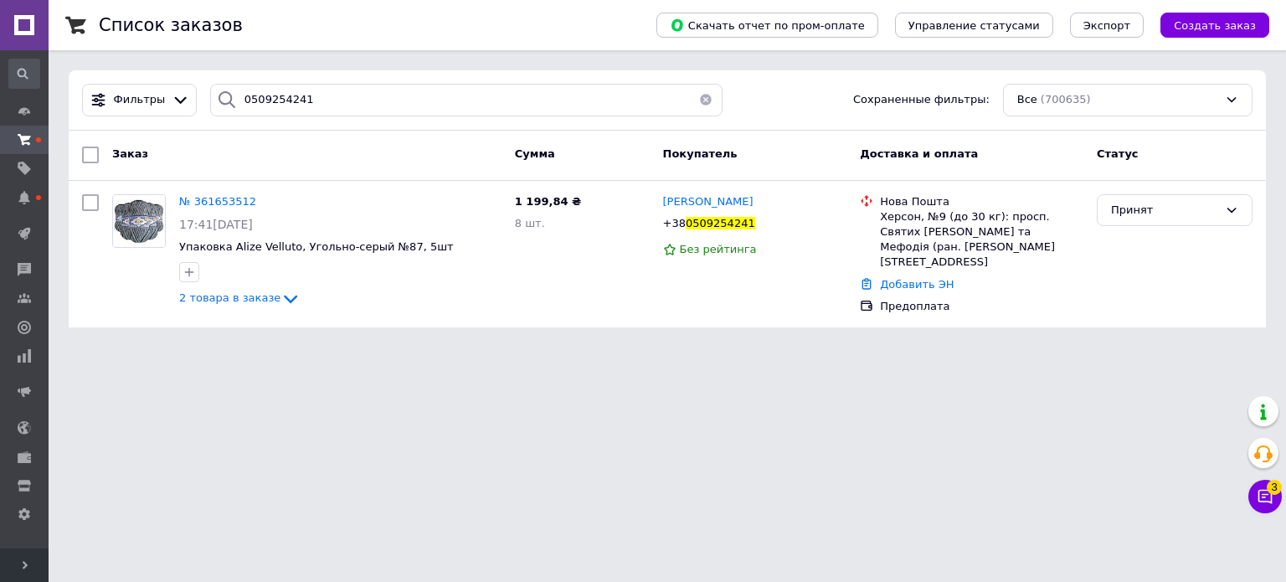
click at [704, 103] on button "button" at bounding box center [705, 100] width 33 height 33
